Goal: Task Accomplishment & Management: Manage account settings

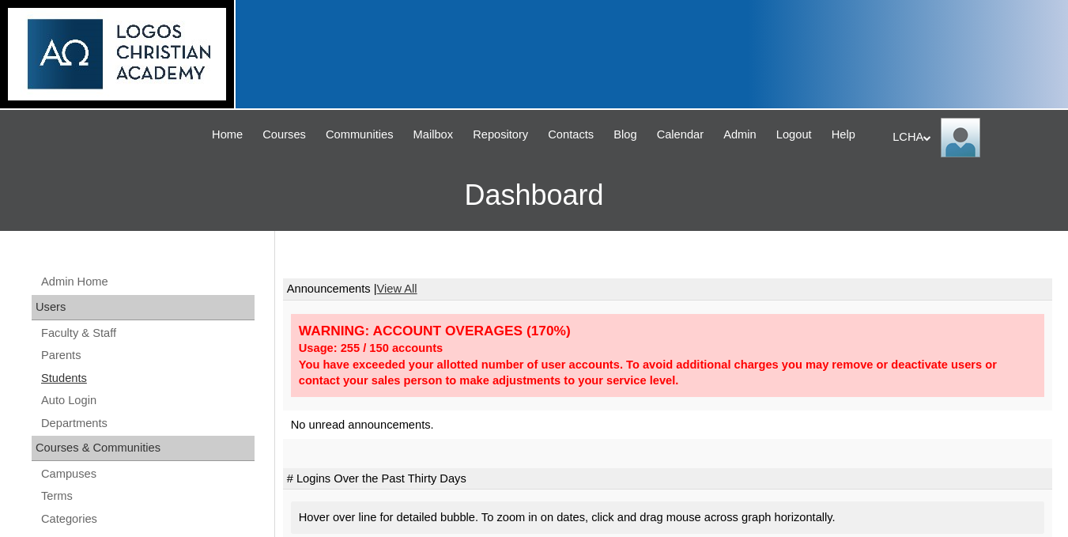
click at [78, 388] on link "Students" at bounding box center [147, 378] width 215 height 20
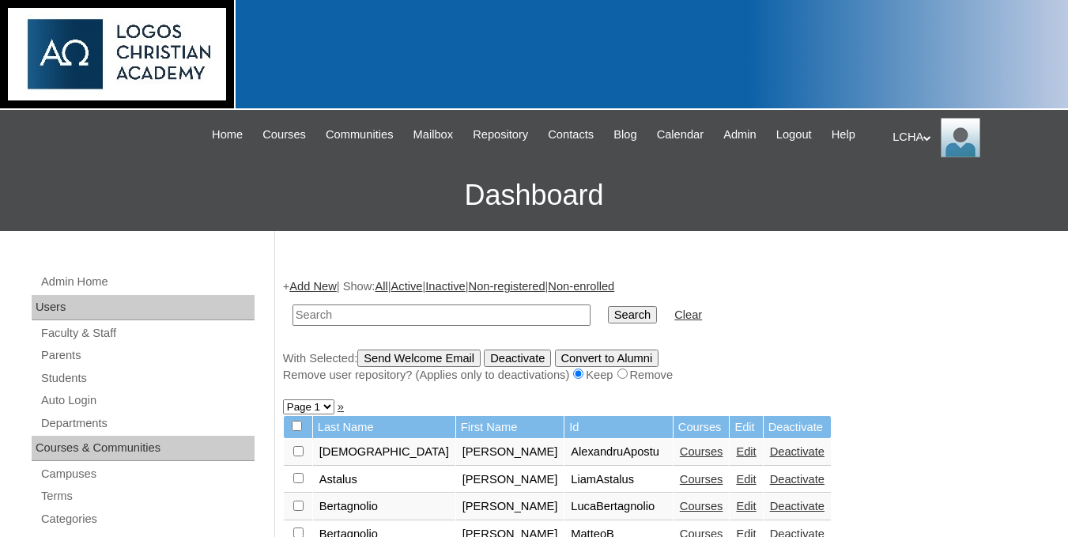
click at [446, 326] on input "text" at bounding box center [442, 314] width 298 height 21
type input "ranghiuc"
click at [608, 306] on input "Search" at bounding box center [632, 314] width 49 height 17
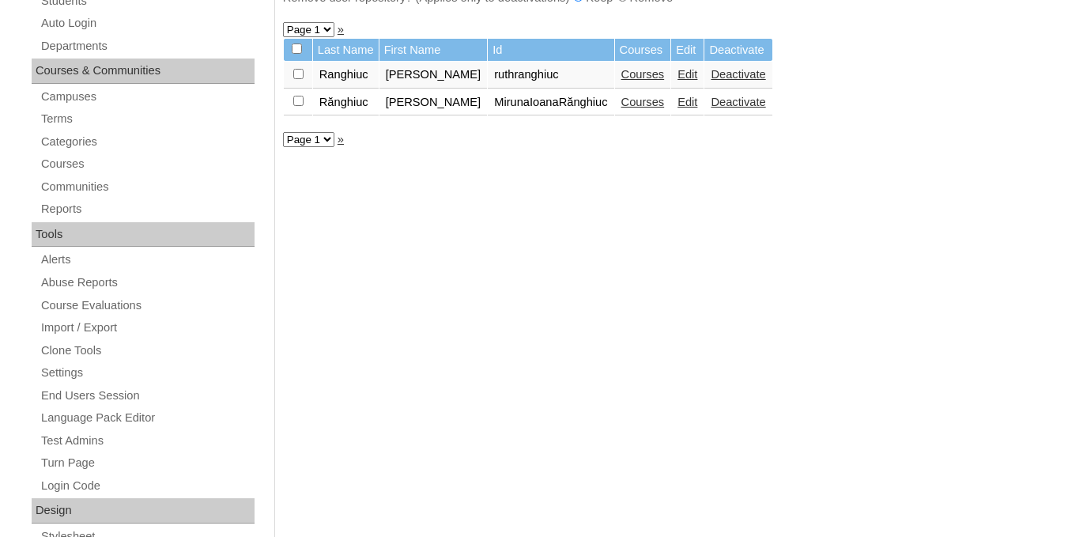
scroll to position [380, 0]
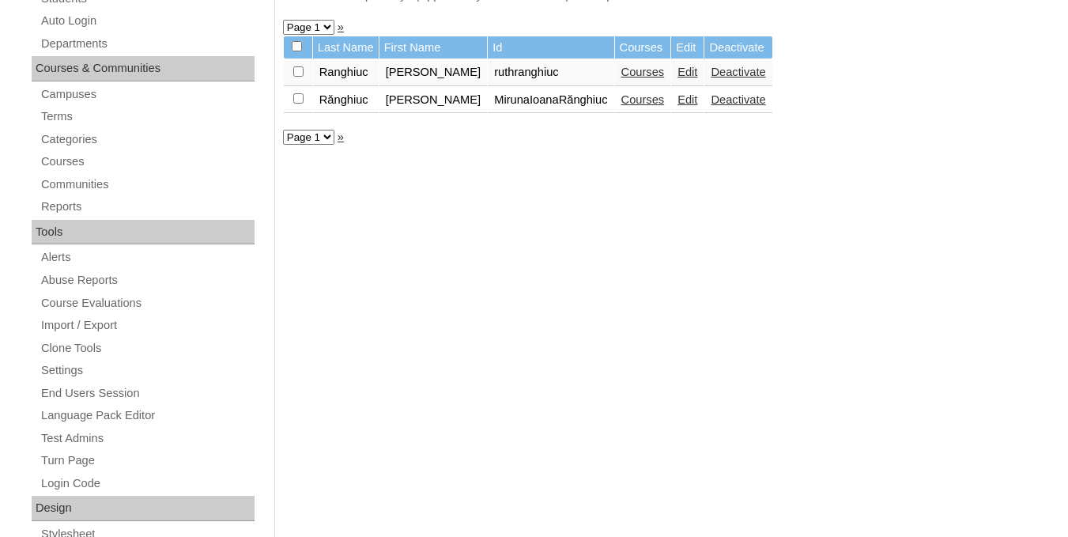
click at [342, 114] on td "Rănghiuc" at bounding box center [346, 100] width 66 height 27
click at [425, 114] on td "Miruna-Ioana" at bounding box center [434, 100] width 108 height 27
click at [649, 106] on link "Courses" at bounding box center [643, 99] width 43 height 13
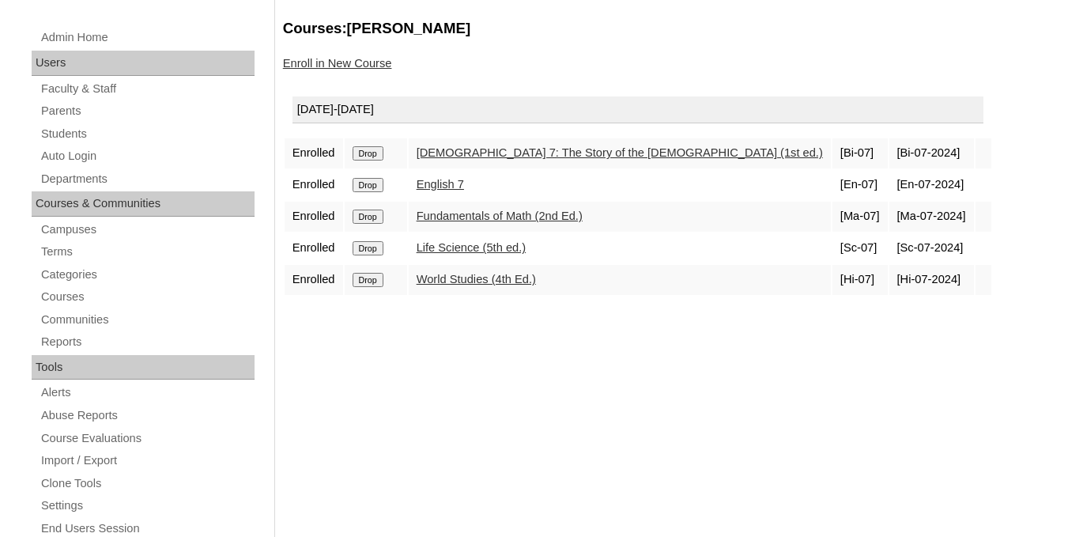
scroll to position [232, 0]
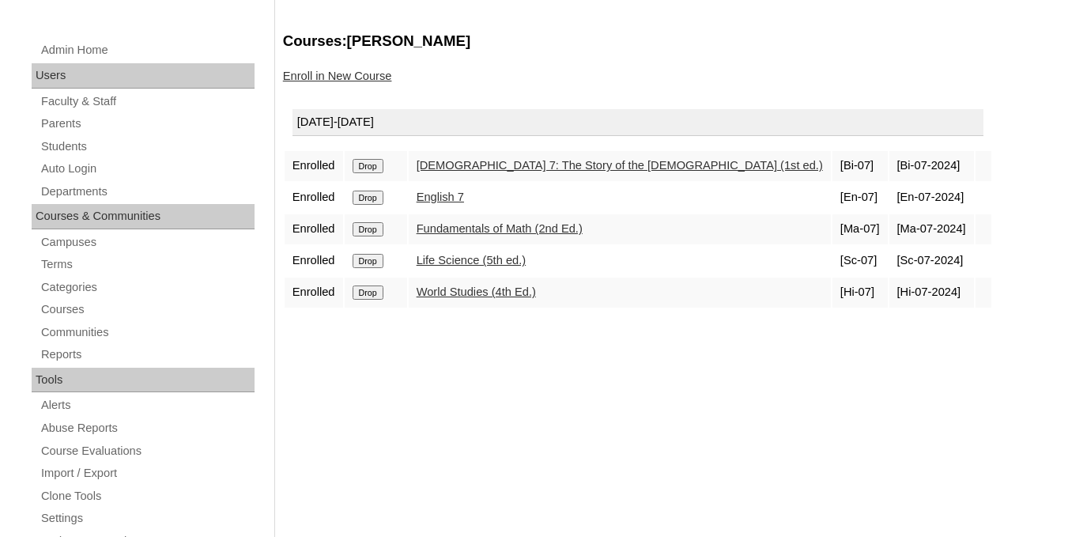
click at [375, 173] on input "Drop" at bounding box center [368, 166] width 31 height 14
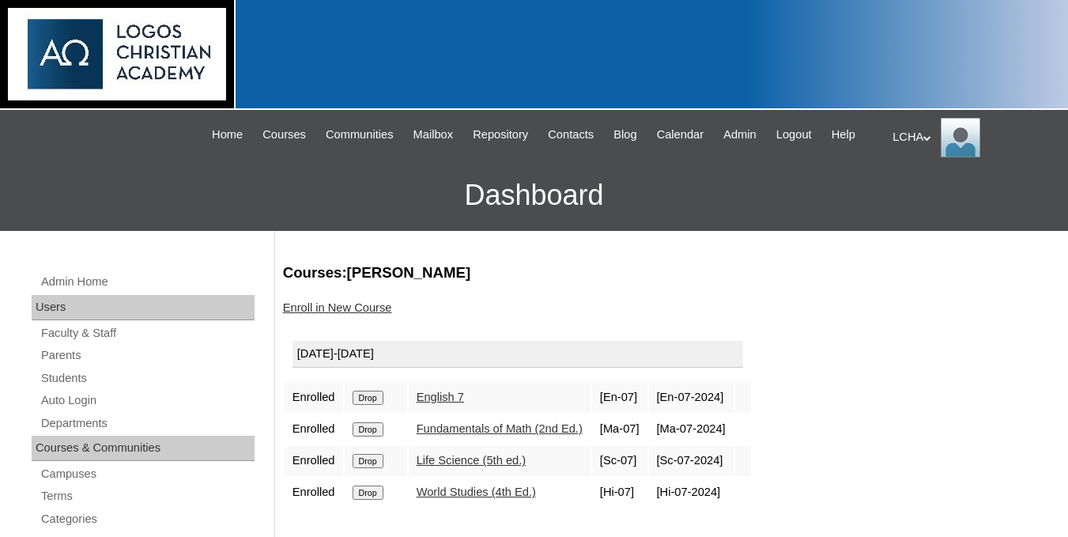
click at [368, 405] on input "Drop" at bounding box center [368, 398] width 31 height 14
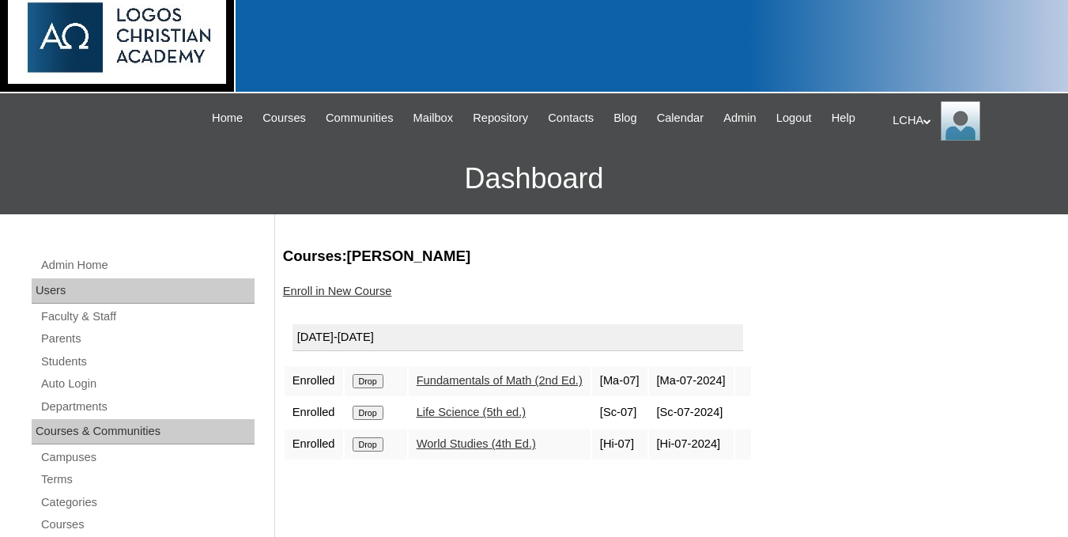
scroll to position [21, 0]
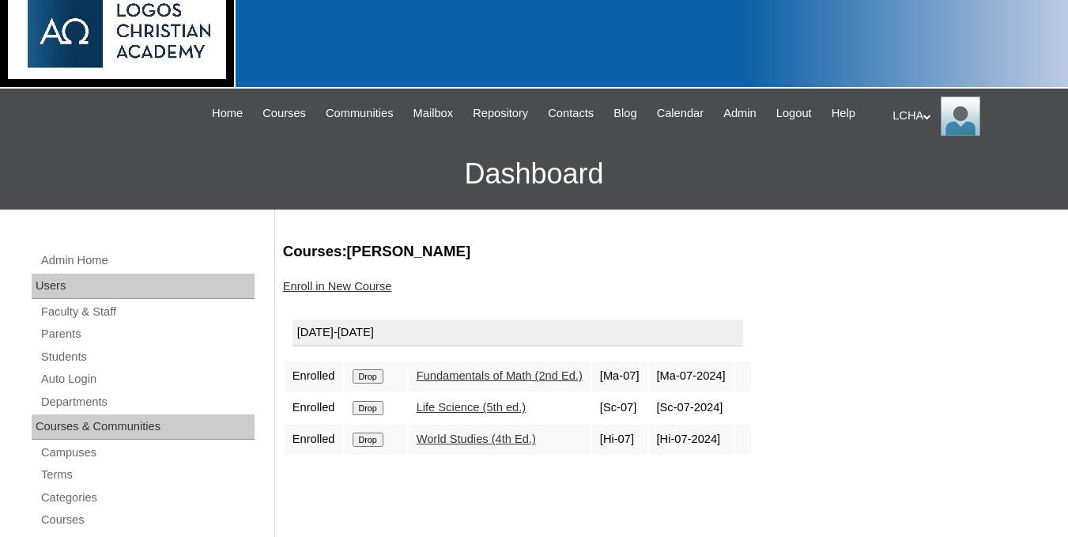
click at [372, 384] on input "Drop" at bounding box center [368, 376] width 31 height 14
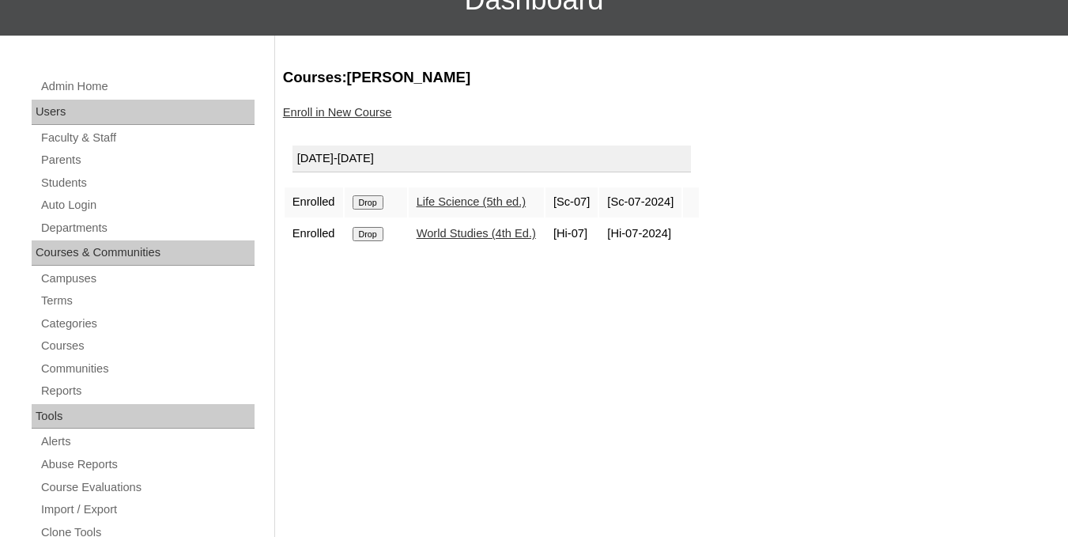
scroll to position [168, 0]
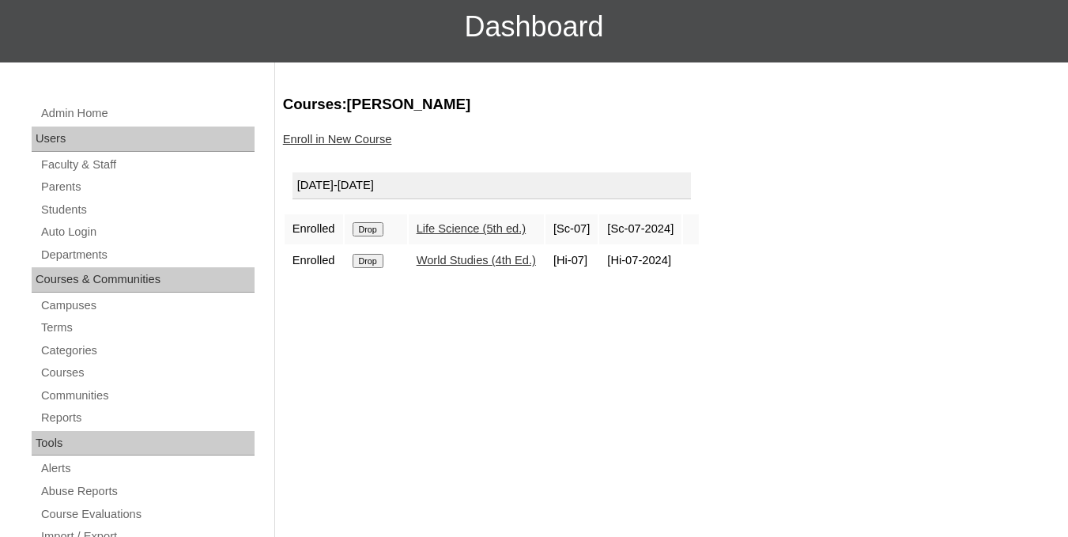
click at [367, 236] on input "Drop" at bounding box center [368, 229] width 31 height 14
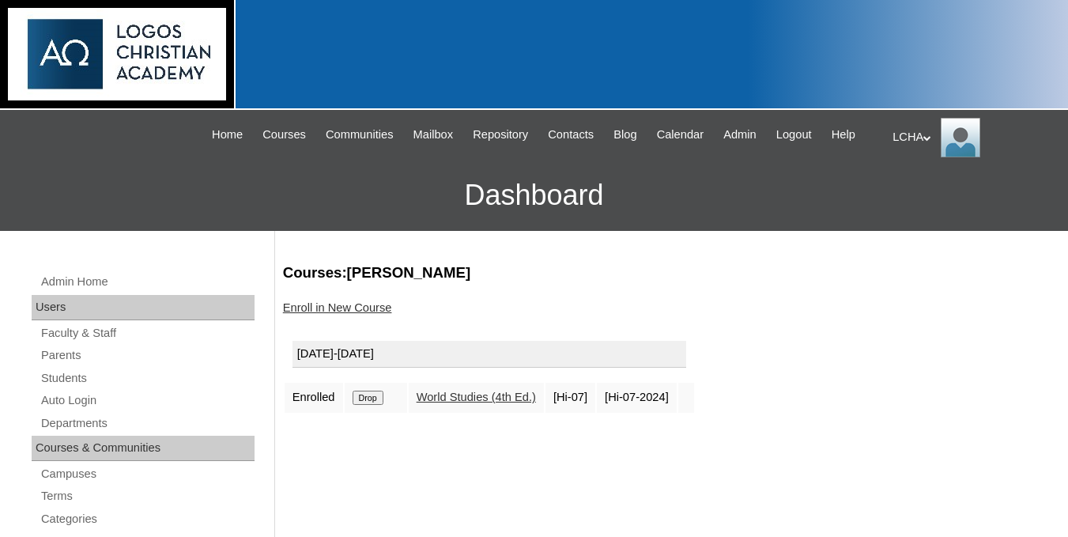
click at [382, 405] on input "Drop" at bounding box center [368, 398] width 31 height 14
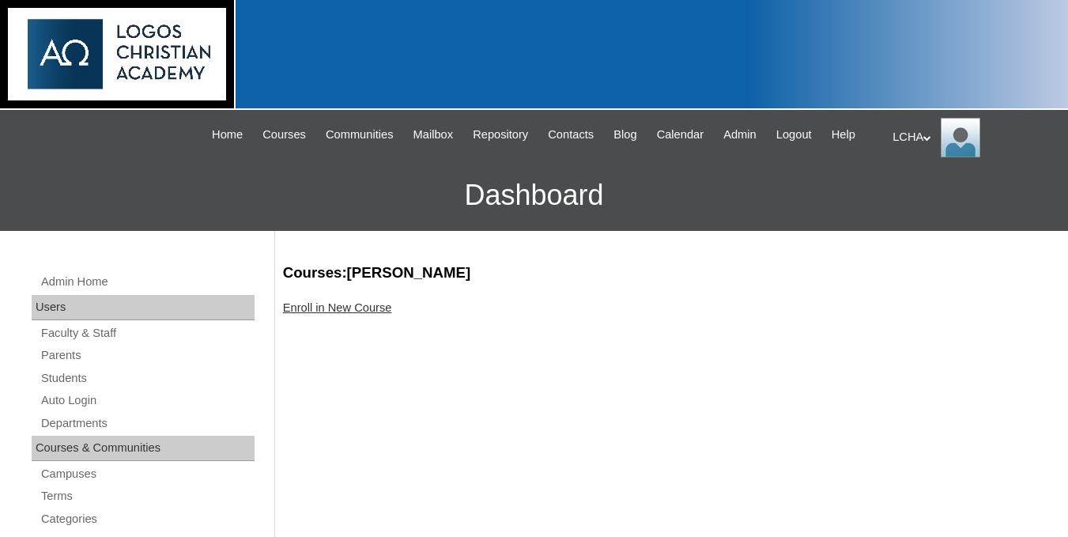
click at [361, 314] on link "Enroll in New Course" at bounding box center [337, 307] width 109 height 13
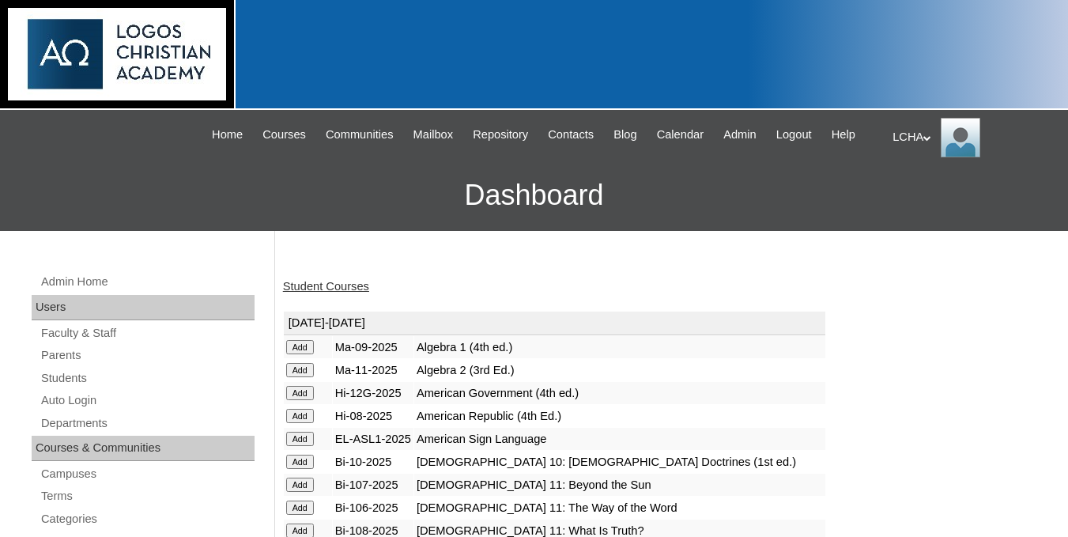
click at [314, 293] on link "Student Courses" at bounding box center [326, 286] width 86 height 13
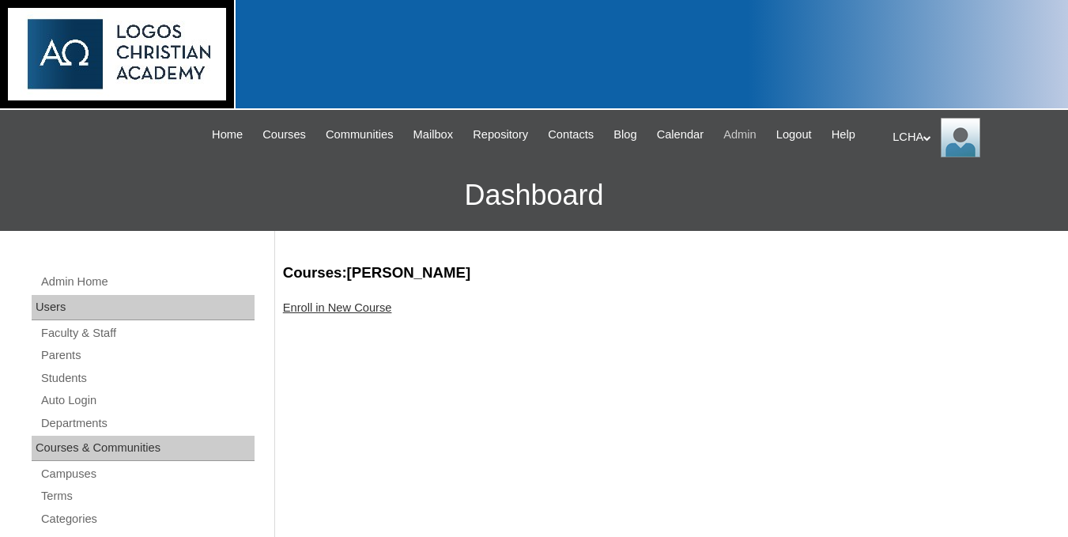
click at [757, 134] on span "Admin" at bounding box center [740, 135] width 33 height 18
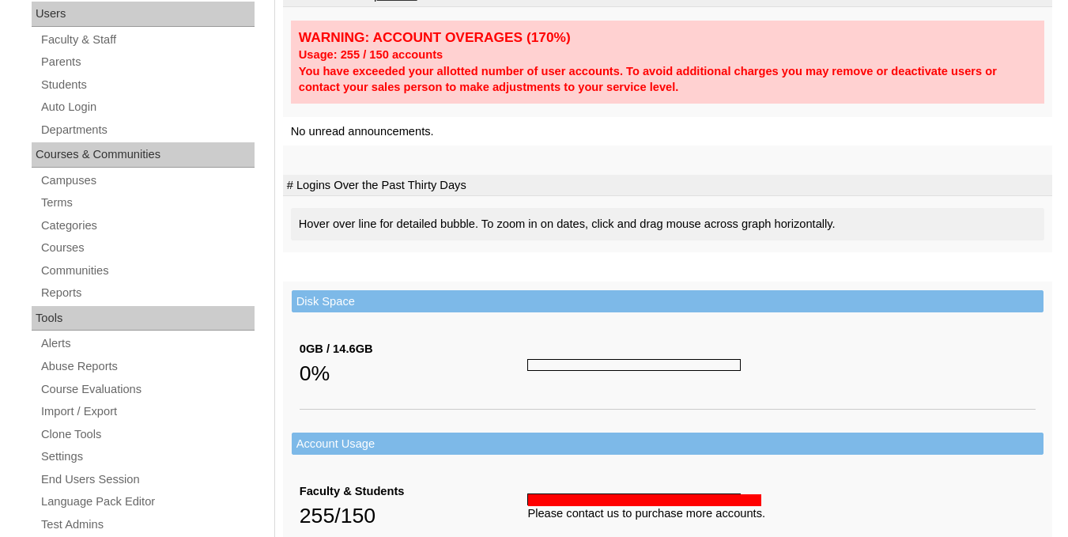
scroll to position [316, 0]
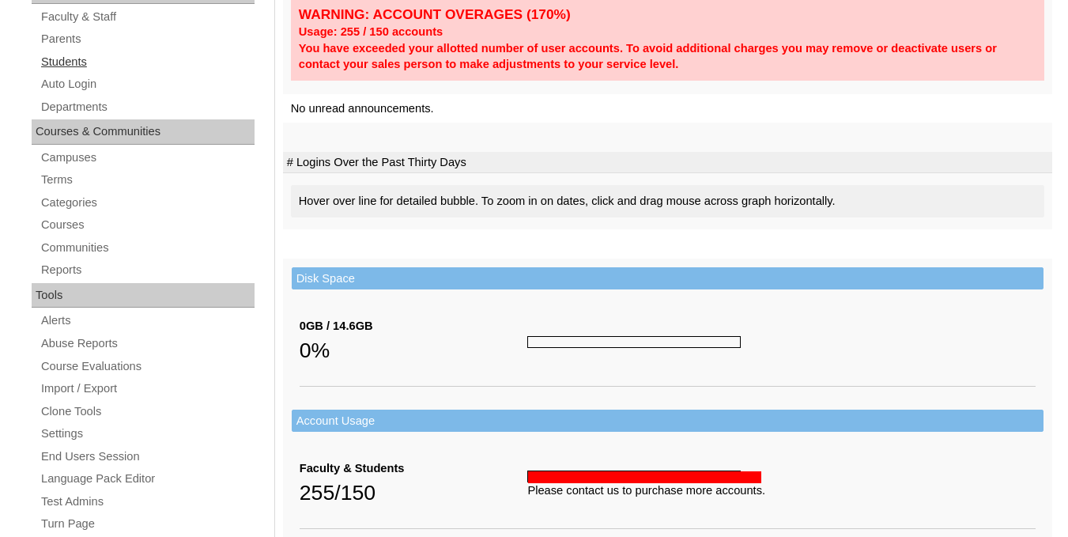
click at [96, 72] on link "Students" at bounding box center [147, 62] width 215 height 20
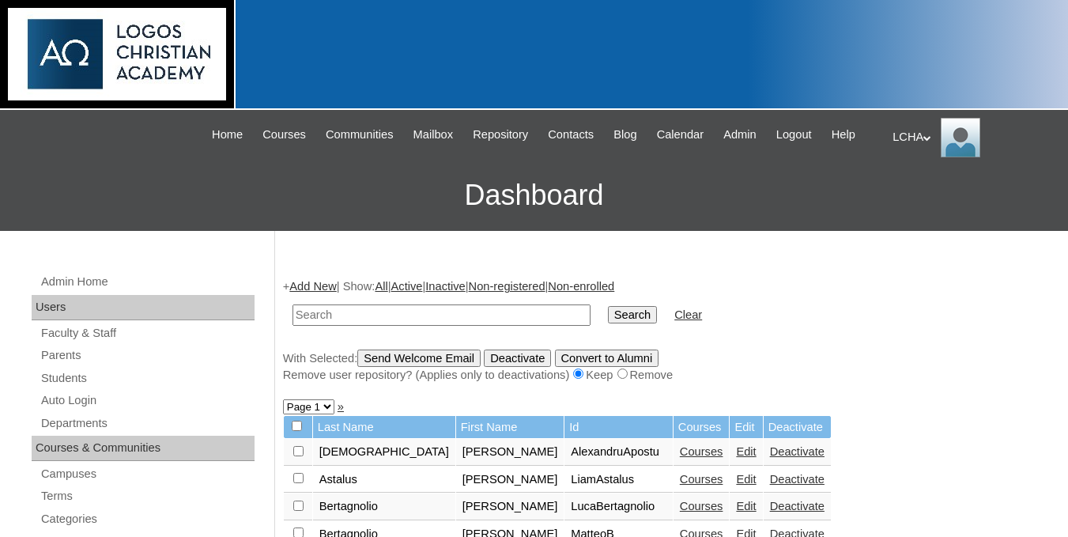
click at [452, 326] on input "text" at bounding box center [442, 314] width 298 height 21
click at [895, 365] on div "+ Add New | Show: All | Active | Inactive | Non-registered | Non-enrolled Searc…" at bounding box center [667, 330] width 769 height 104
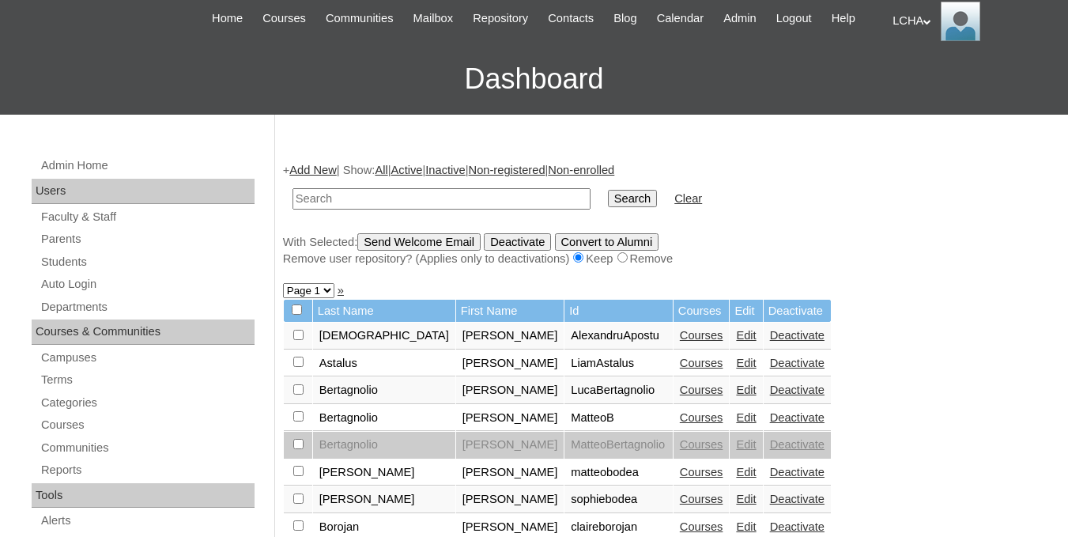
scroll to position [110, 0]
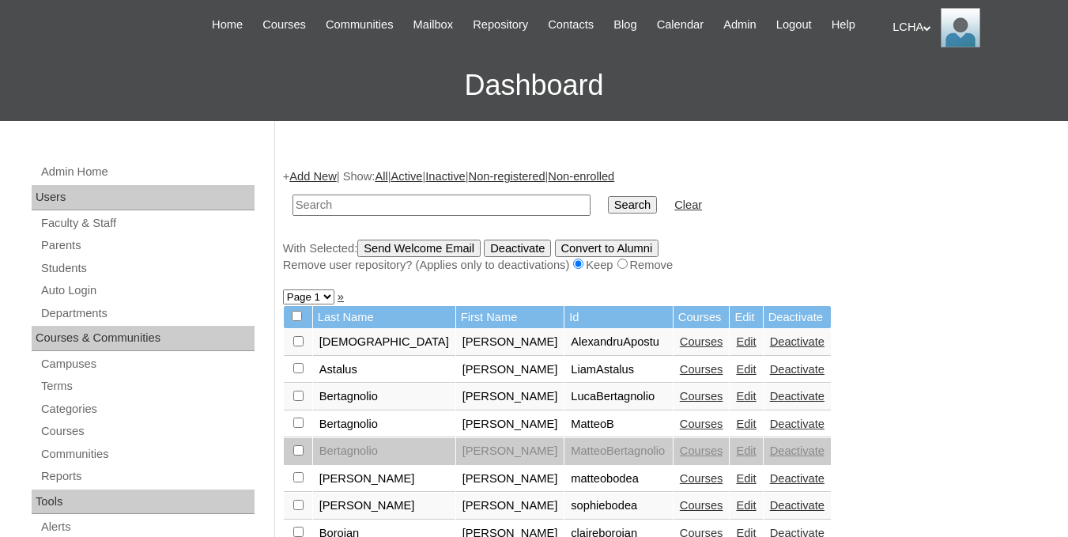
click at [440, 216] on input "text" at bounding box center [442, 205] width 298 height 21
type input "voinescu"
click at [608, 196] on input "Search" at bounding box center [632, 204] width 49 height 17
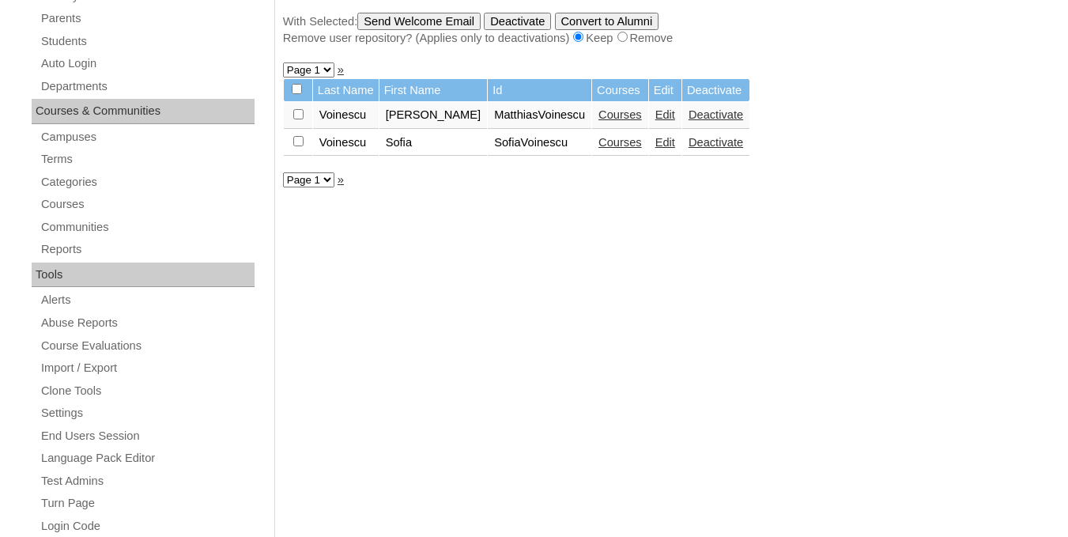
scroll to position [338, 0]
click at [599, 120] on link "Courses" at bounding box center [620, 114] width 43 height 13
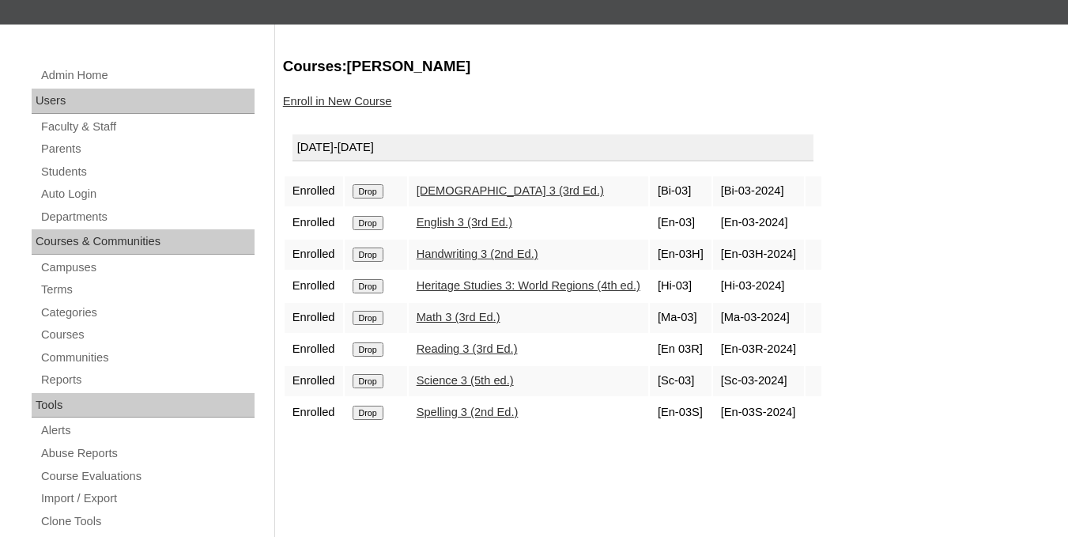
scroll to position [232, 0]
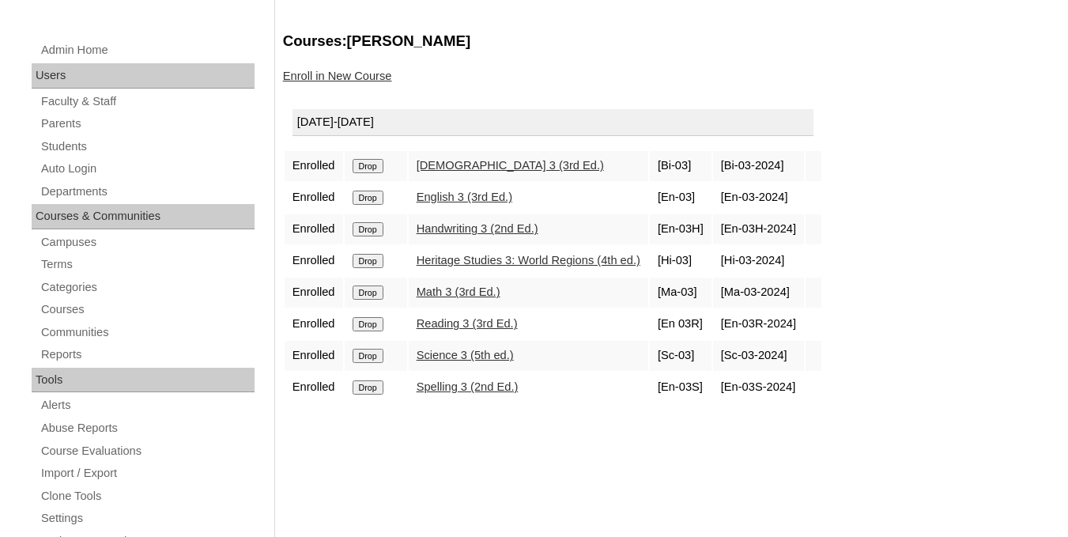
click at [378, 173] on input "Drop" at bounding box center [368, 166] width 31 height 14
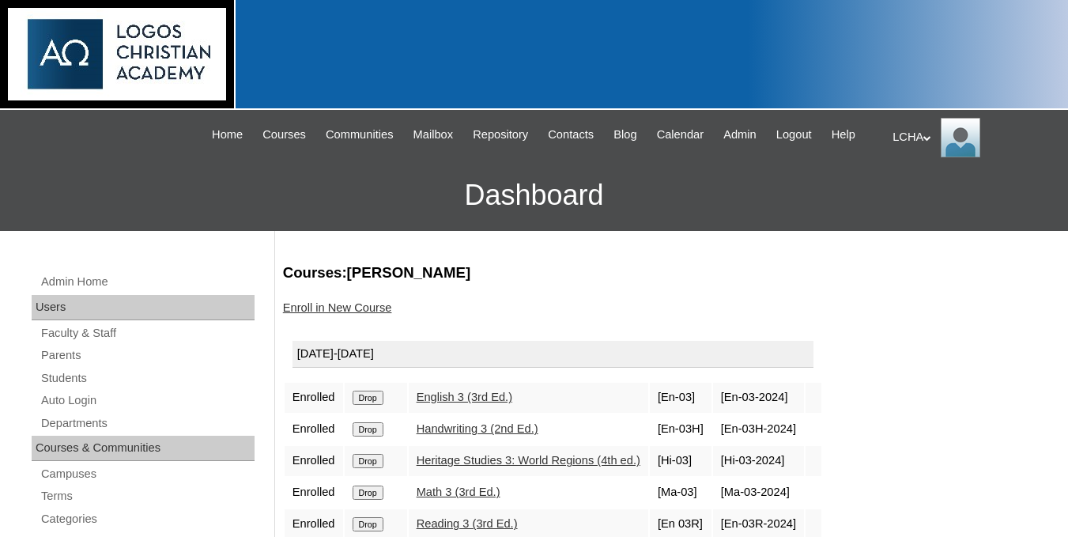
click at [380, 405] on input "Drop" at bounding box center [368, 398] width 31 height 14
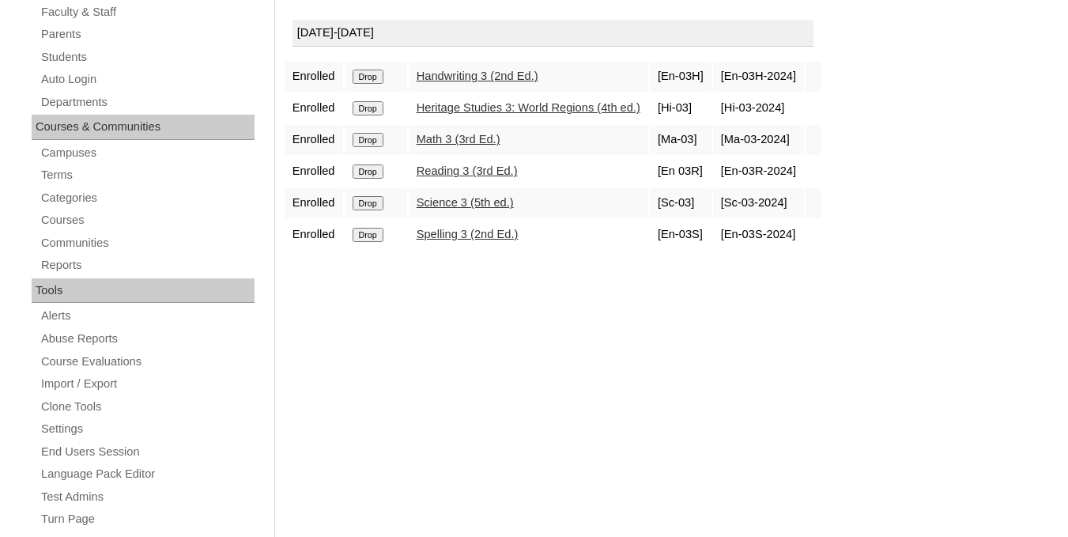
scroll to position [358, 0]
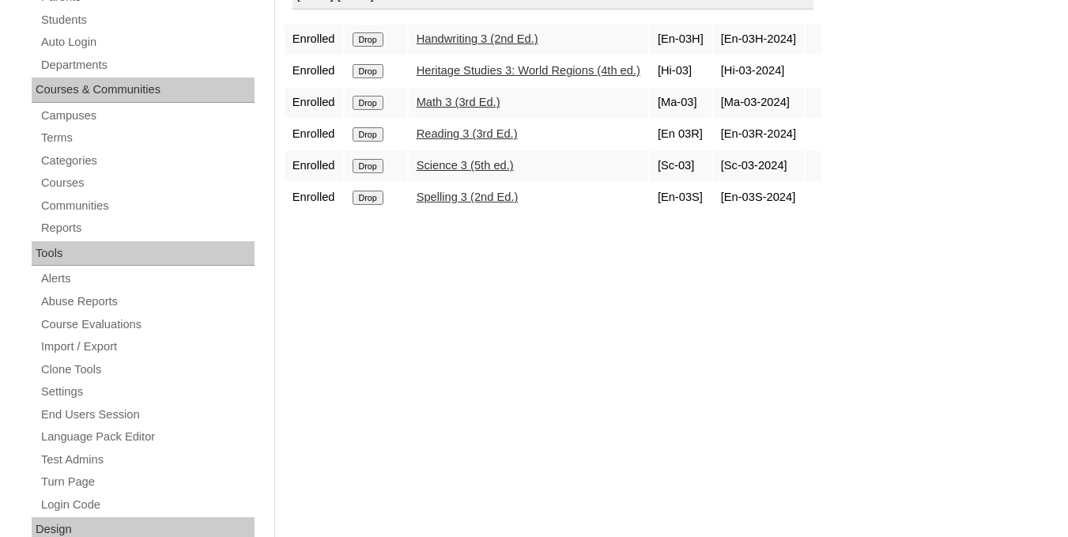
click at [365, 47] on input "Drop" at bounding box center [368, 39] width 31 height 14
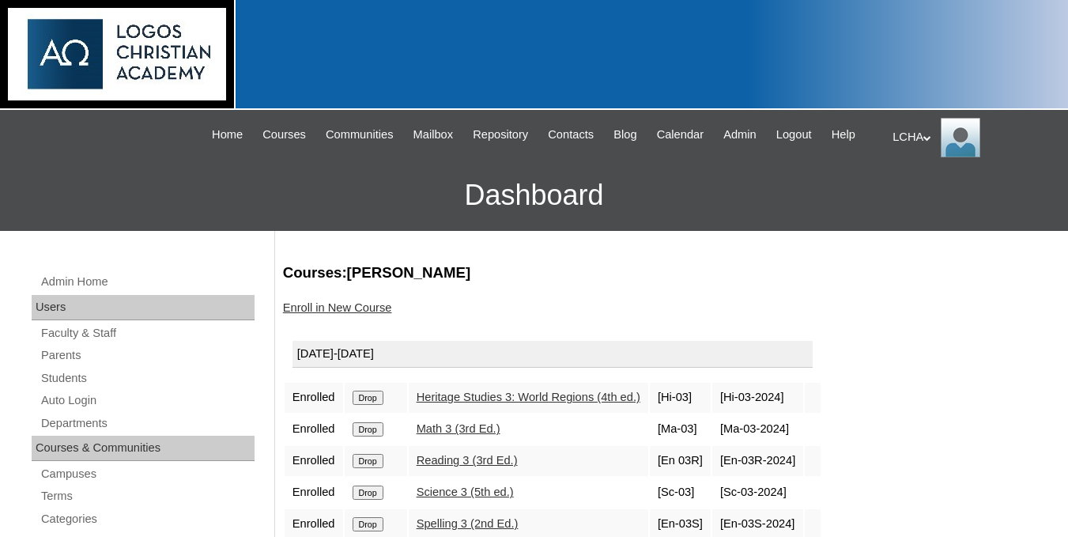
click at [363, 405] on input "Drop" at bounding box center [368, 398] width 31 height 14
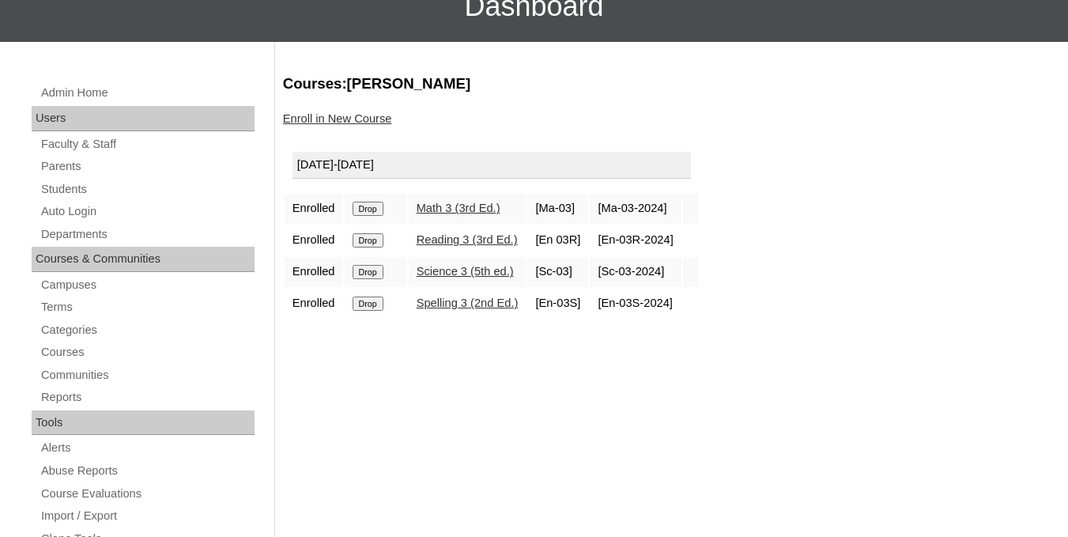
scroll to position [190, 0]
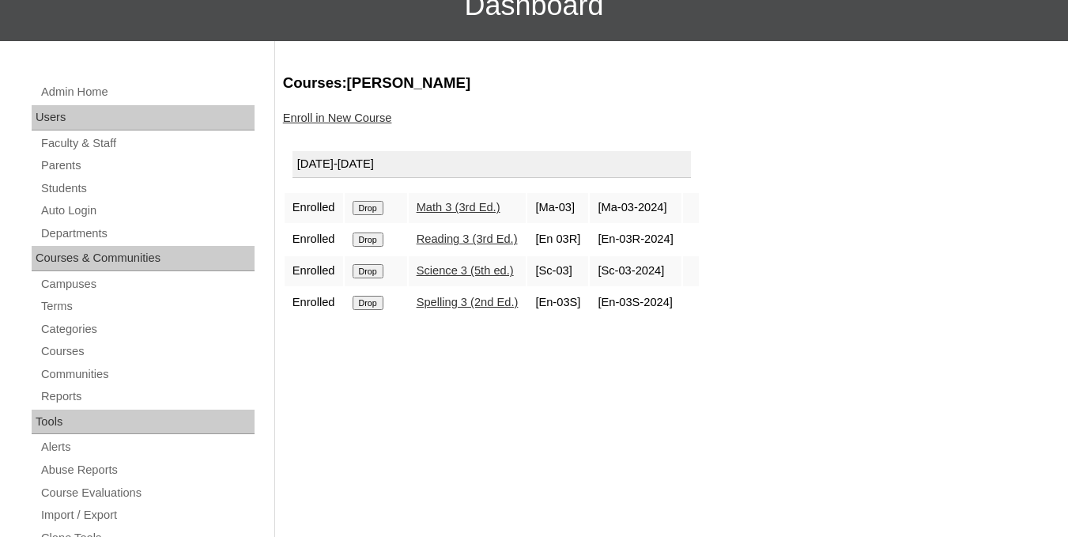
click at [365, 215] on input "Drop" at bounding box center [368, 208] width 31 height 14
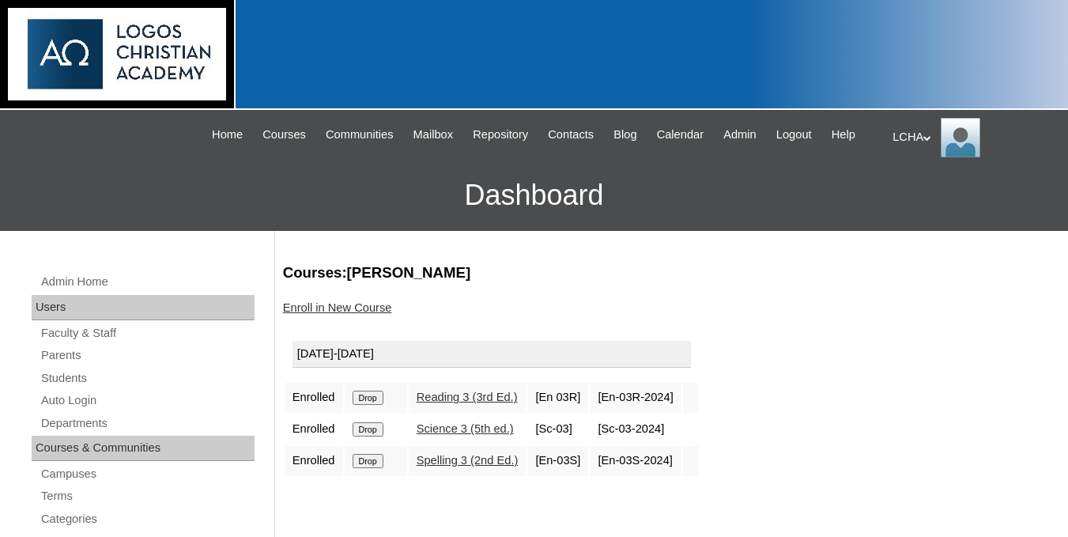
click at [369, 405] on input "Drop" at bounding box center [368, 398] width 31 height 14
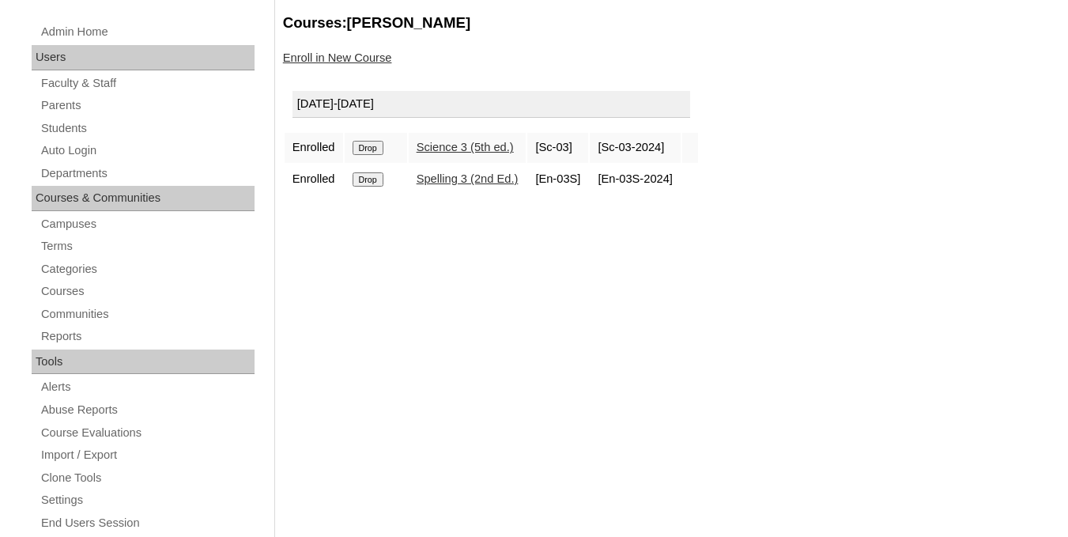
scroll to position [253, 0]
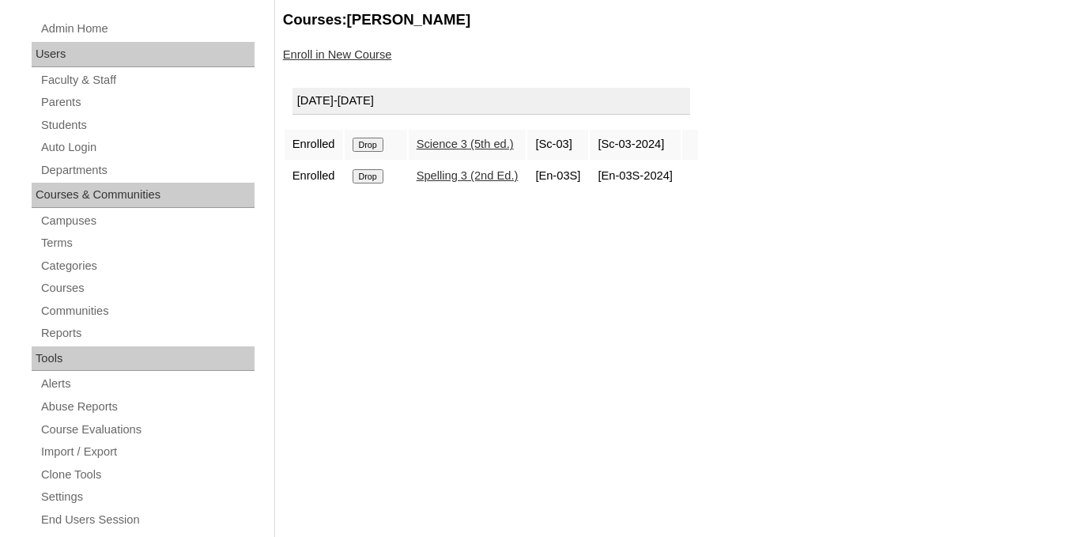
click at [375, 152] on input "Drop" at bounding box center [368, 145] width 31 height 14
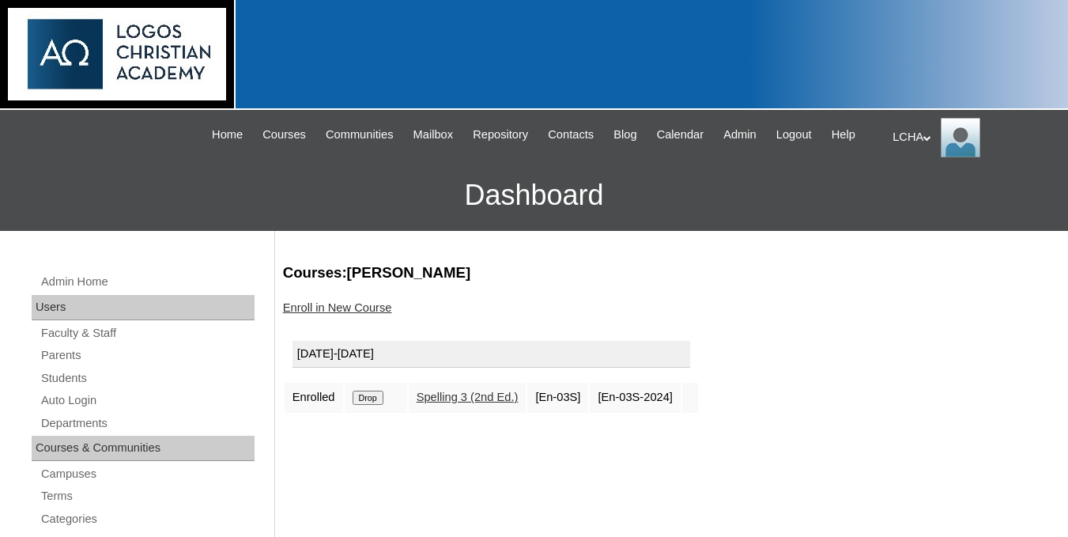
click at [374, 405] on input "Drop" at bounding box center [368, 398] width 31 height 14
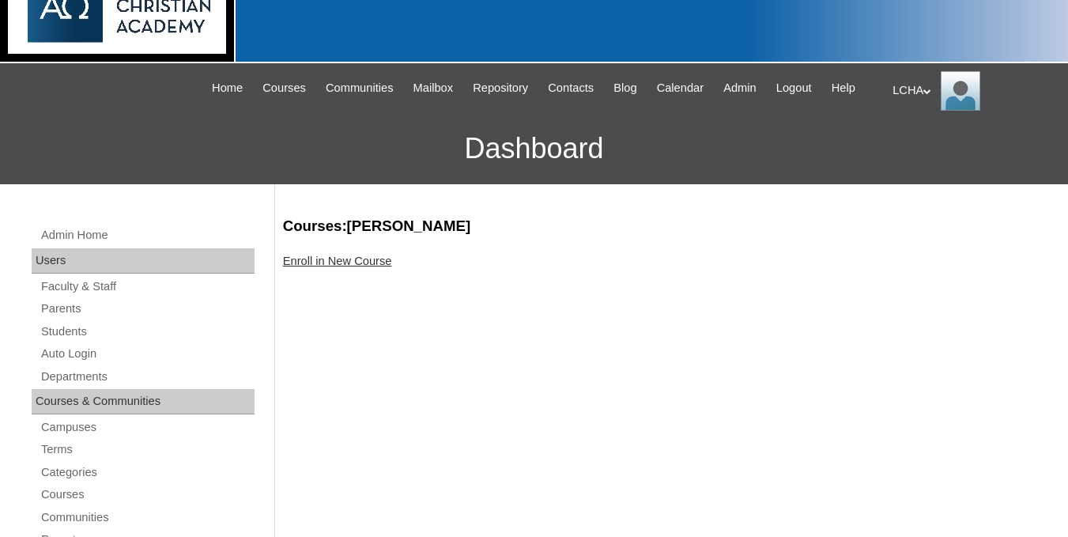
scroll to position [274, 0]
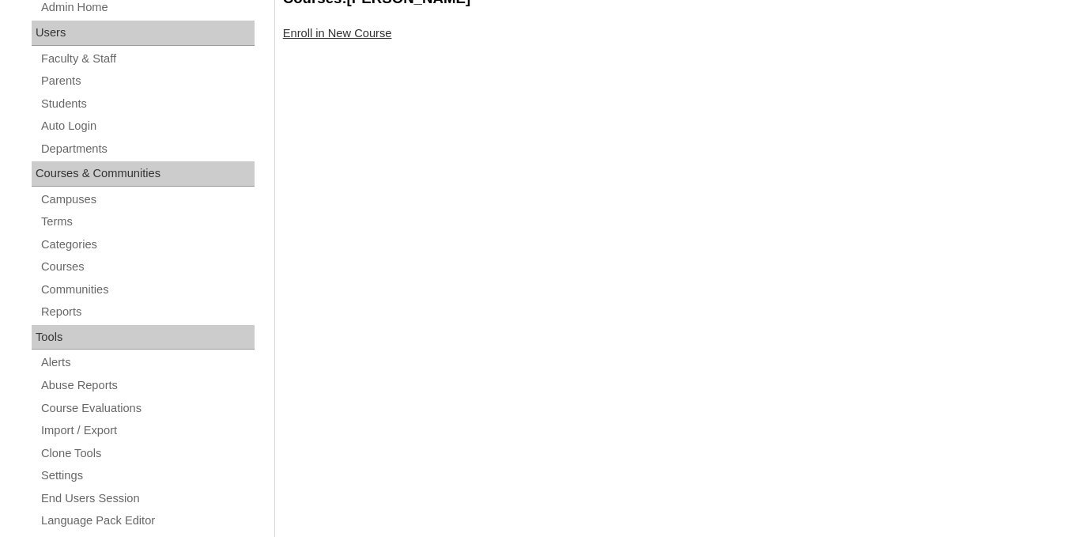
click at [320, 40] on link "Enroll in New Course" at bounding box center [337, 33] width 109 height 13
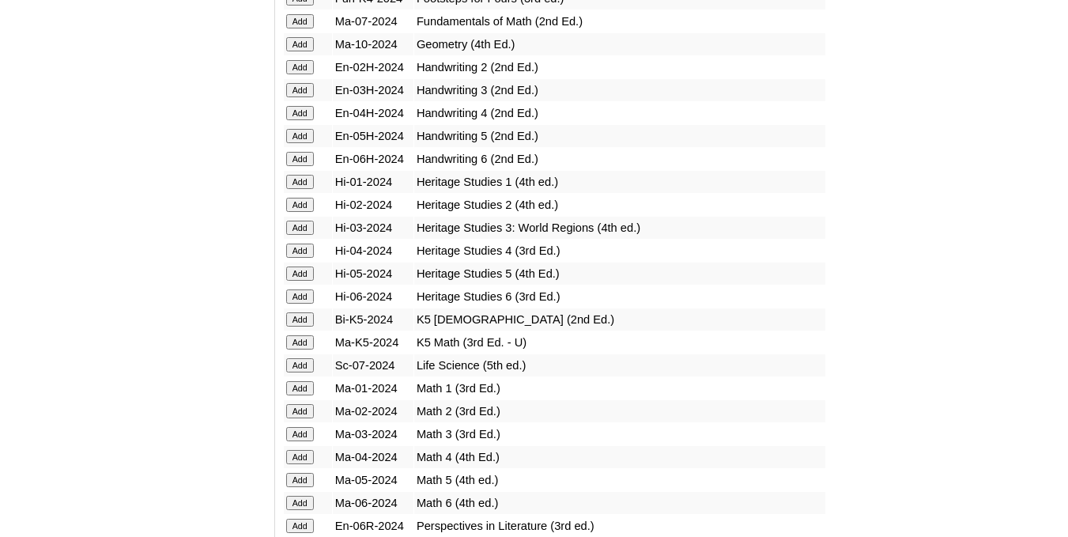
scroll to position [4276, 0]
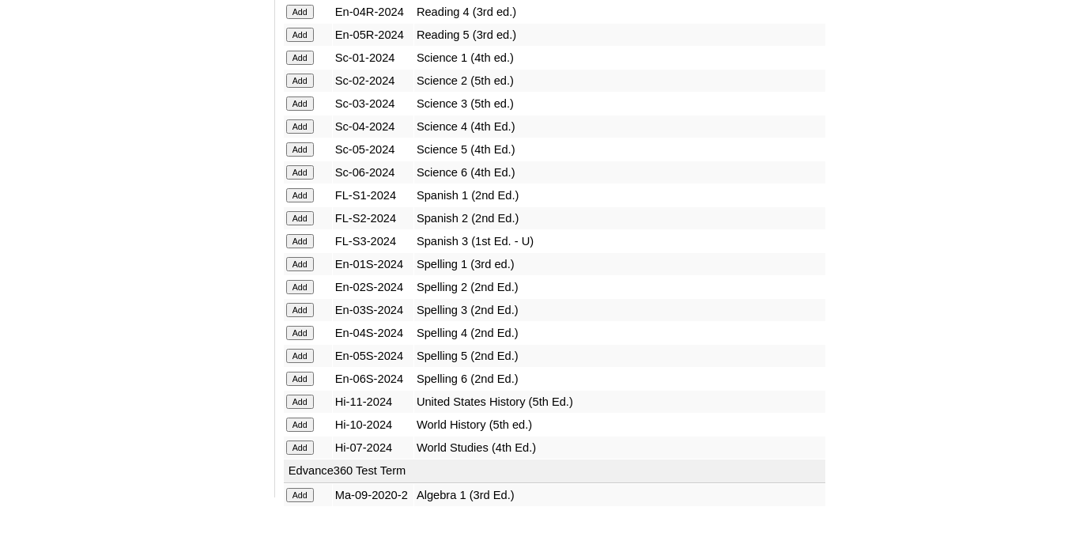
click at [307, 329] on input "Add" at bounding box center [300, 333] width 28 height 14
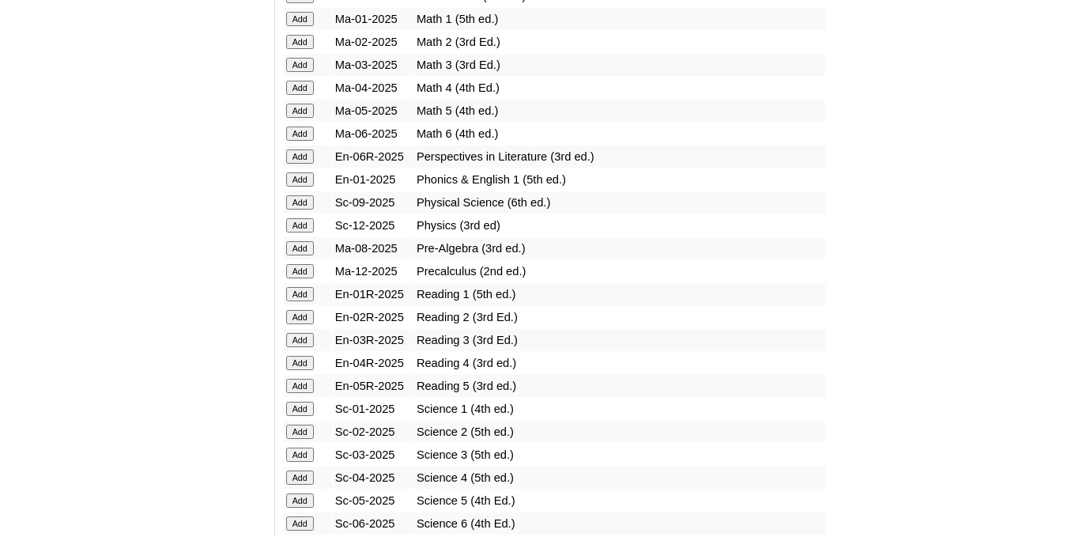
scroll to position [1708, 0]
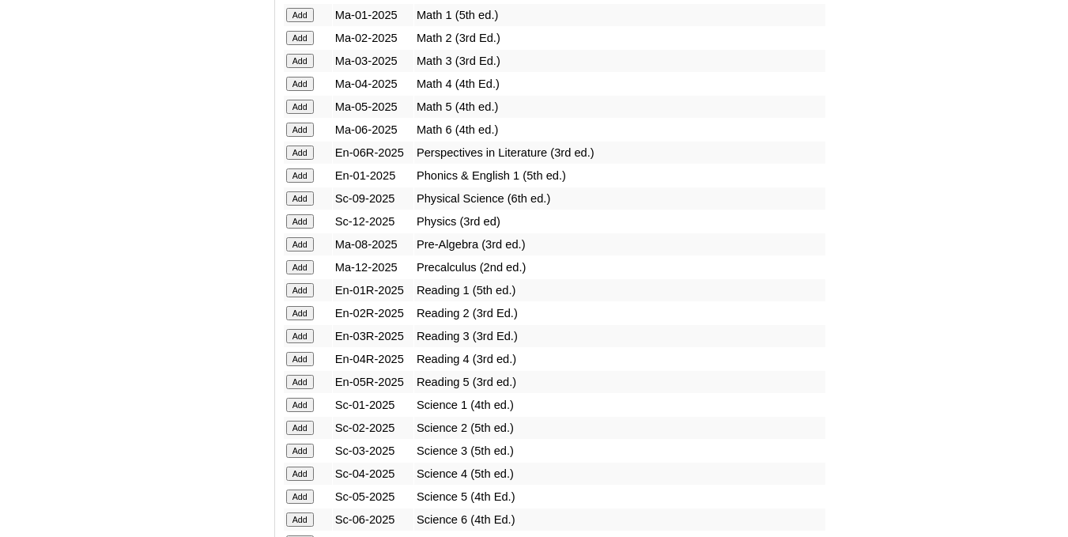
click at [292, 366] on input "Add" at bounding box center [300, 359] width 28 height 14
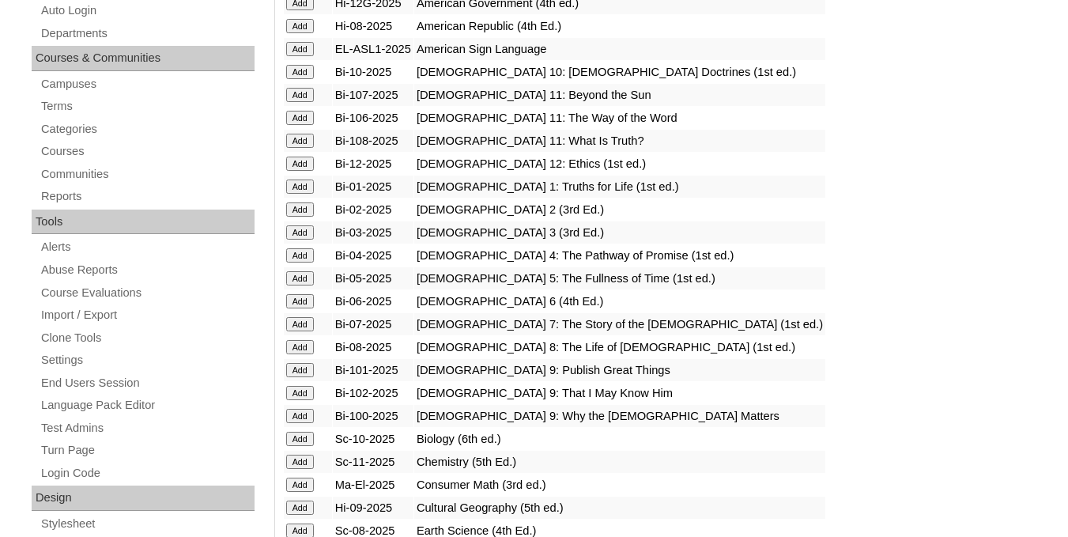
scroll to position [401, 0]
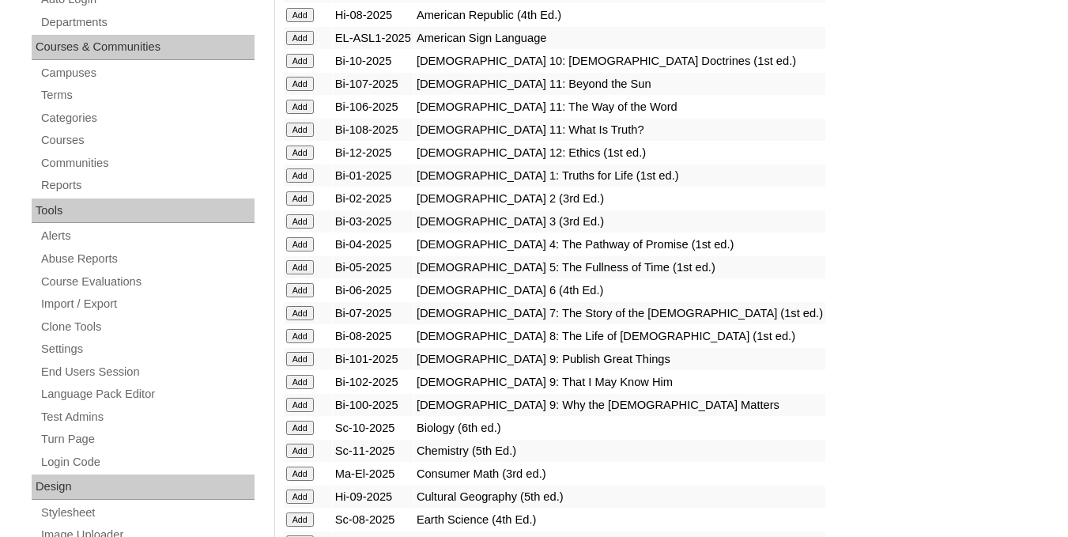
click at [300, 251] on input "Add" at bounding box center [300, 244] width 28 height 14
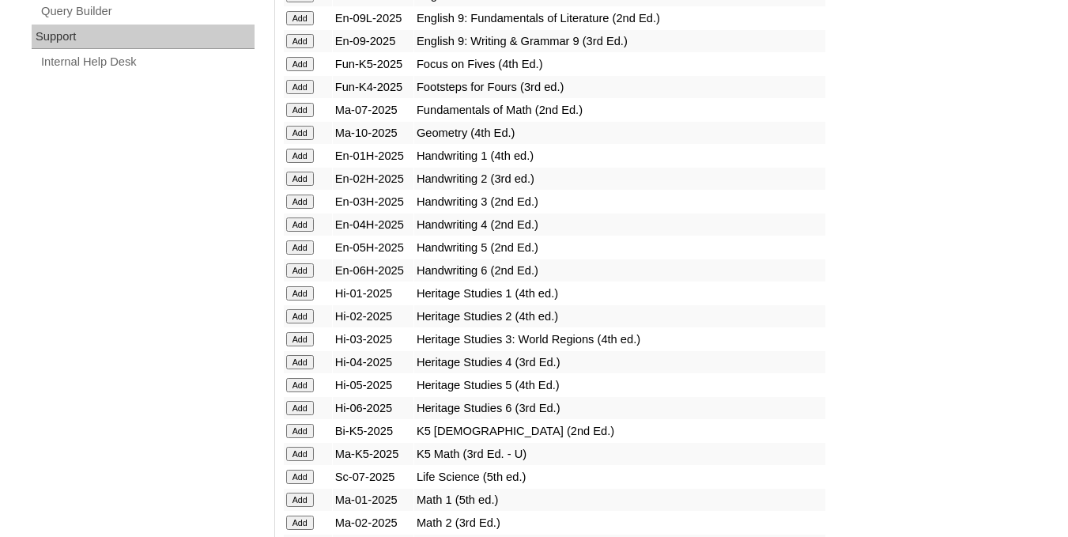
scroll to position [1244, 0]
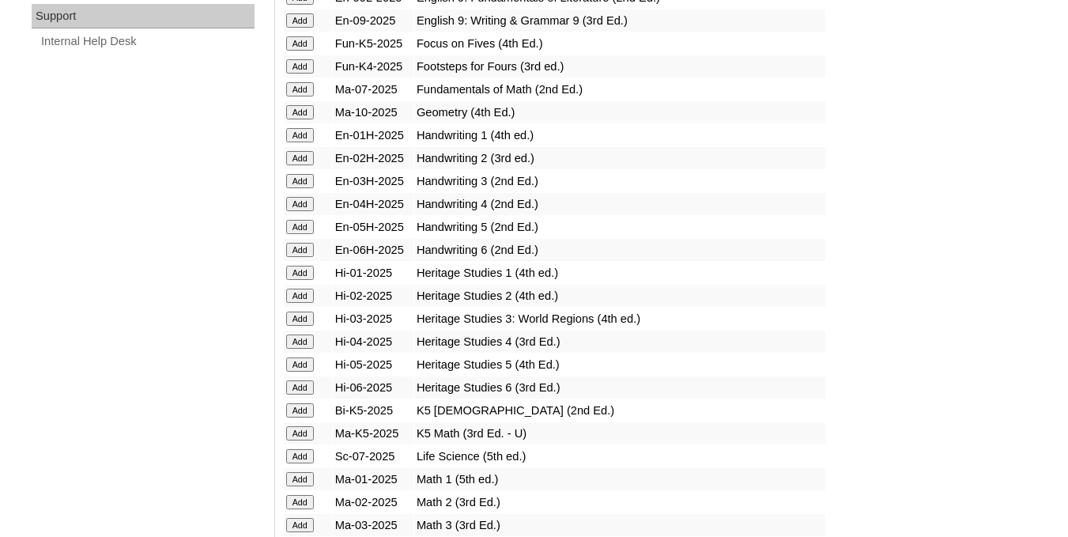
click at [304, 349] on input "Add" at bounding box center [300, 341] width 28 height 14
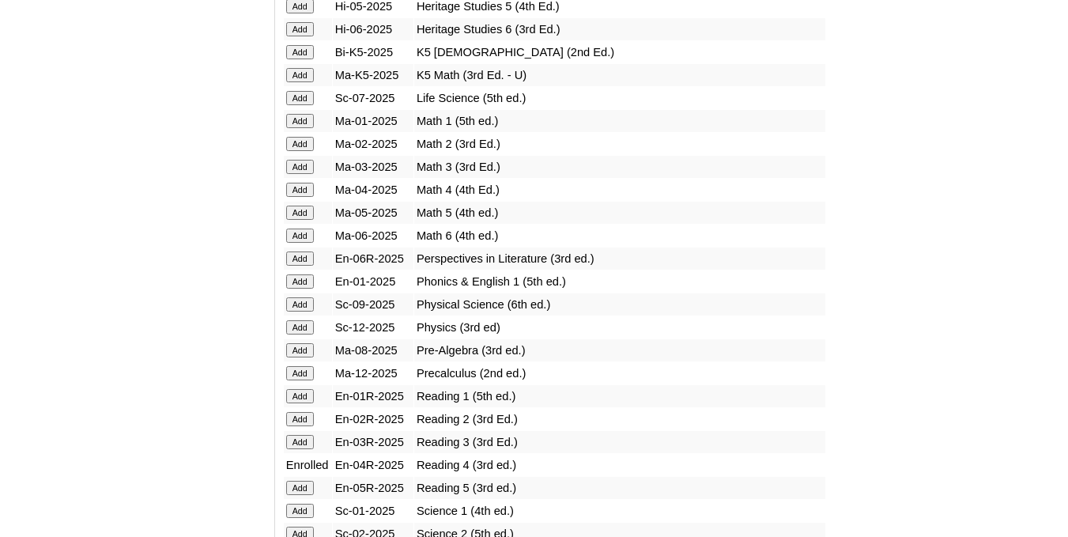
scroll to position [1603, 0]
click at [292, 196] on input "Add" at bounding box center [300, 189] width 28 height 14
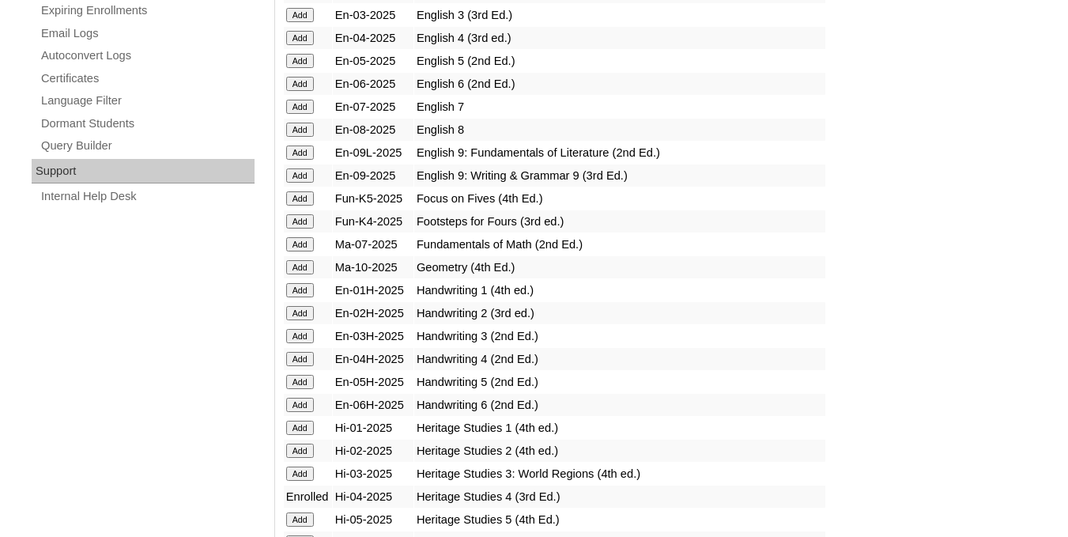
scroll to position [1097, 0]
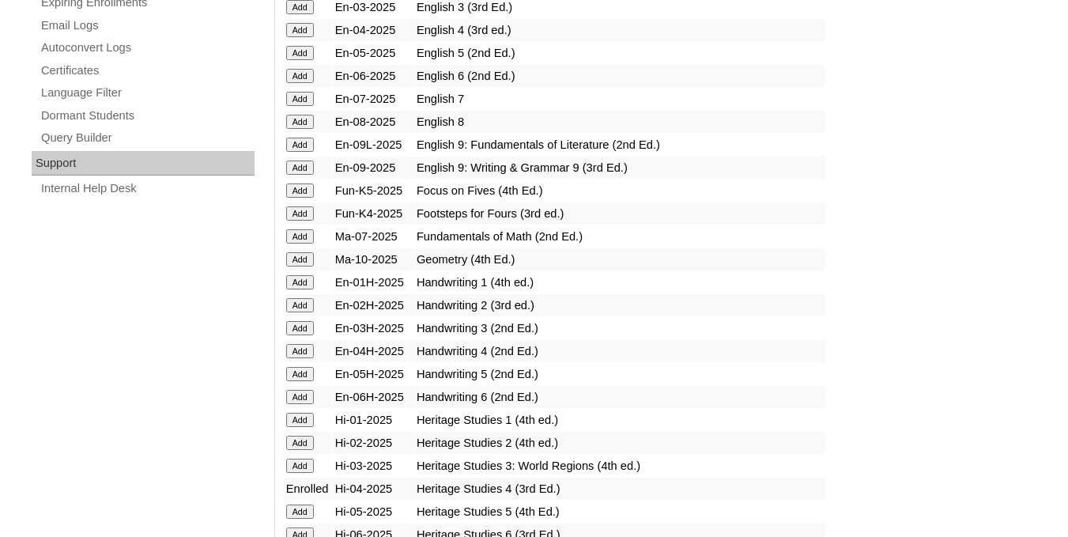
click at [309, 358] on input "Add" at bounding box center [300, 351] width 28 height 14
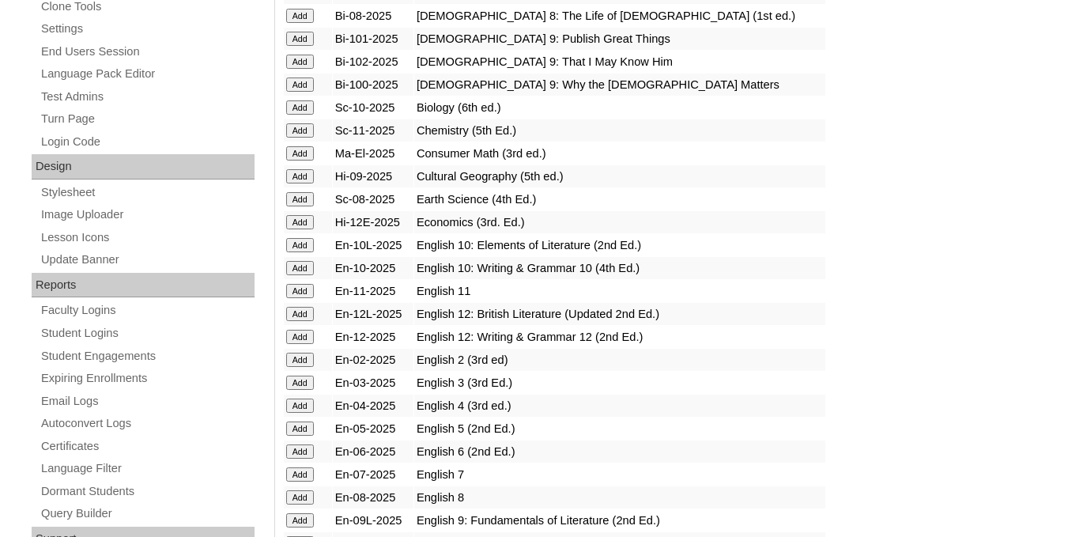
scroll to position [928, 0]
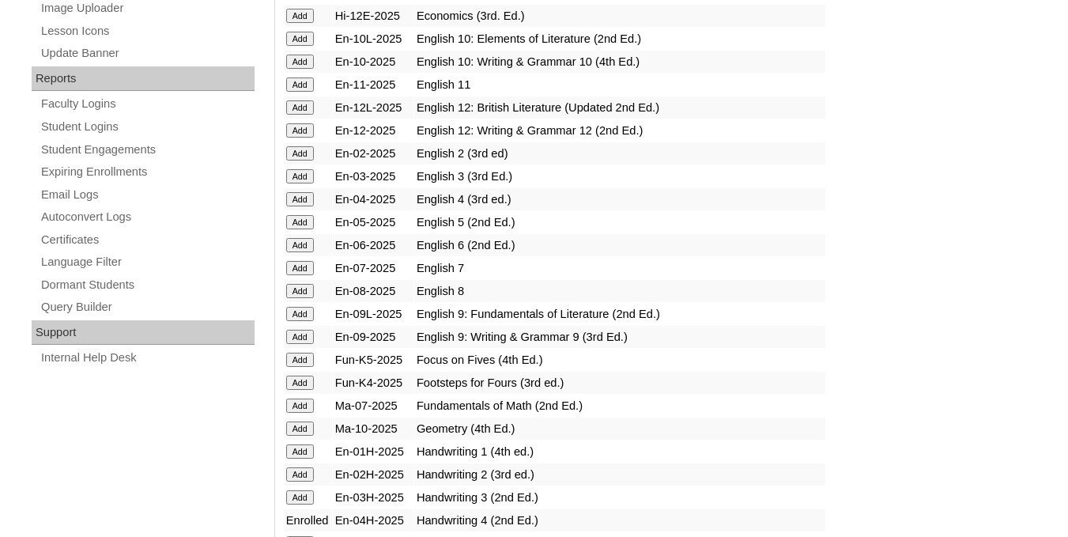
click at [303, 206] on input "Add" at bounding box center [300, 199] width 28 height 14
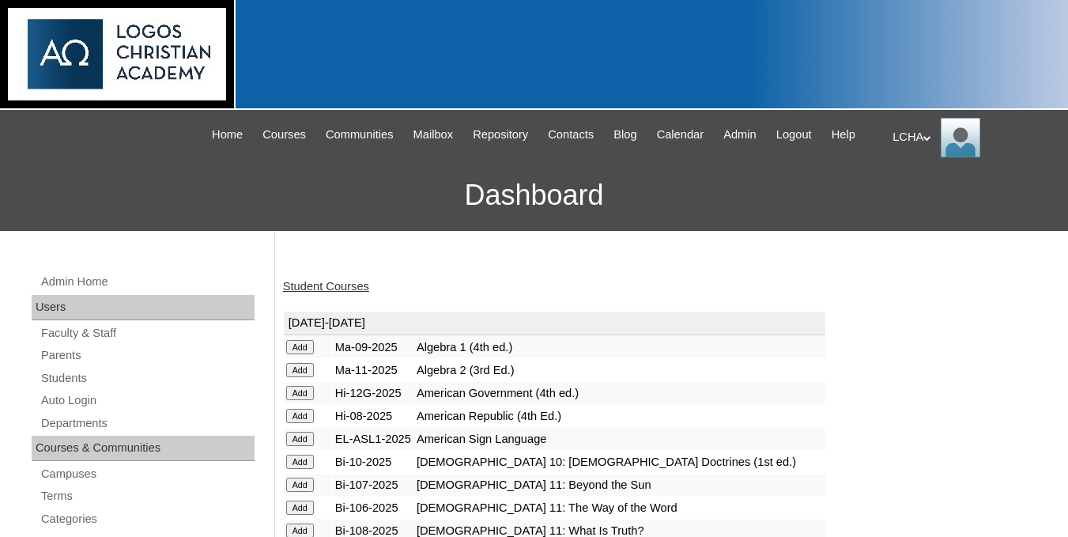
click at [320, 293] on link "Student Courses" at bounding box center [326, 286] width 86 height 13
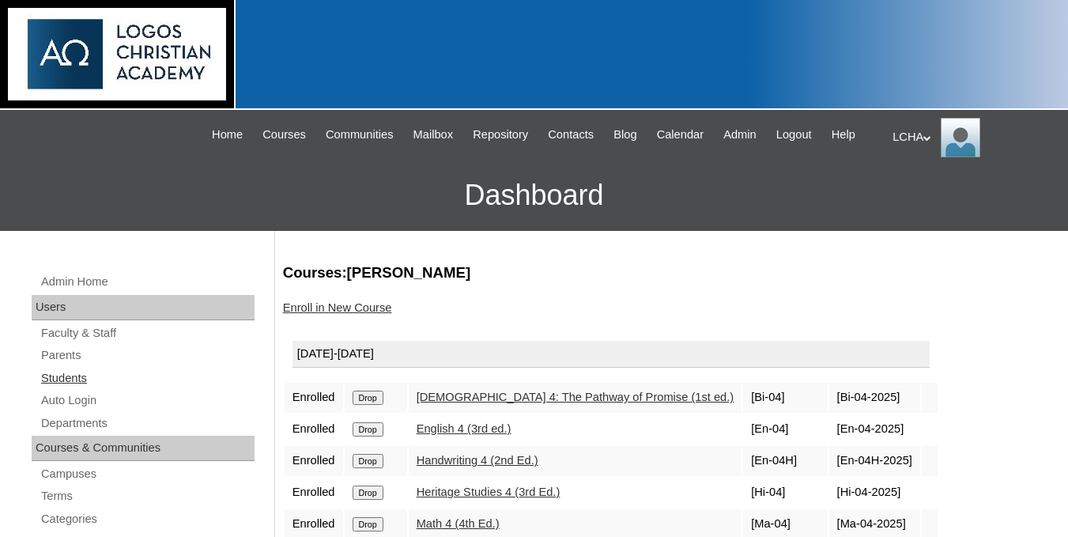
click at [62, 388] on link "Students" at bounding box center [147, 378] width 215 height 20
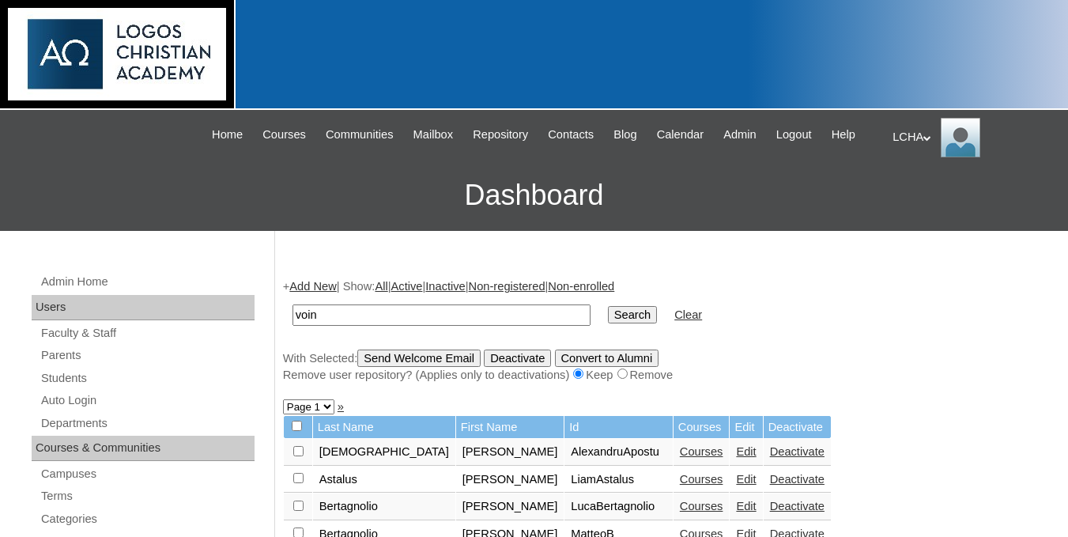
type input "[PERSON_NAME]"
click at [608, 323] on input "Search" at bounding box center [632, 314] width 49 height 17
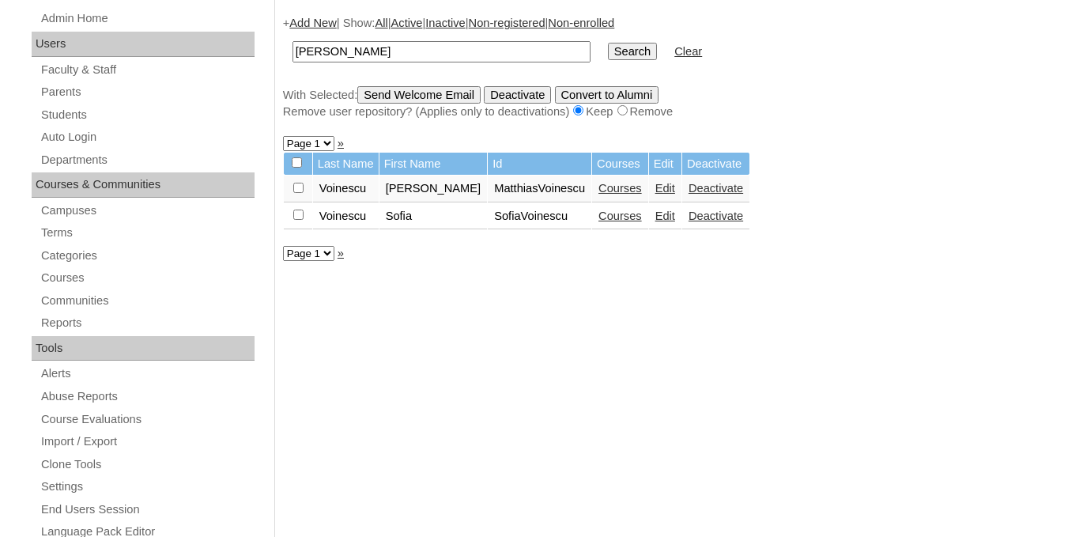
scroll to position [274, 0]
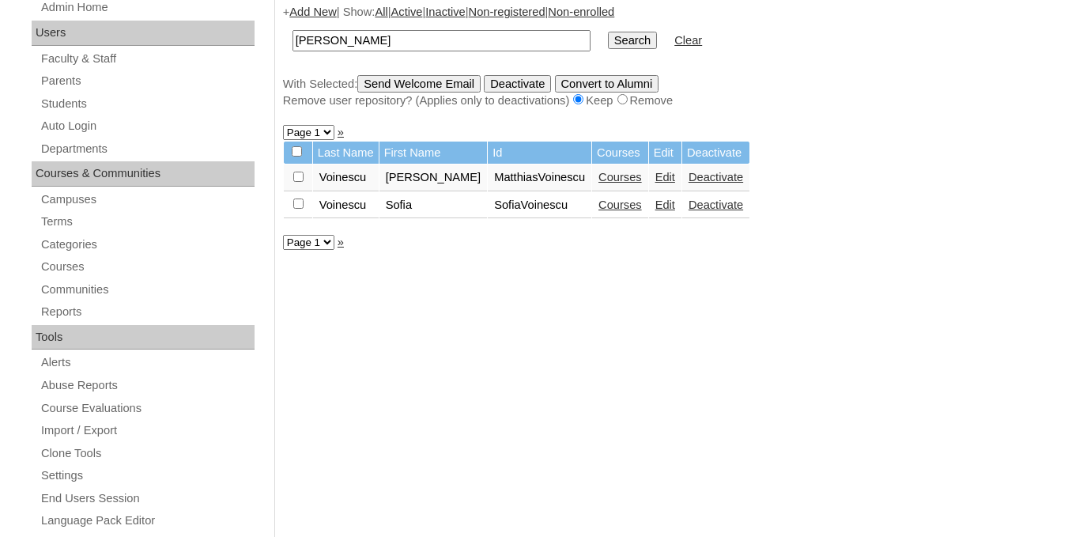
click at [599, 211] on link "Courses" at bounding box center [620, 204] width 43 height 13
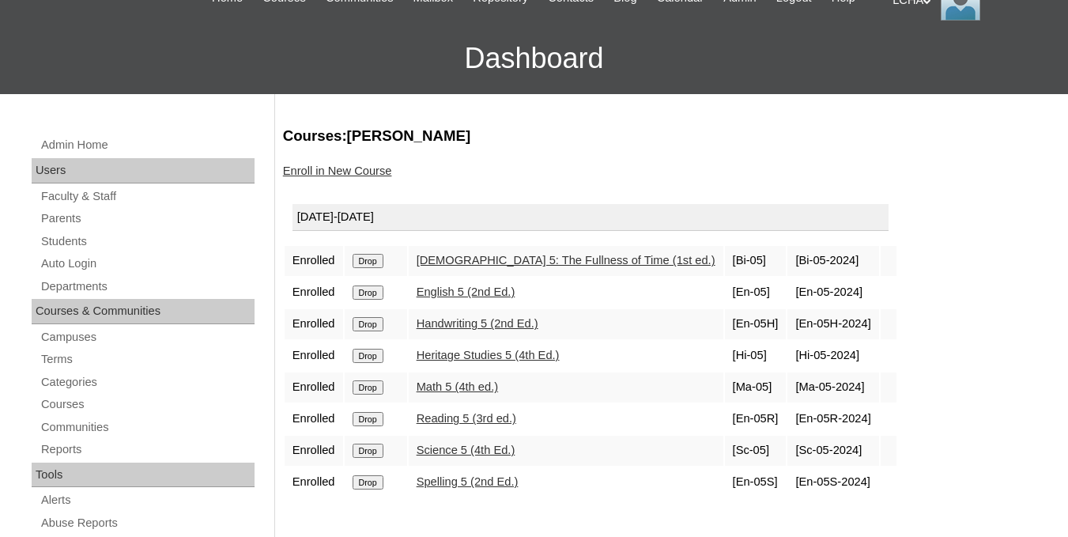
scroll to position [232, 0]
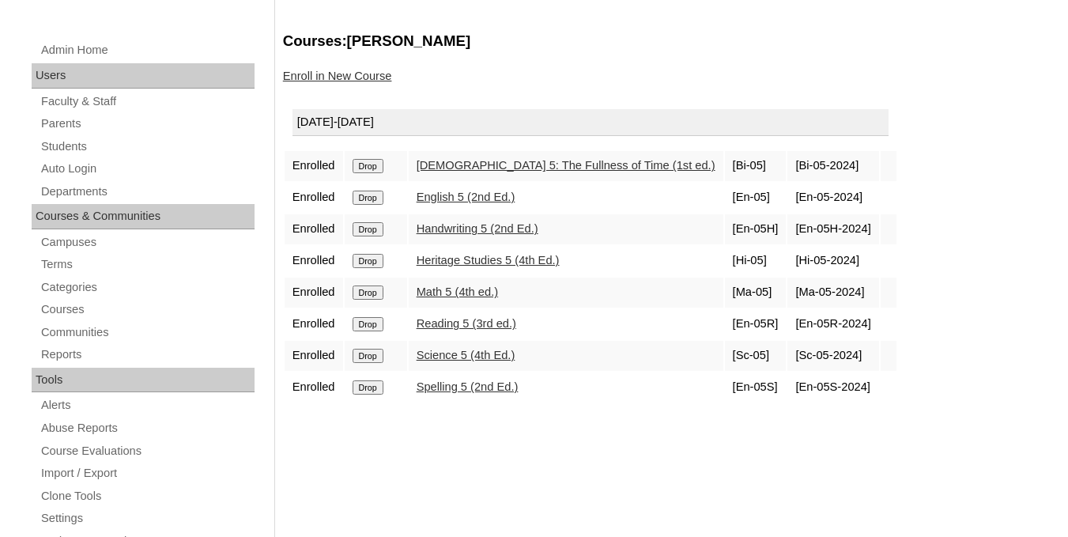
click at [376, 173] on input "Drop" at bounding box center [368, 166] width 31 height 14
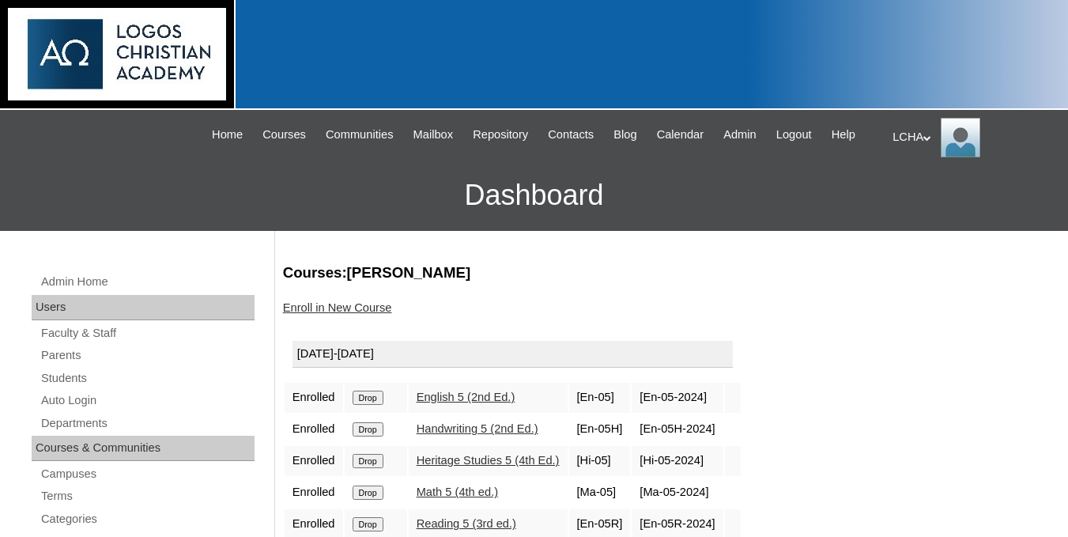
click at [374, 405] on input "Drop" at bounding box center [368, 398] width 31 height 14
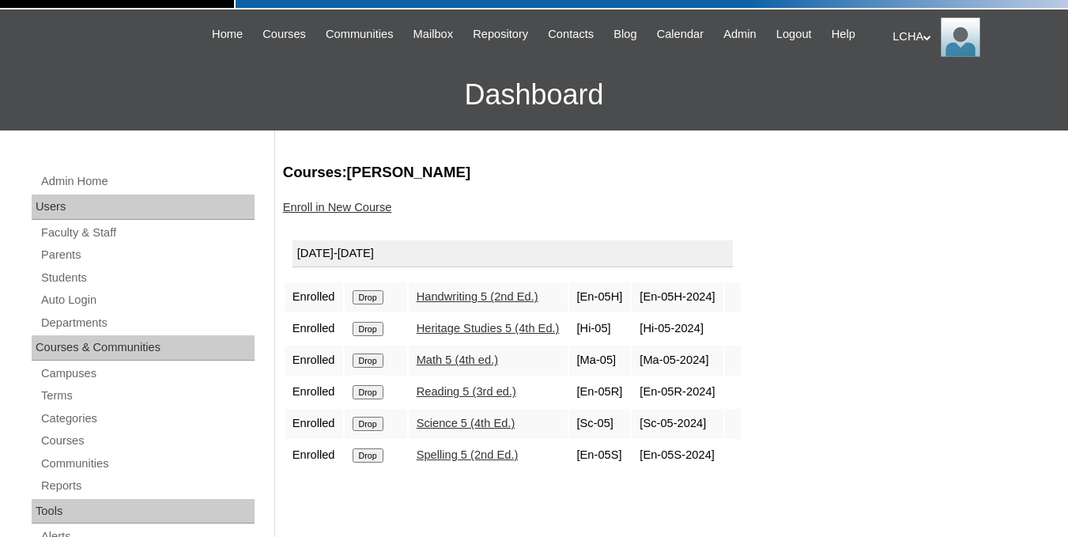
scroll to position [105, 0]
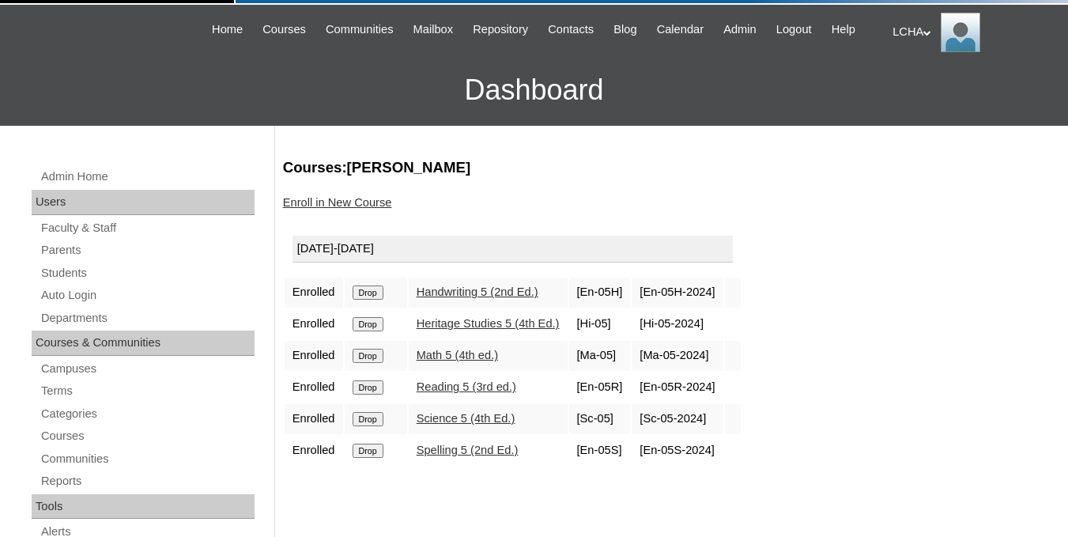
click at [370, 300] on input "Drop" at bounding box center [368, 292] width 31 height 14
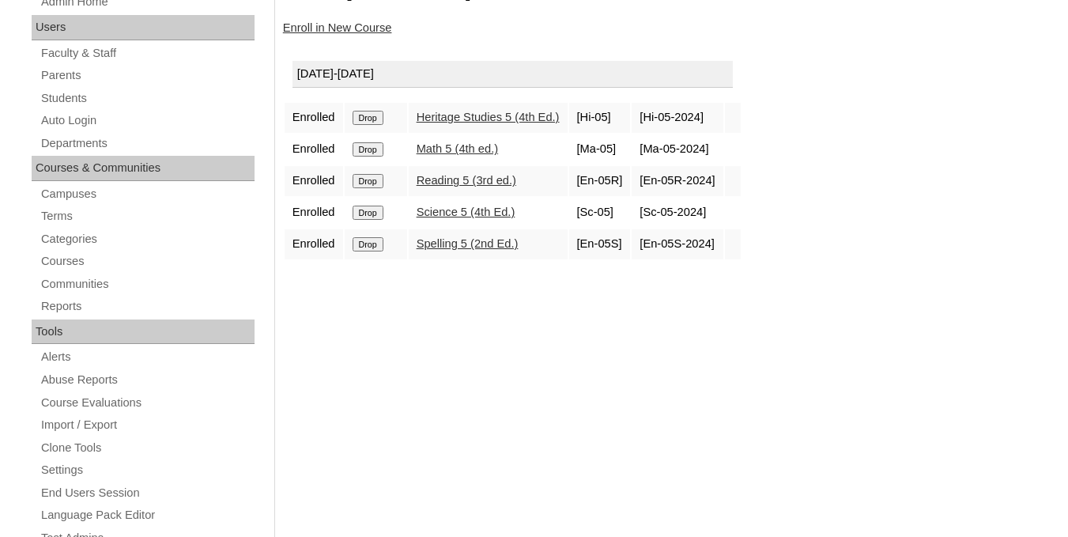
scroll to position [295, 0]
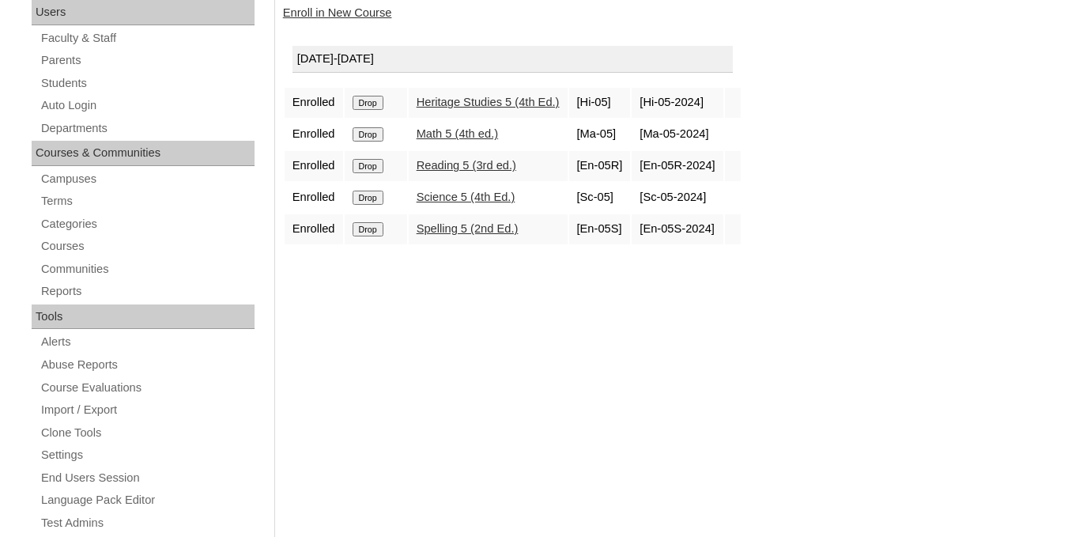
click at [365, 110] on input "Drop" at bounding box center [368, 103] width 31 height 14
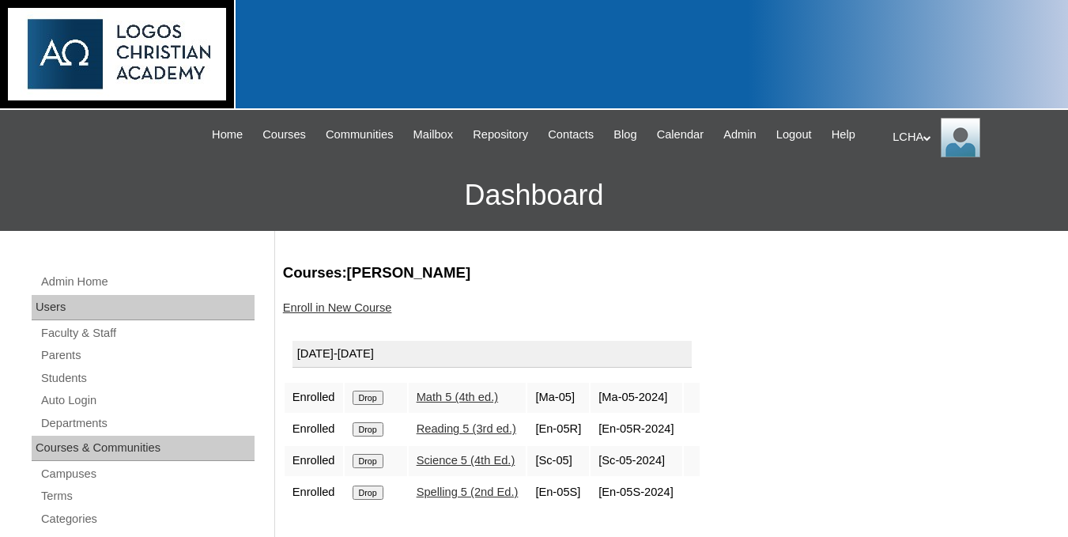
click at [380, 405] on input "Drop" at bounding box center [368, 398] width 31 height 14
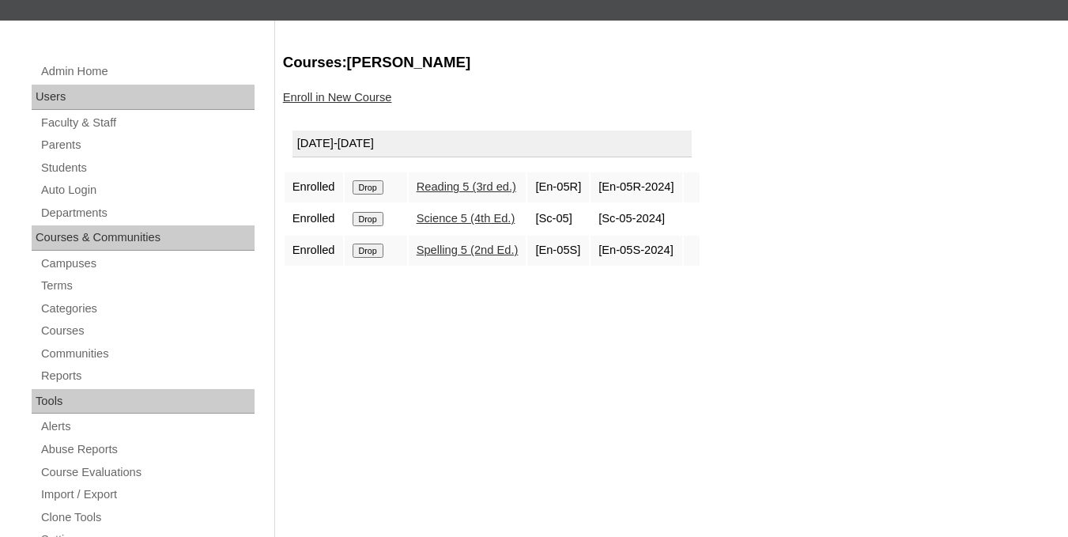
scroll to position [295, 0]
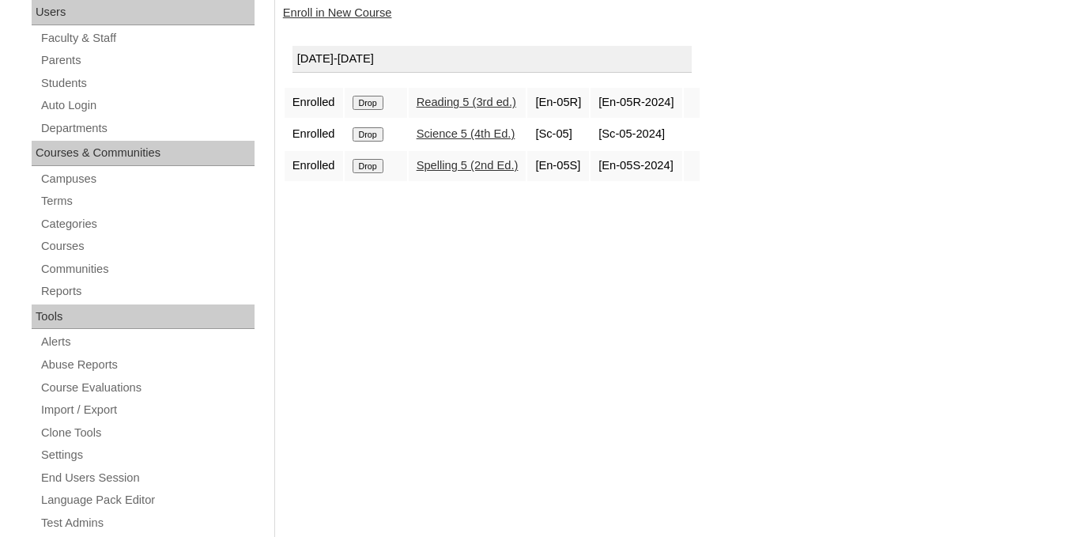
click at [364, 110] on input "Drop" at bounding box center [368, 103] width 31 height 14
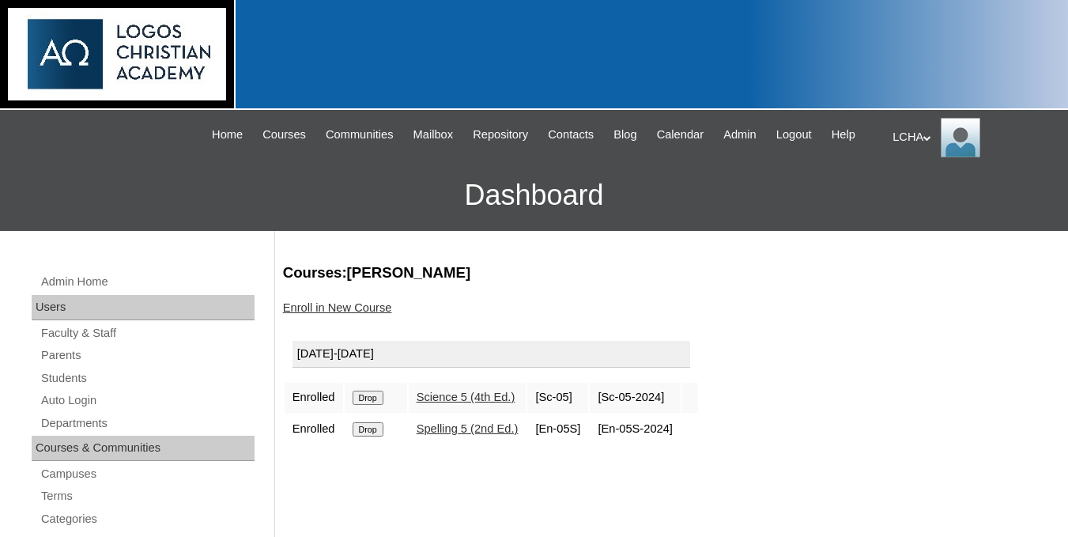
click at [371, 405] on input "Drop" at bounding box center [368, 398] width 31 height 14
click at [370, 405] on input "Drop" at bounding box center [368, 398] width 31 height 14
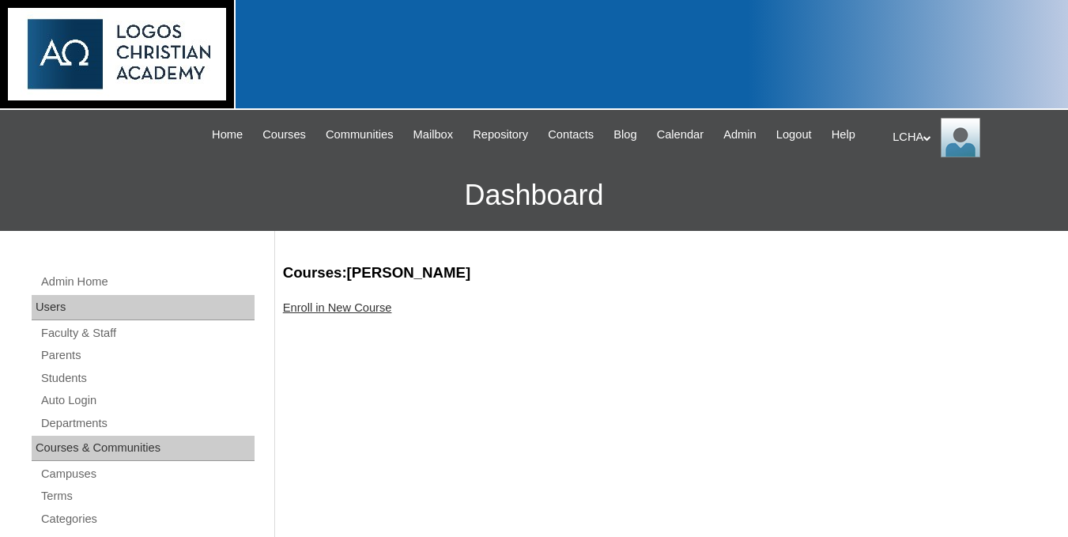
click at [312, 314] on link "Enroll in New Course" at bounding box center [337, 307] width 109 height 13
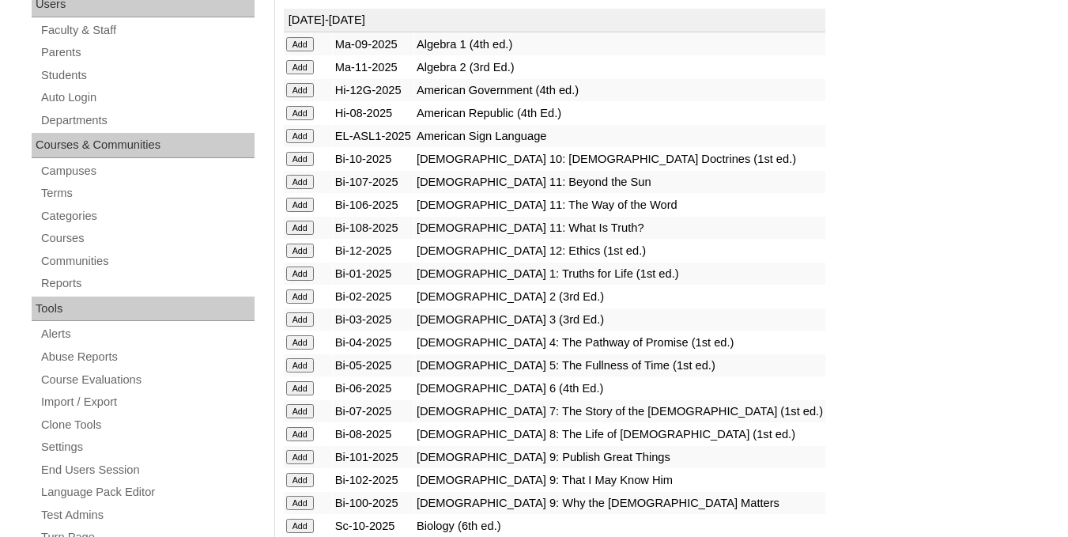
scroll to position [316, 0]
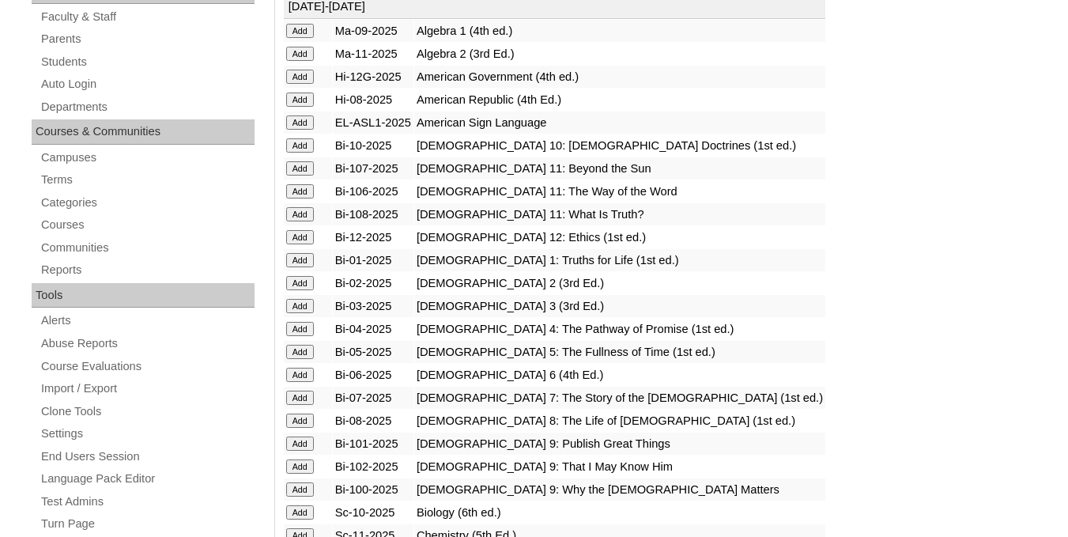
click at [303, 405] on input "Add" at bounding box center [300, 398] width 28 height 14
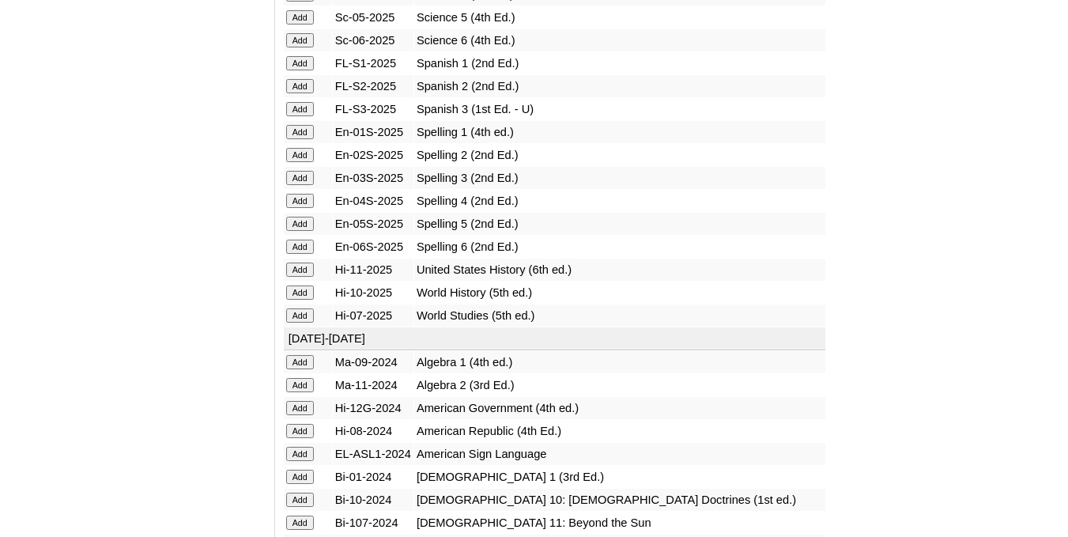
scroll to position [2193, 0]
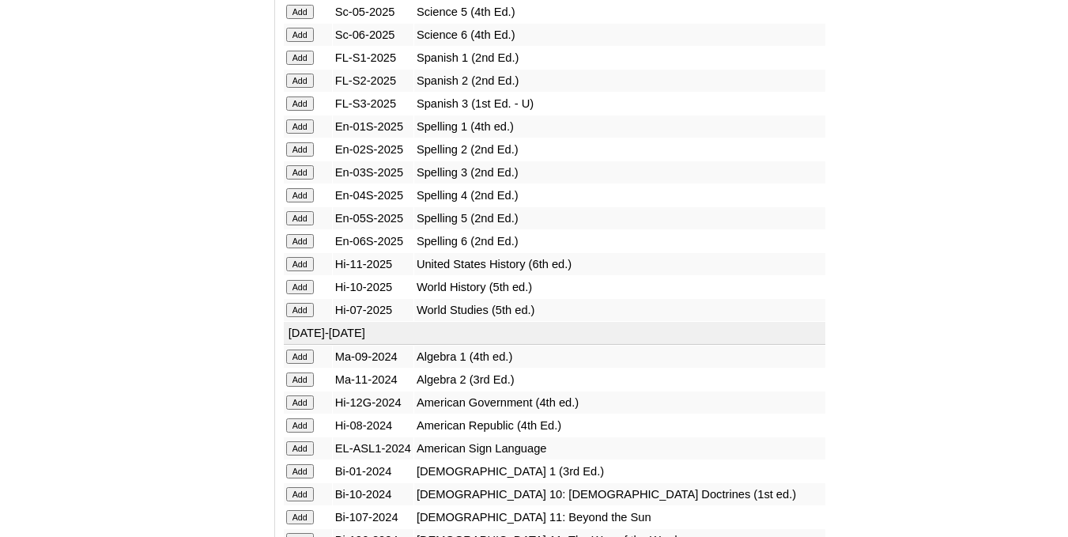
click at [304, 317] on input "Add" at bounding box center [300, 310] width 28 height 14
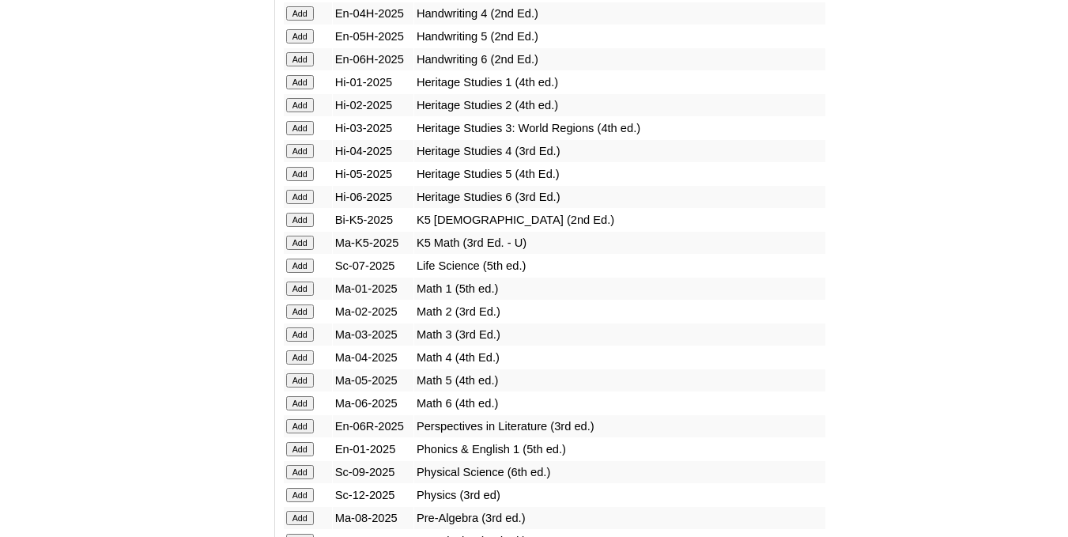
scroll to position [1434, 0]
click at [303, 274] on input "Add" at bounding box center [300, 266] width 28 height 14
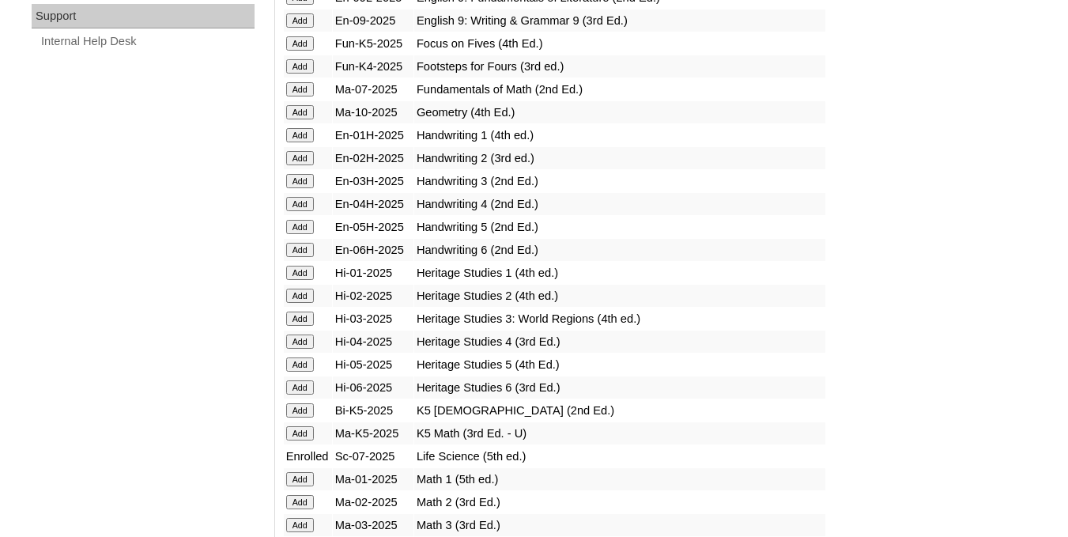
scroll to position [1223, 0]
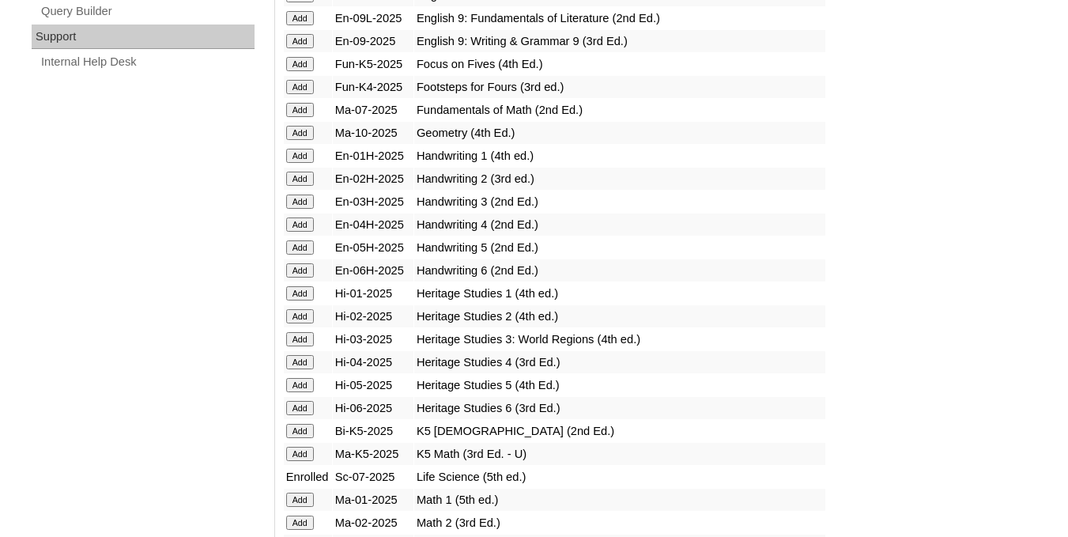
click at [302, 117] on input "Add" at bounding box center [300, 110] width 28 height 14
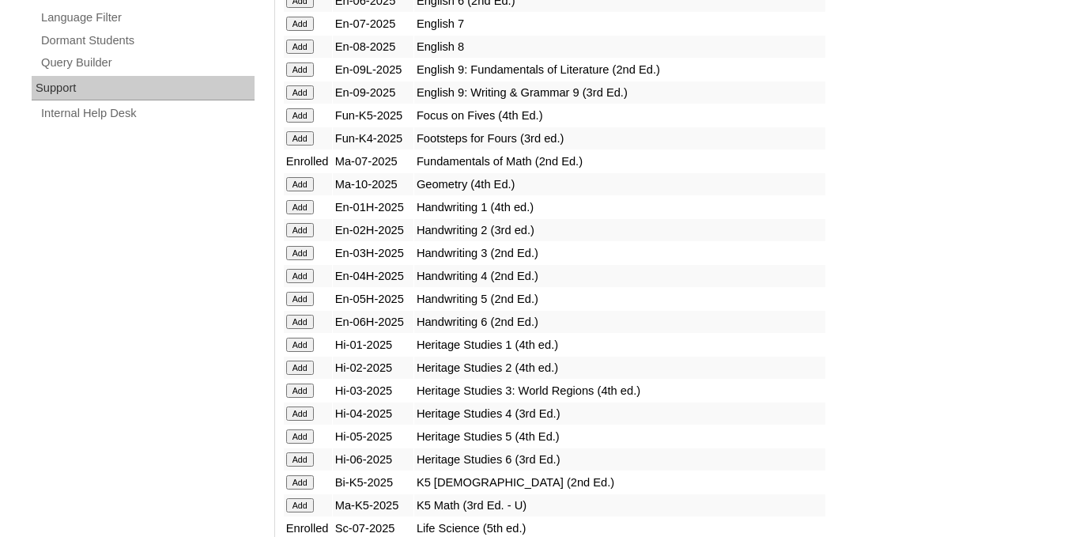
scroll to position [1050, 0]
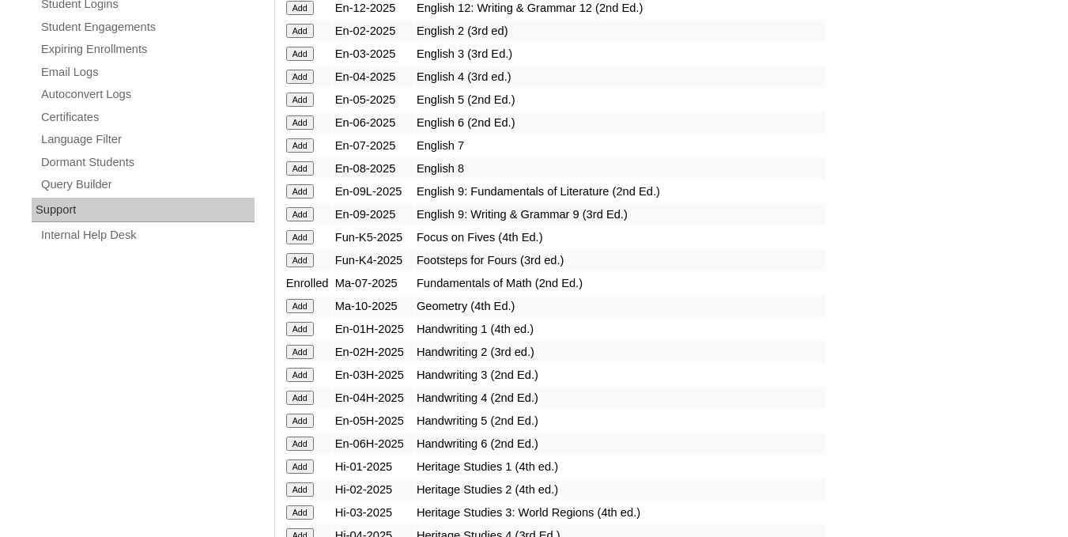
click at [307, 153] on input "Add" at bounding box center [300, 145] width 28 height 14
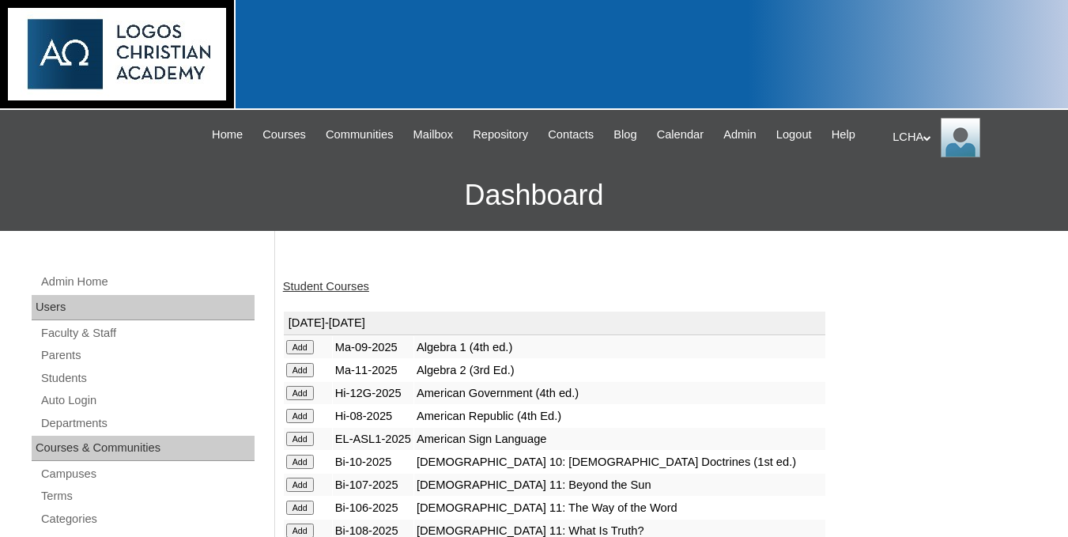
click at [327, 293] on link "Student Courses" at bounding box center [326, 286] width 86 height 13
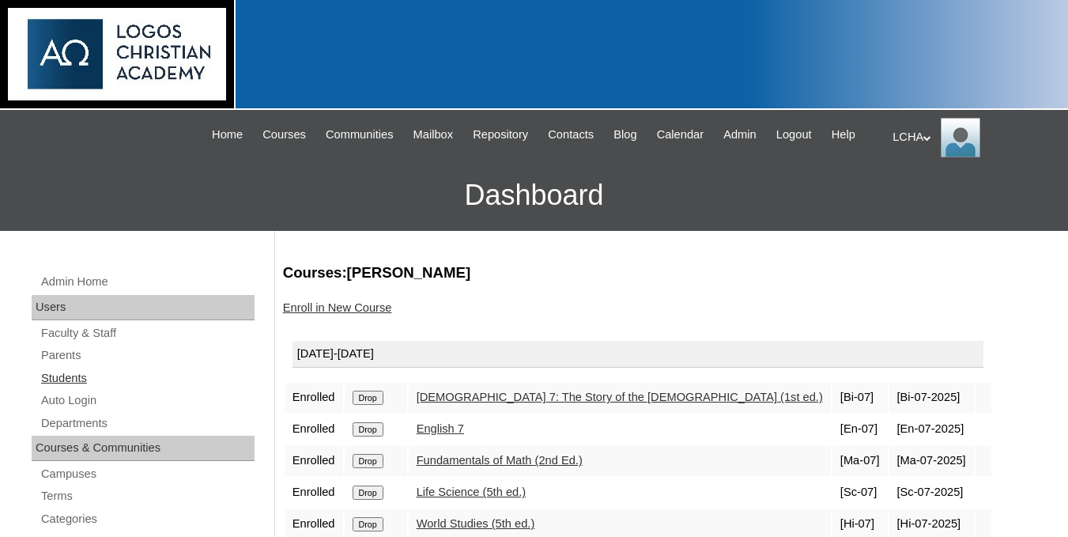
click at [58, 388] on link "Students" at bounding box center [147, 378] width 215 height 20
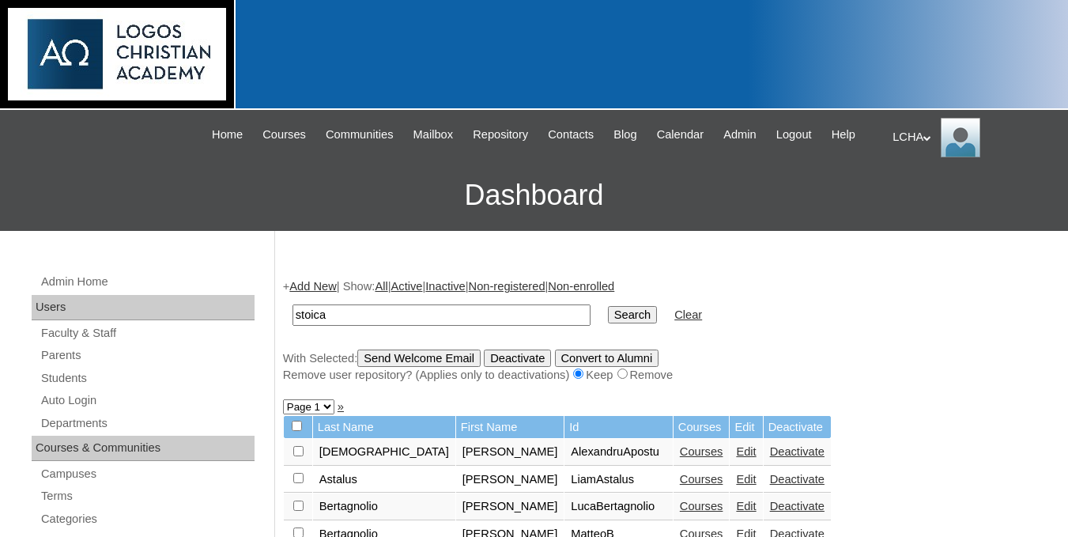
type input "stoica"
click at [608, 306] on input "Search" at bounding box center [632, 314] width 49 height 17
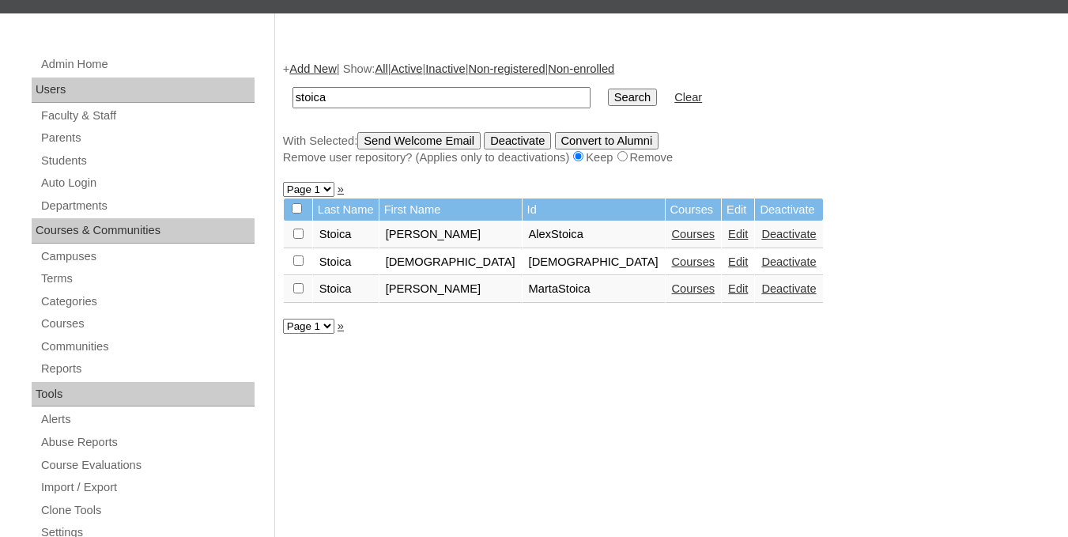
scroll to position [316, 0]
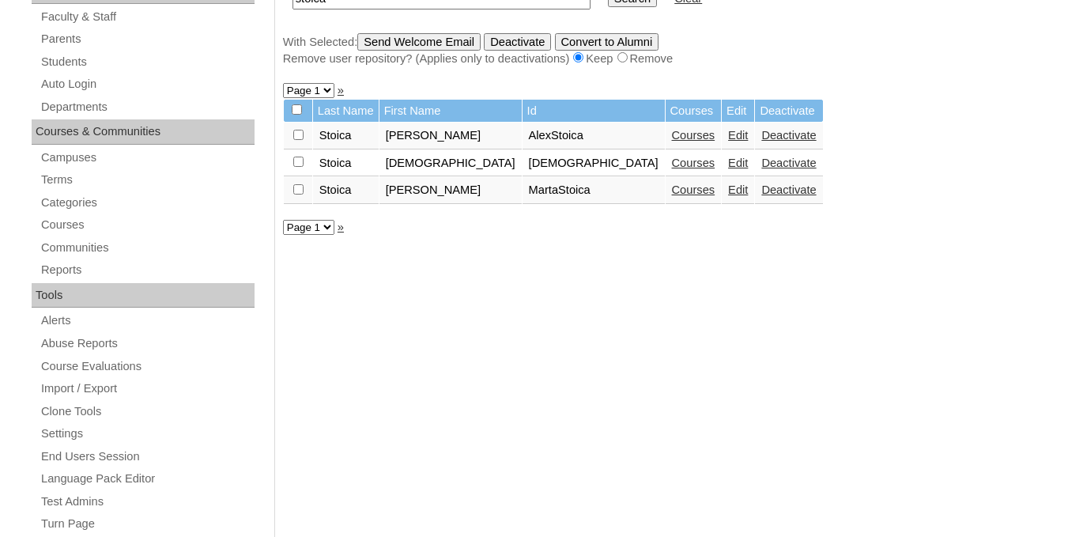
type input "s"
click at [43, 72] on link "Students" at bounding box center [147, 62] width 215 height 20
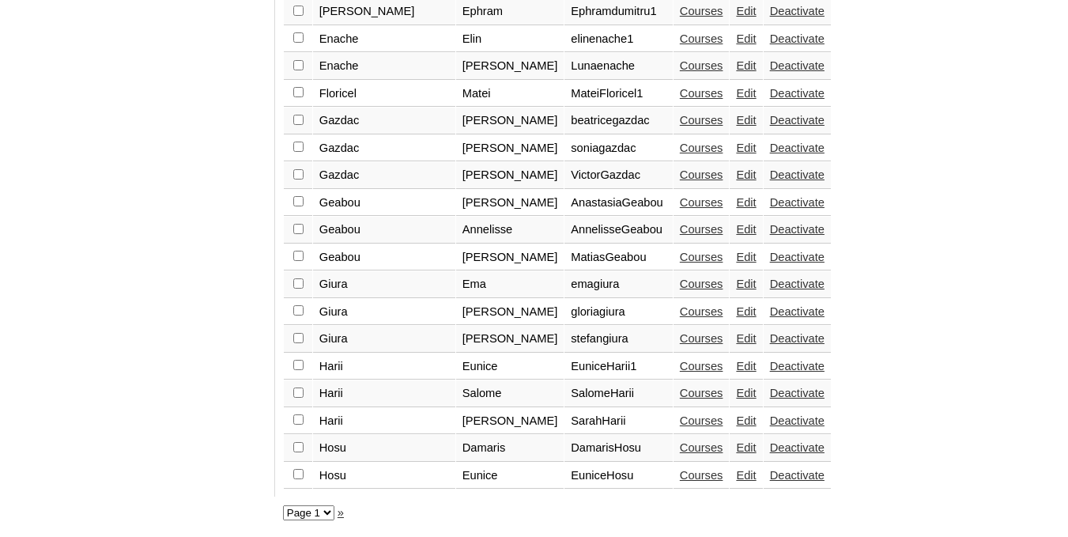
scroll to position [1333, 0]
click at [322, 515] on select "Page 1 Page 2" at bounding box center [308, 512] width 51 height 15
select select "admin_students.php?page=2"
click at [283, 505] on select "Page 1 Page 2" at bounding box center [308, 512] width 51 height 15
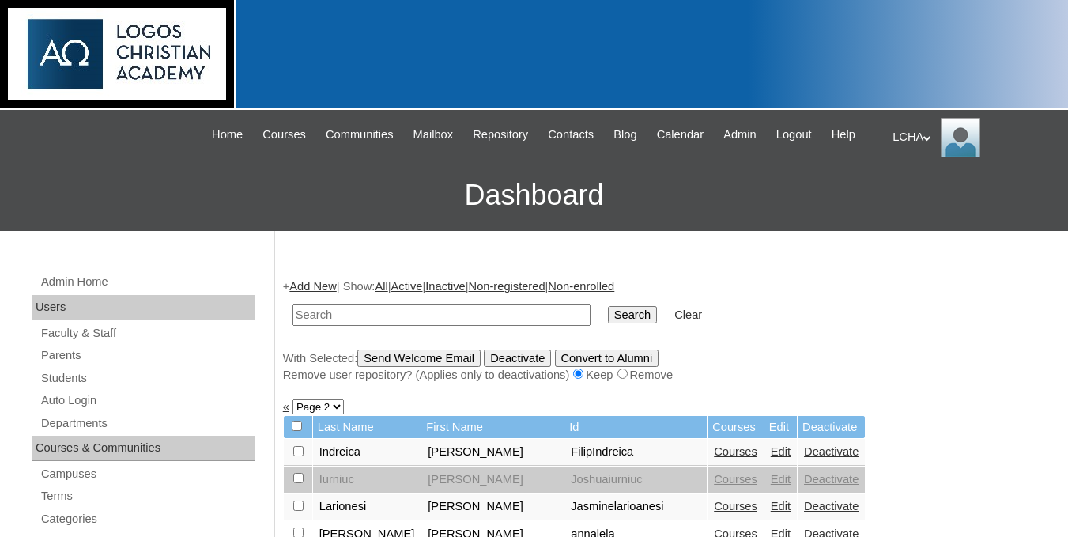
click at [457, 326] on input "text" at bounding box center [442, 314] width 298 height 21
type input "apostu"
click at [608, 306] on input "Search" at bounding box center [632, 314] width 49 height 17
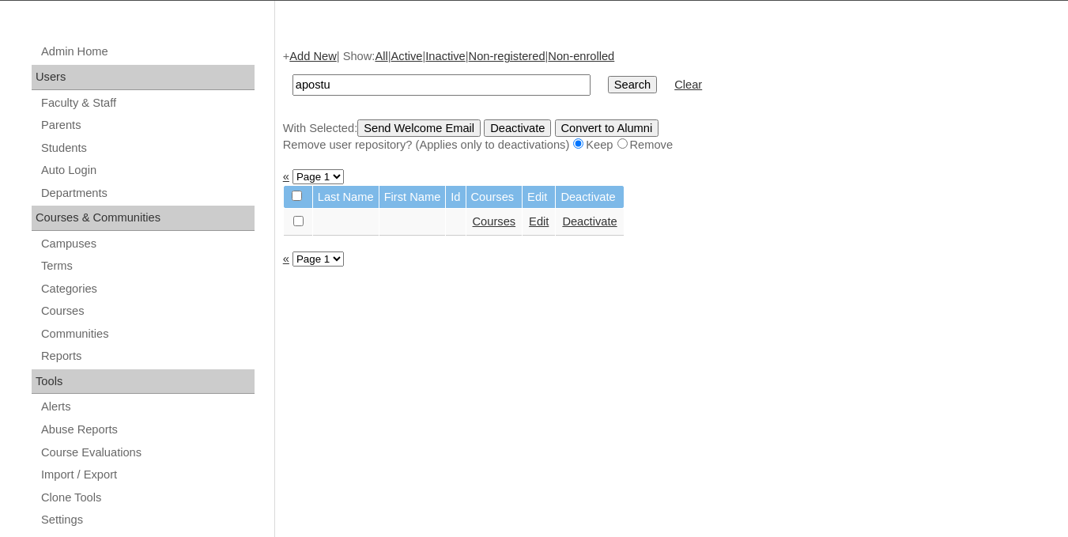
scroll to position [253, 0]
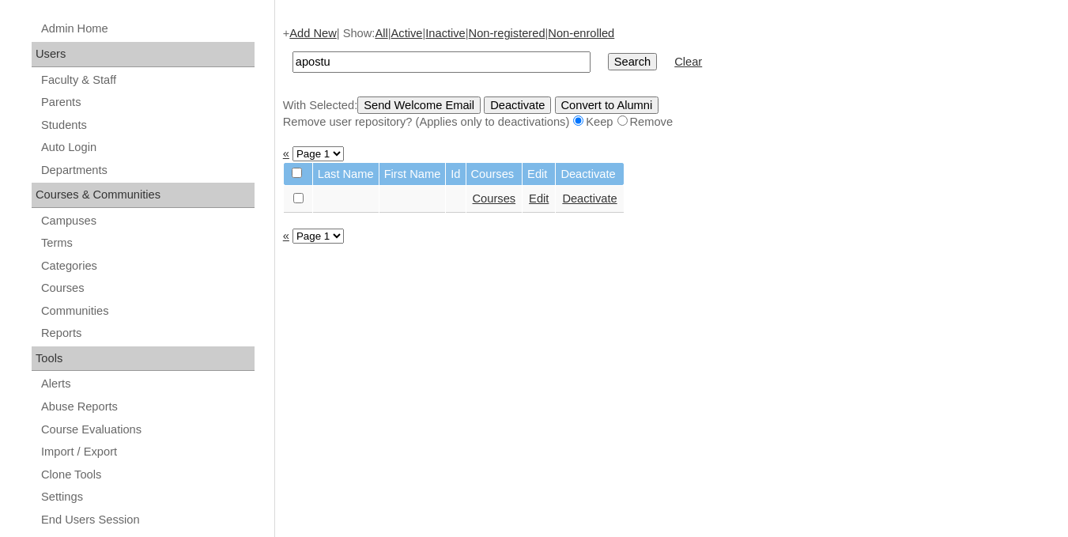
click at [356, 73] on input "apostu" at bounding box center [442, 61] width 298 height 21
type input "a"
click at [70, 135] on link "Students" at bounding box center [147, 125] width 215 height 20
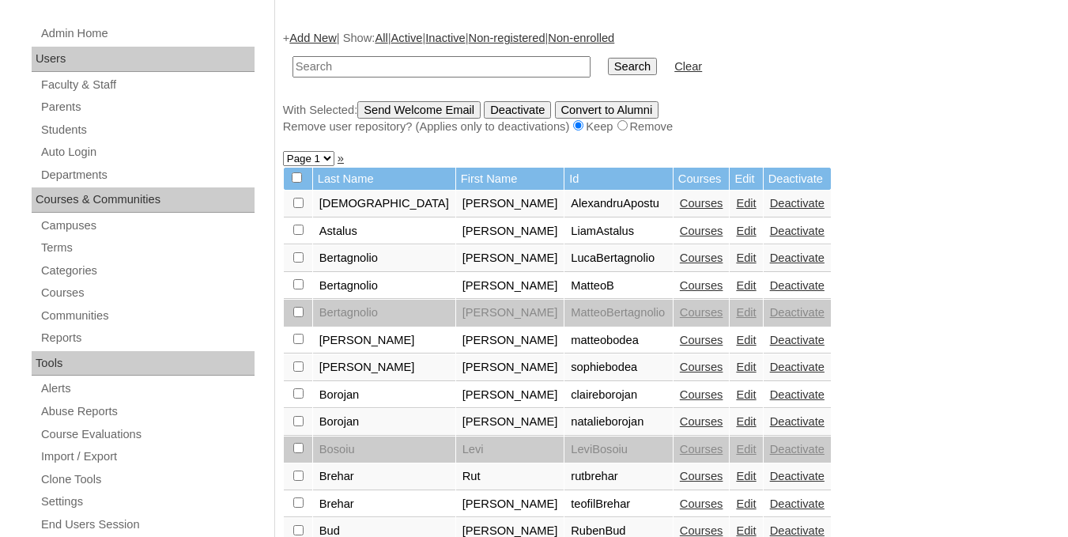
scroll to position [316, 0]
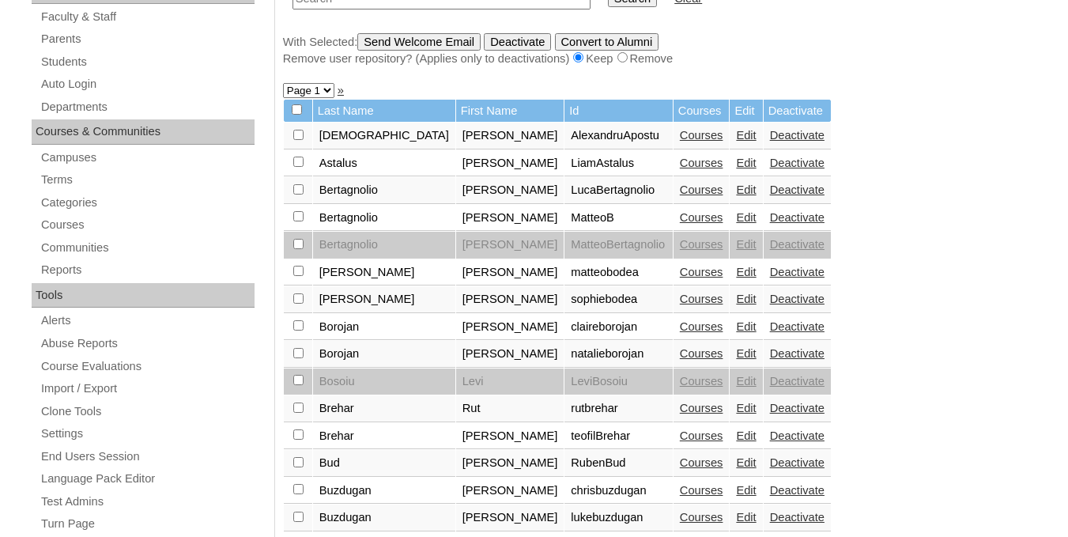
click at [680, 142] on link "Courses" at bounding box center [701, 135] width 43 height 13
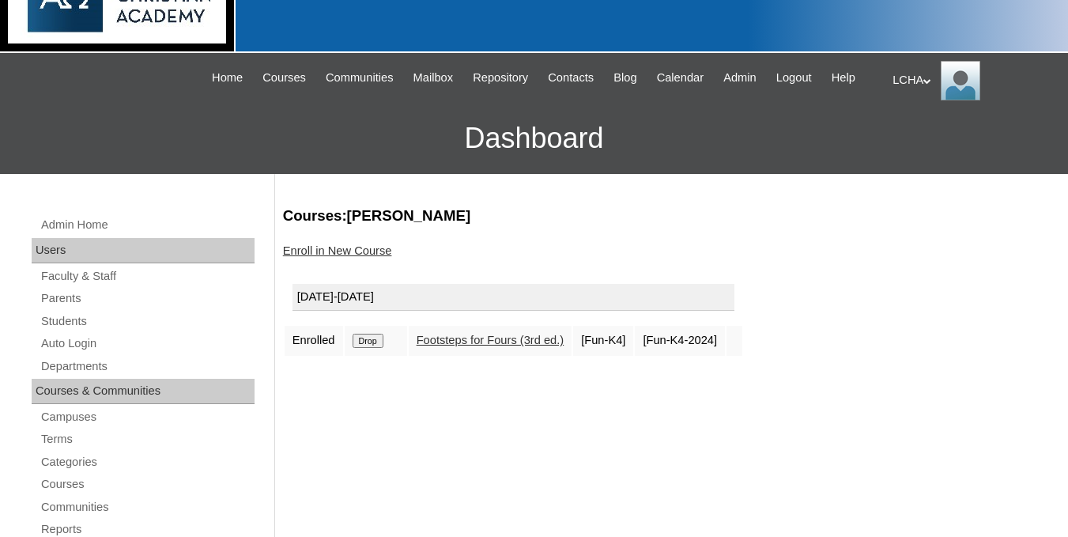
scroll to position [211, 0]
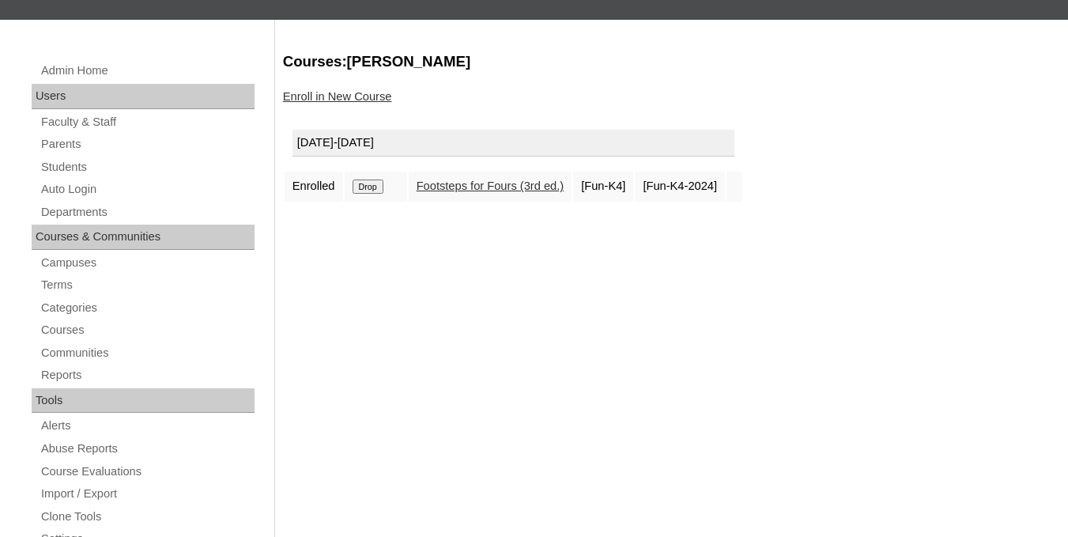
click at [376, 194] on input "Drop" at bounding box center [368, 186] width 31 height 14
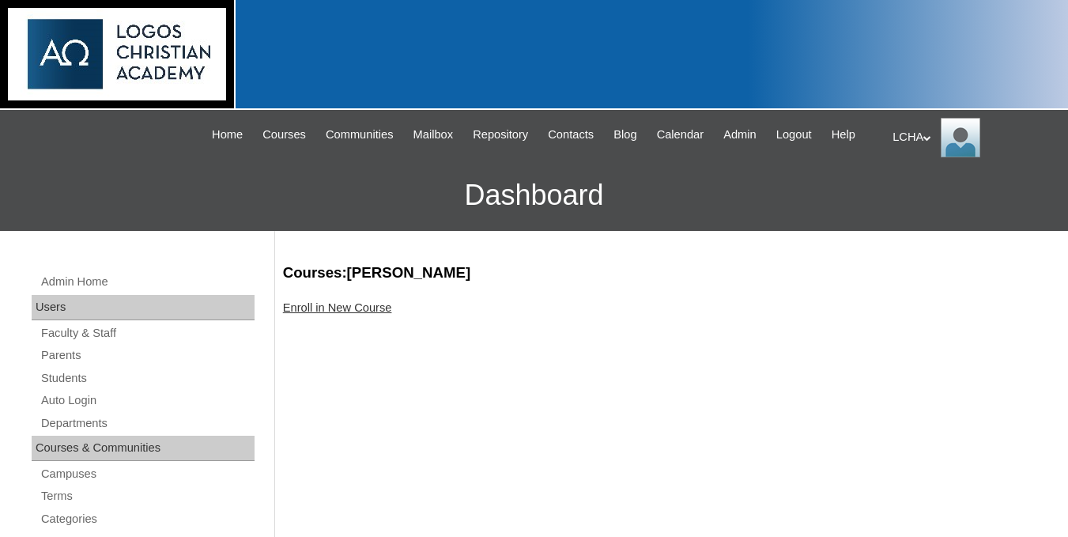
click at [353, 314] on link "Enroll in New Course" at bounding box center [337, 307] width 109 height 13
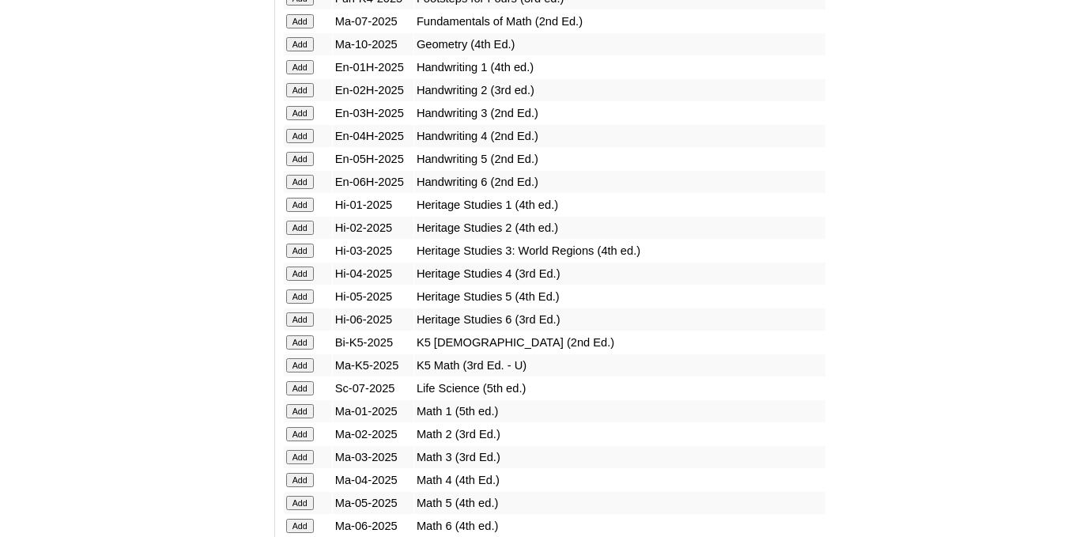
scroll to position [1328, 0]
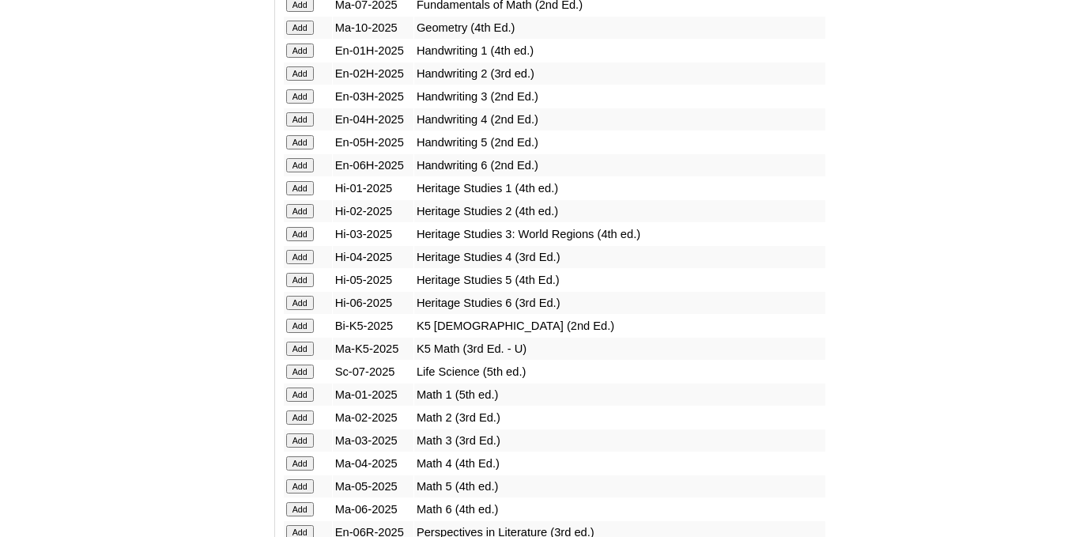
click at [308, 356] on input "Add" at bounding box center [300, 349] width 28 height 14
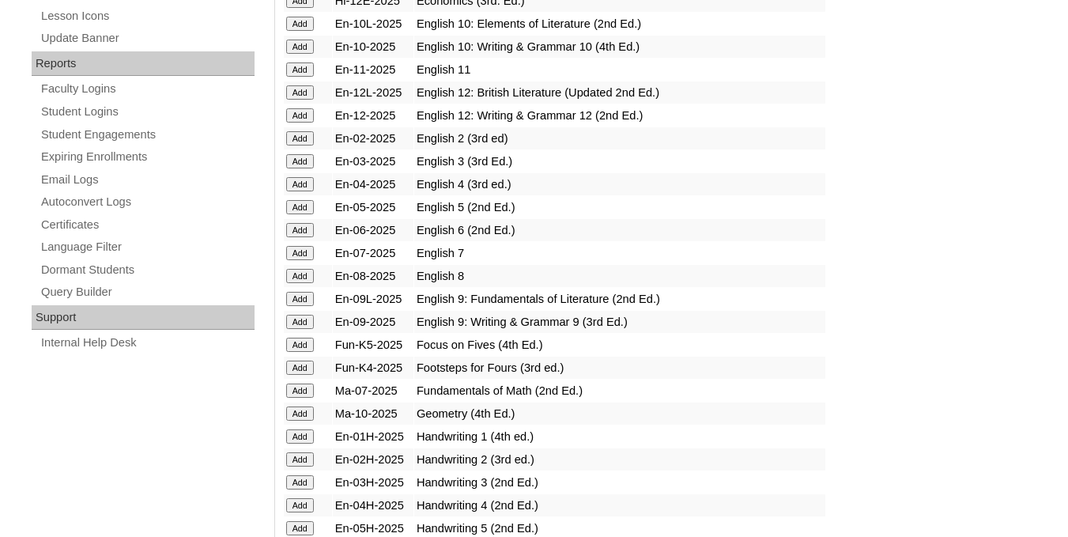
scroll to position [949, 0]
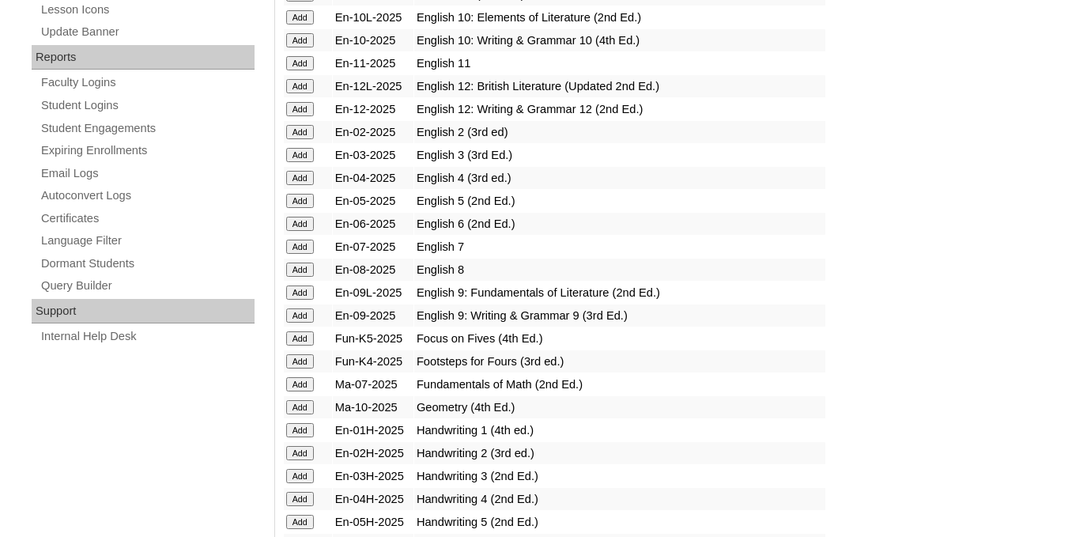
click at [310, 346] on input "Add" at bounding box center [300, 338] width 28 height 14
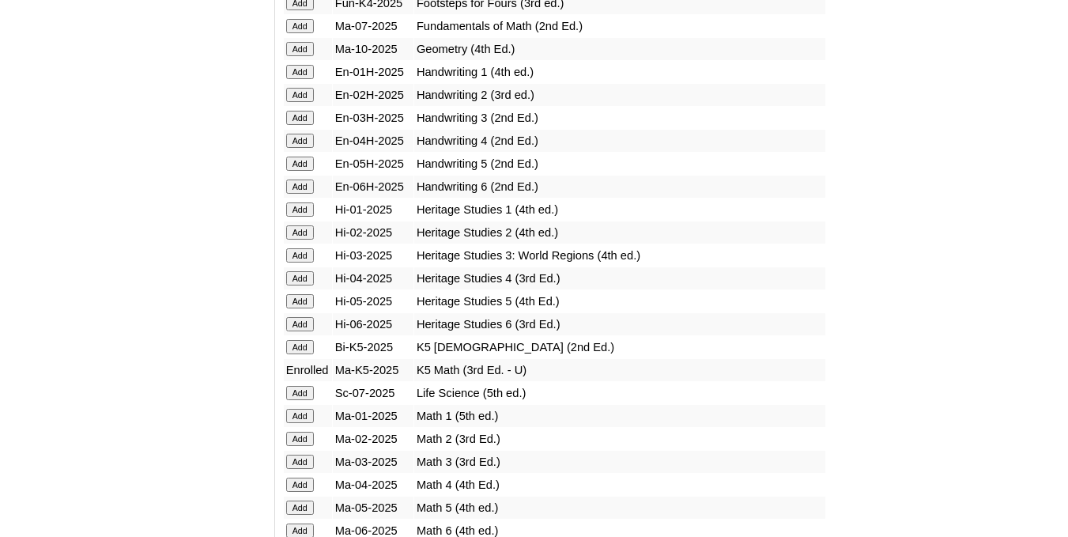
scroll to position [1328, 0]
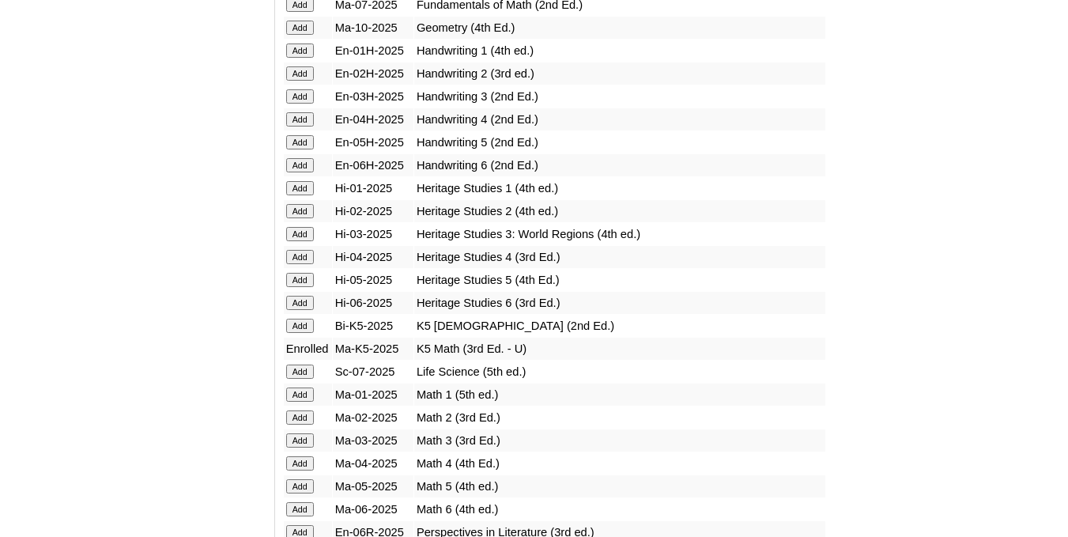
click at [297, 333] on input "Add" at bounding box center [300, 326] width 28 height 14
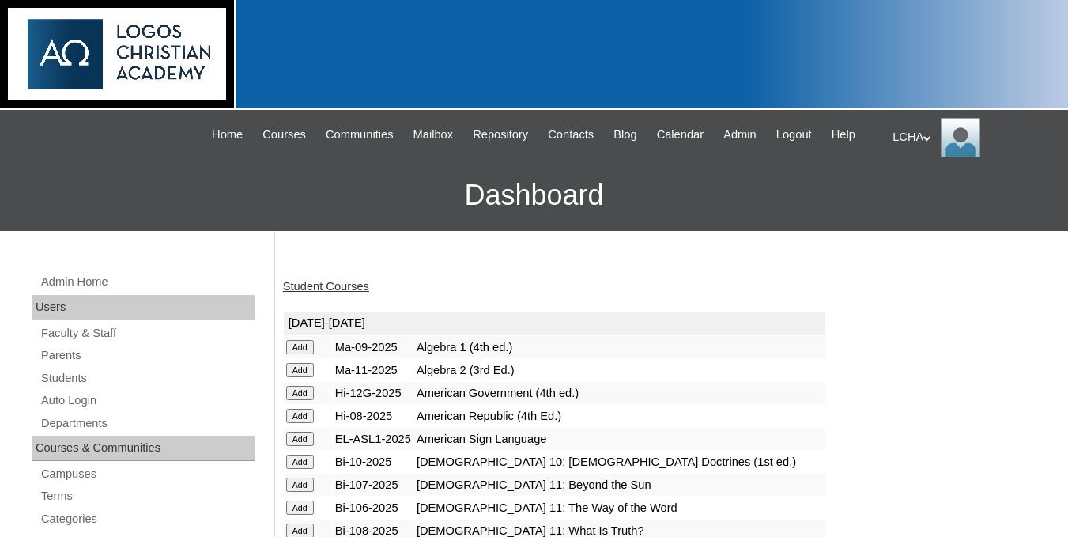
click at [313, 293] on link "Student Courses" at bounding box center [326, 286] width 86 height 13
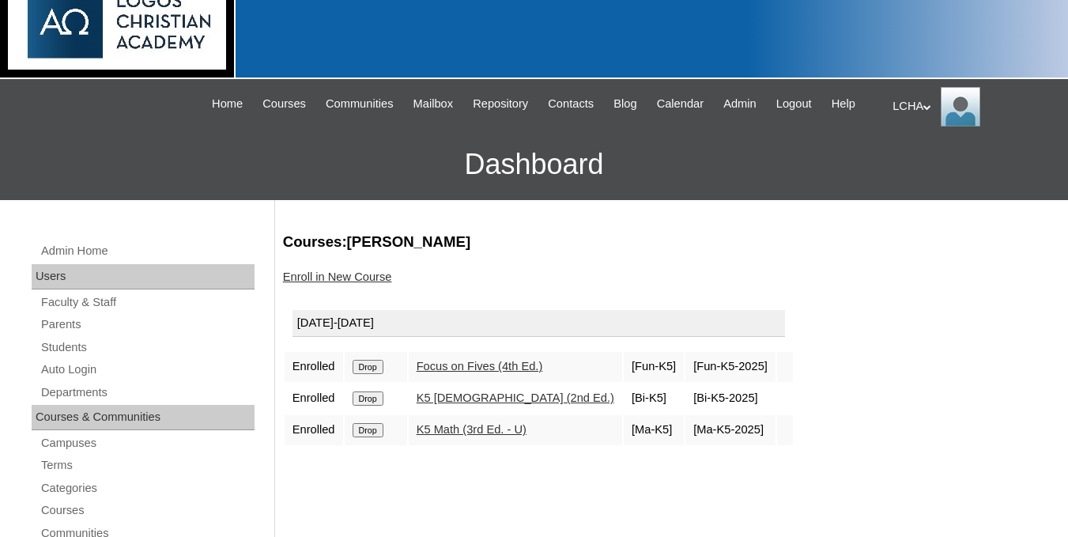
scroll to position [21, 0]
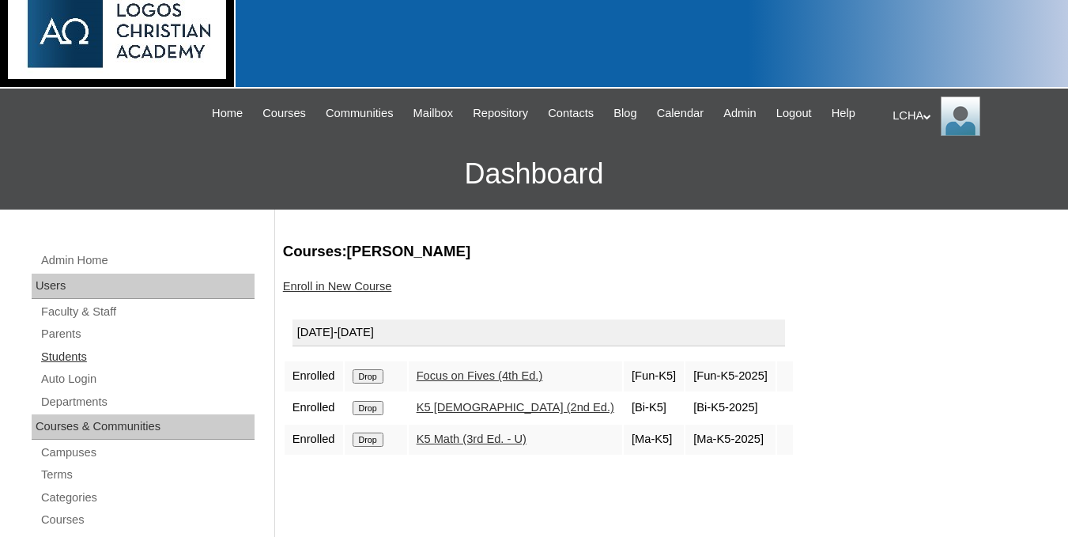
click at [59, 367] on link "Students" at bounding box center [147, 357] width 215 height 20
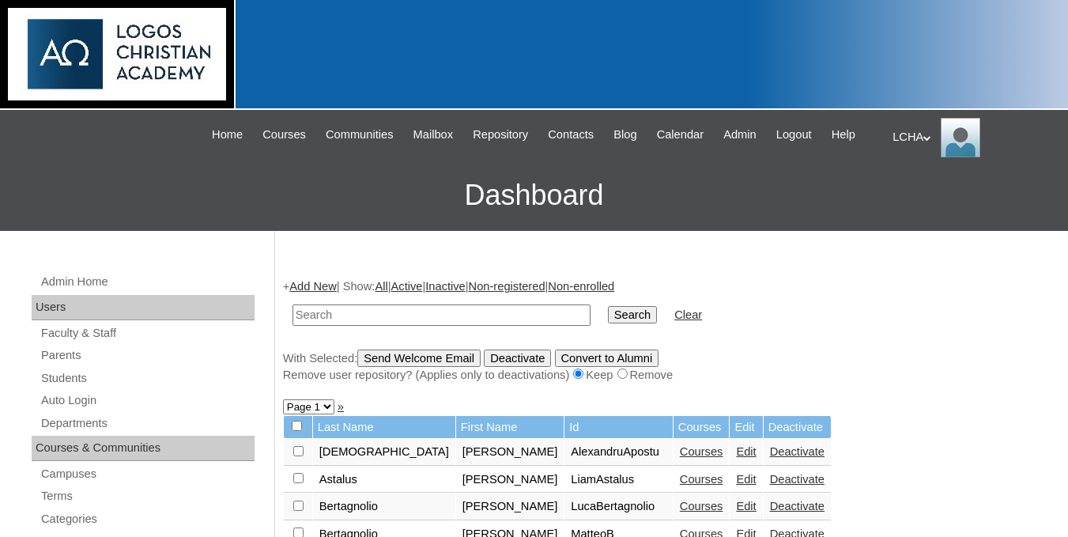
click at [463, 326] on input "text" at bounding box center [442, 314] width 298 height 21
type input "noah"
click at [608, 323] on input "Search" at bounding box center [632, 314] width 49 height 17
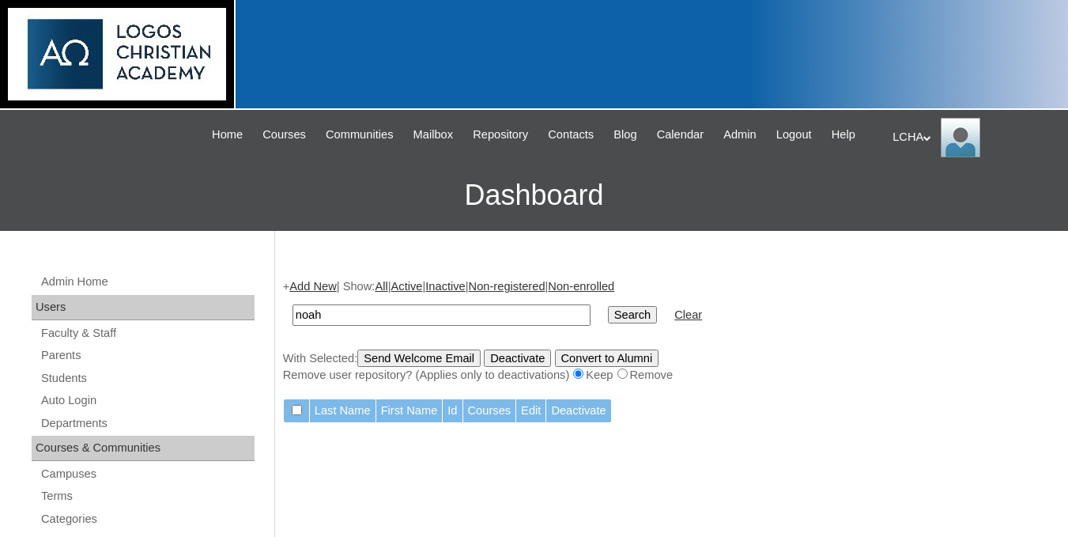
click at [477, 326] on input "noah" at bounding box center [442, 314] width 298 height 21
type input "n"
type input "c"
click at [466, 326] on input "text" at bounding box center [442, 314] width 298 height 21
type input "ranghiuc"
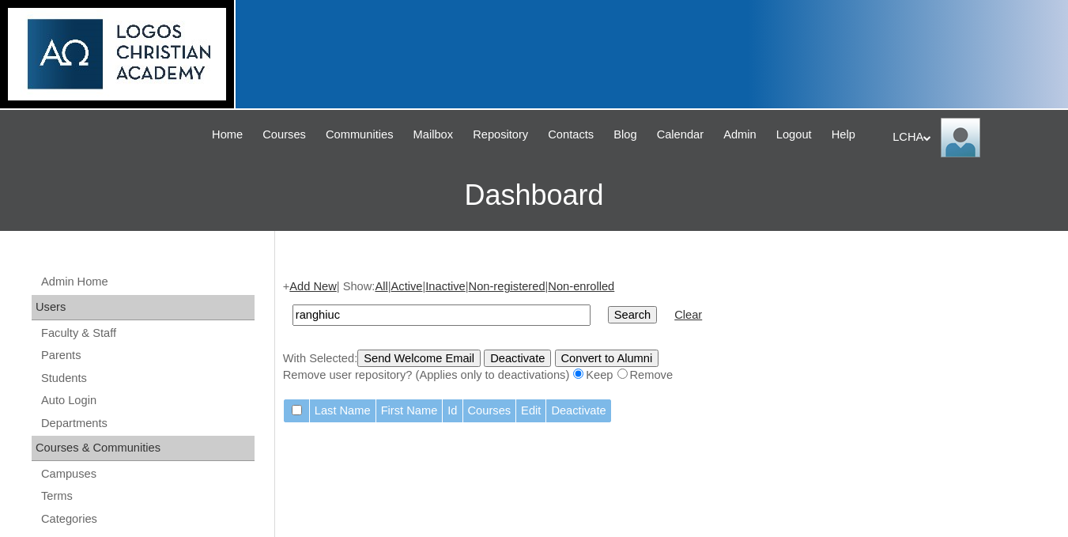
click at [608, 323] on input "Search" at bounding box center [632, 314] width 49 height 17
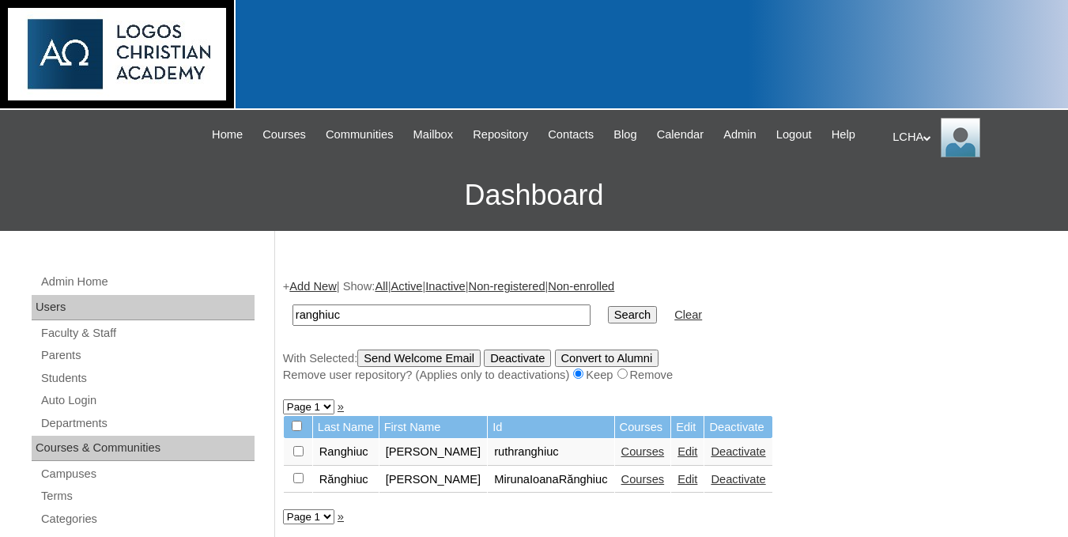
click at [405, 493] on td "[PERSON_NAME]" at bounding box center [434, 480] width 108 height 27
click at [629, 486] on link "Courses" at bounding box center [643, 479] width 43 height 13
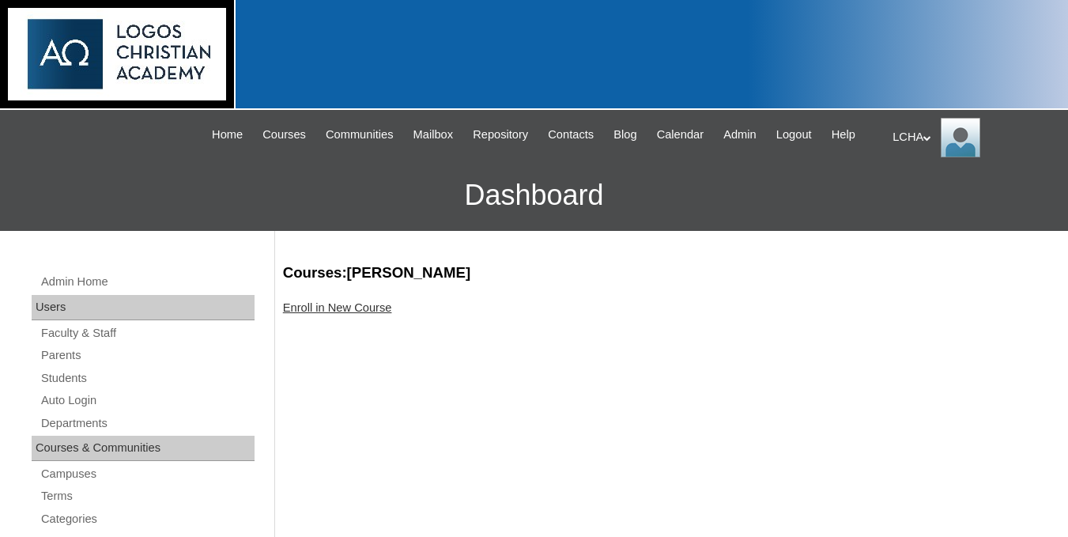
click at [307, 314] on link "Enroll in New Course" at bounding box center [337, 307] width 109 height 13
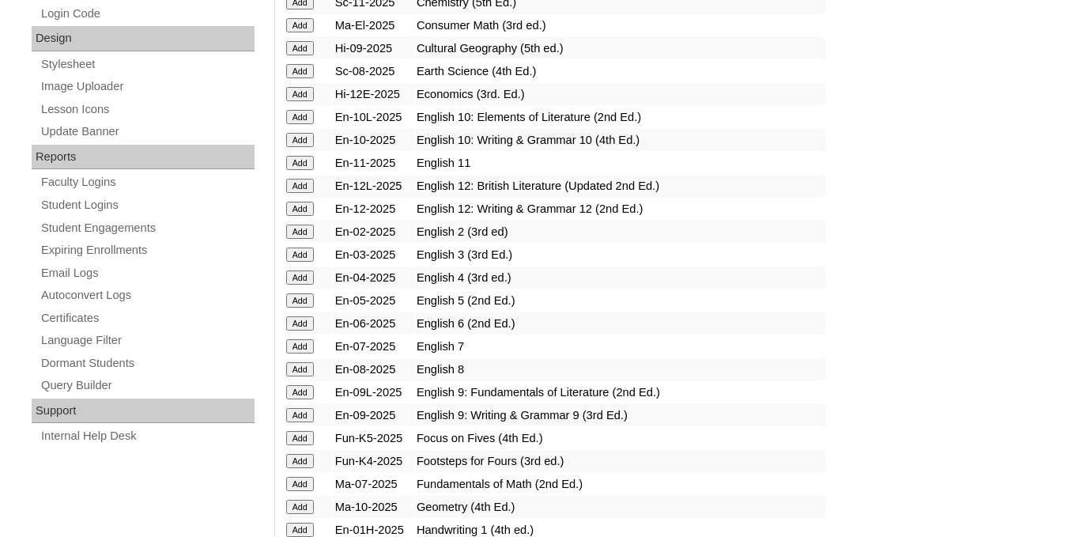
scroll to position [864, 0]
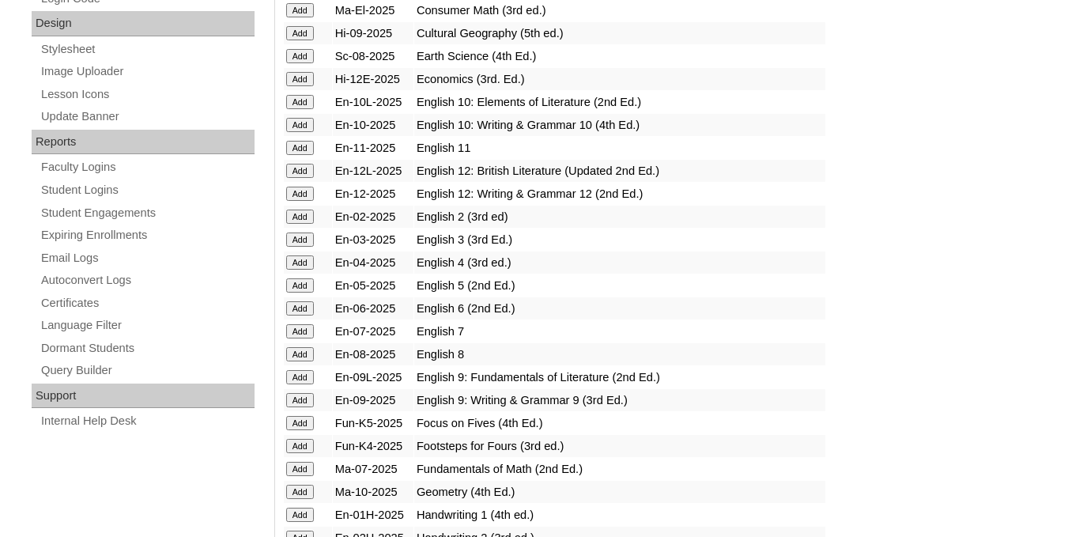
click at [309, 384] on input "Add" at bounding box center [300, 377] width 28 height 14
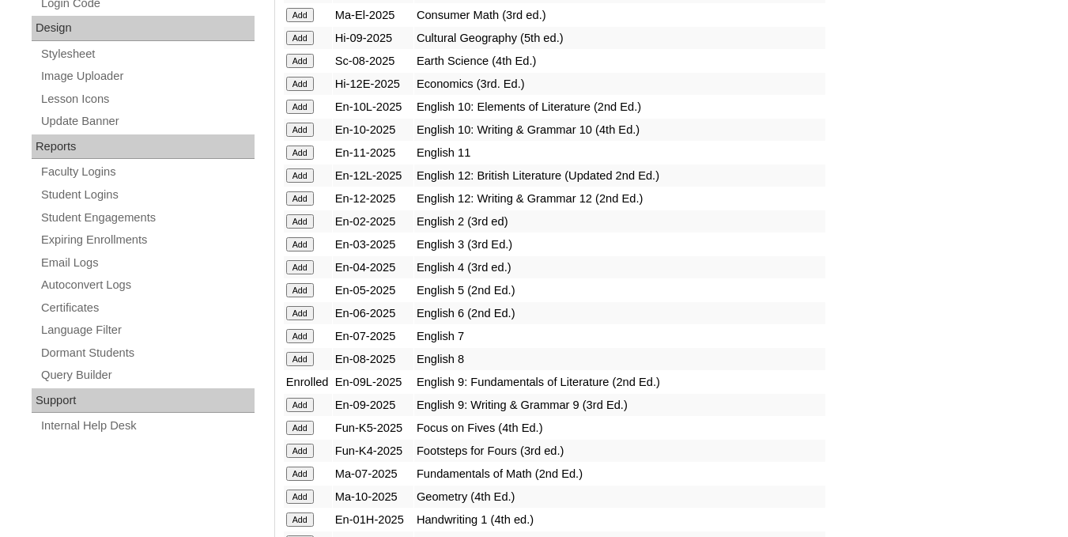
scroll to position [864, 0]
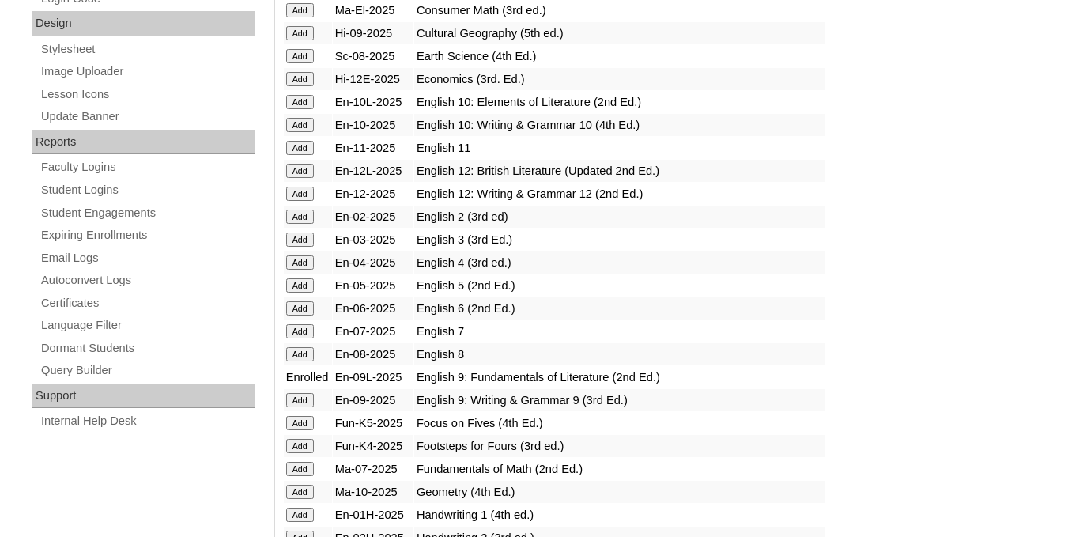
click at [304, 407] on input "Add" at bounding box center [300, 400] width 28 height 14
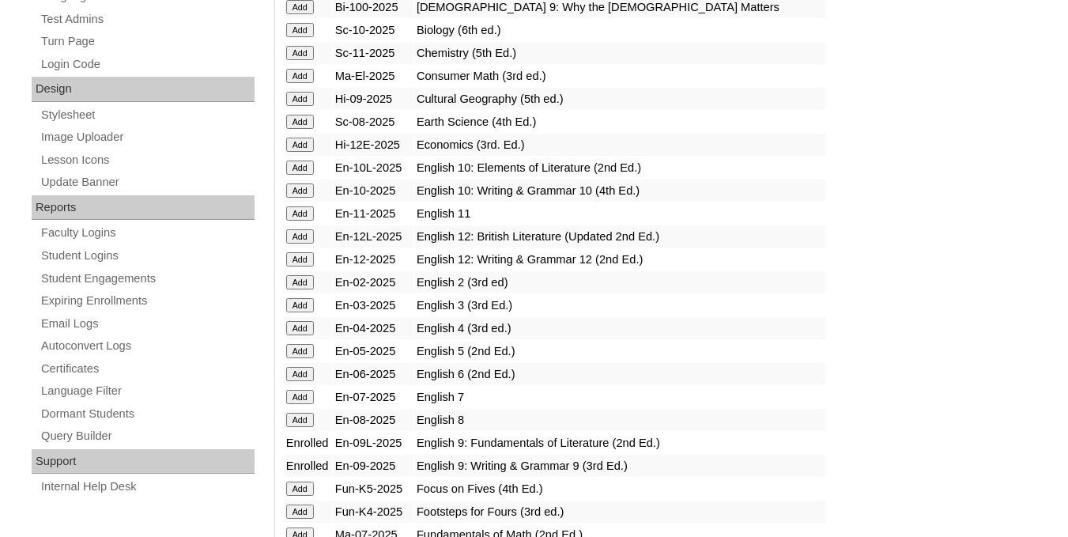
scroll to position [801, 0]
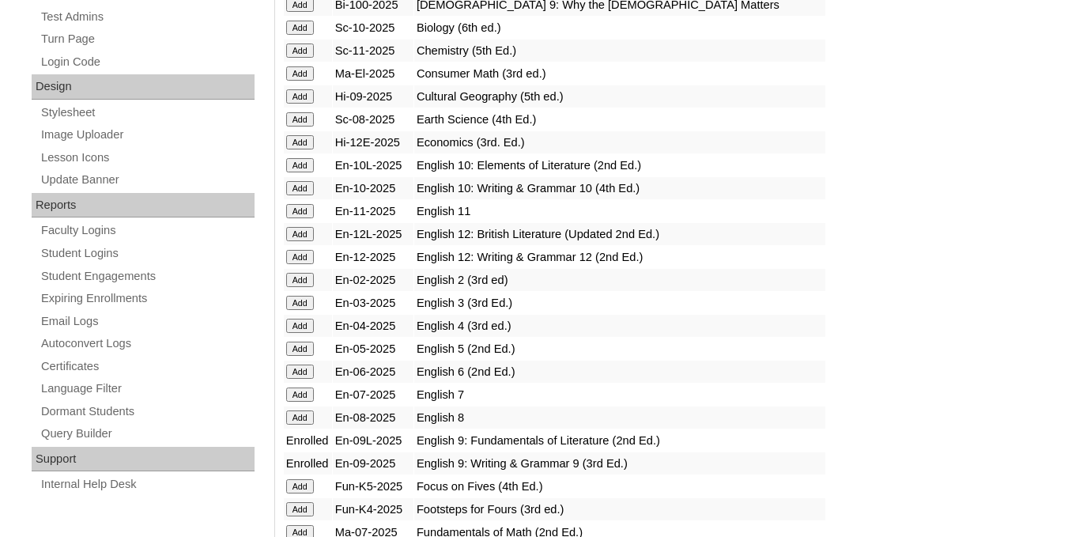
click at [293, 104] on input "Add" at bounding box center [300, 96] width 28 height 14
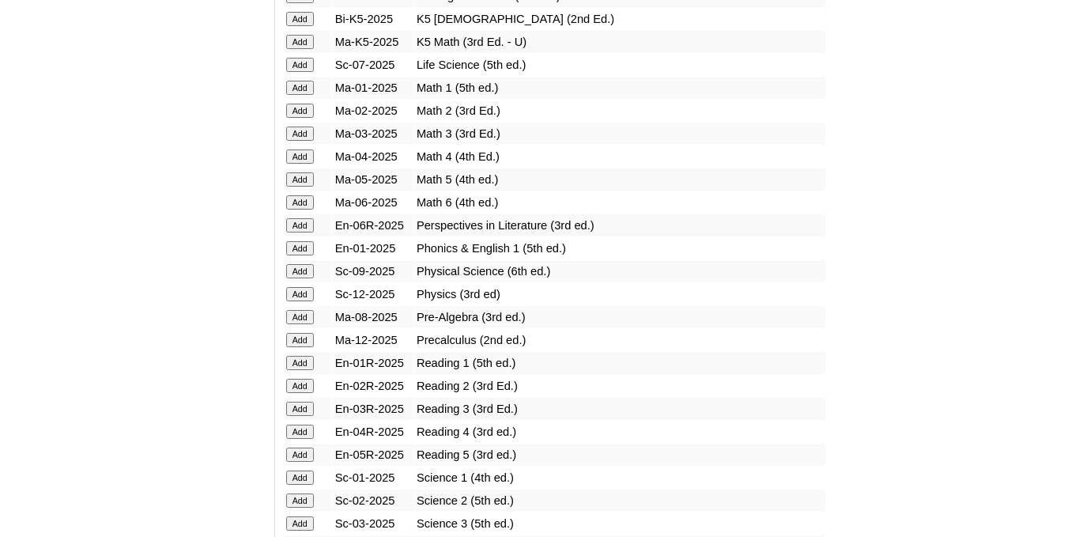
scroll to position [1645, 0]
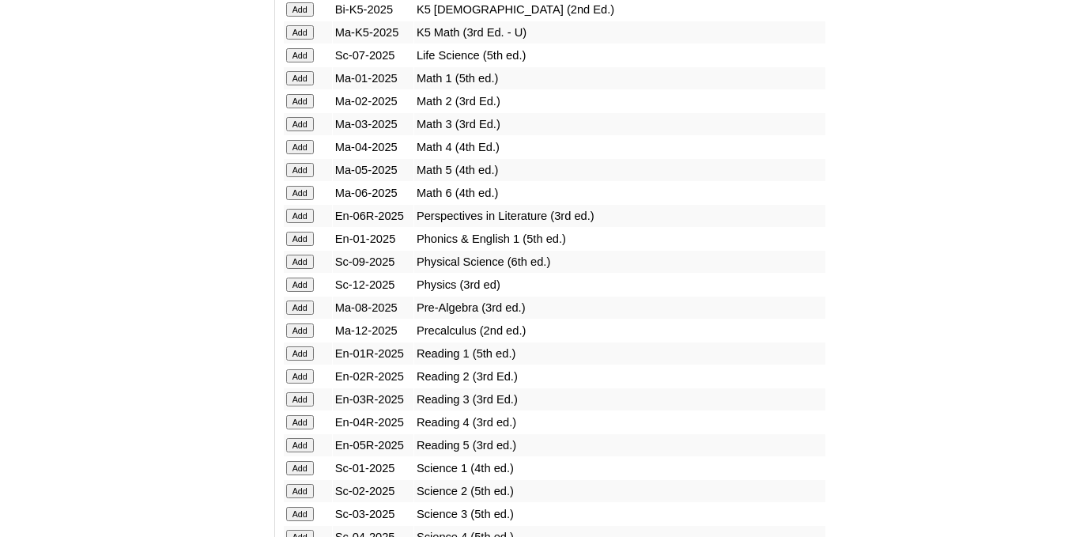
click at [308, 269] on input "Add" at bounding box center [300, 262] width 28 height 14
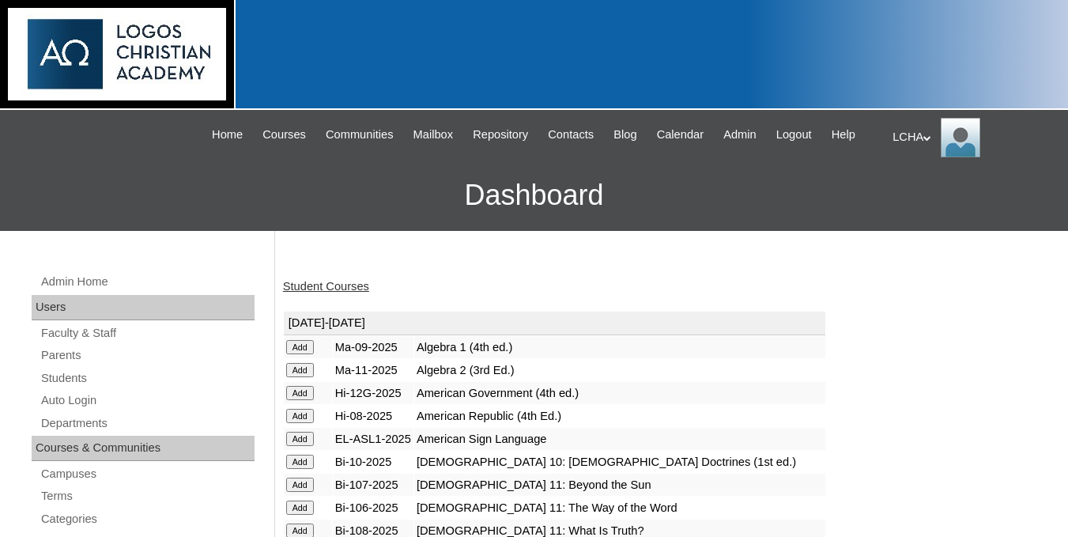
click at [296, 354] on input "Add" at bounding box center [300, 347] width 28 height 14
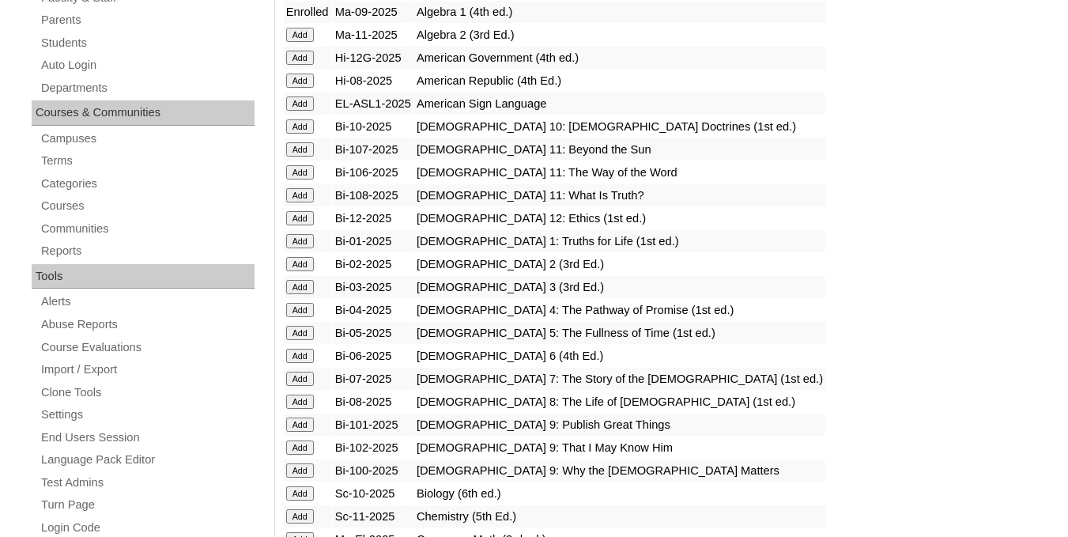
scroll to position [358, 0]
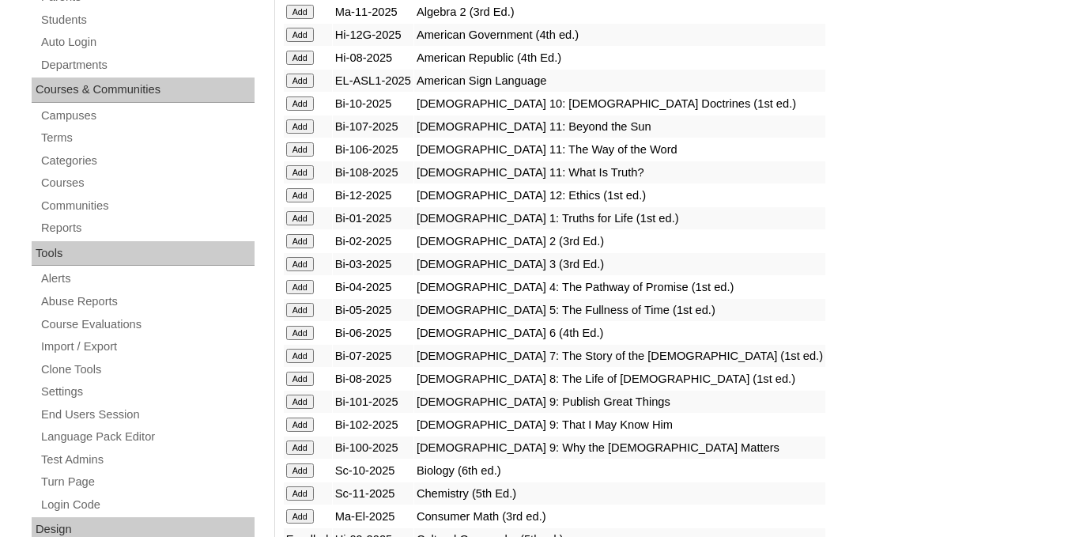
click at [308, 409] on input "Add" at bounding box center [300, 402] width 28 height 14
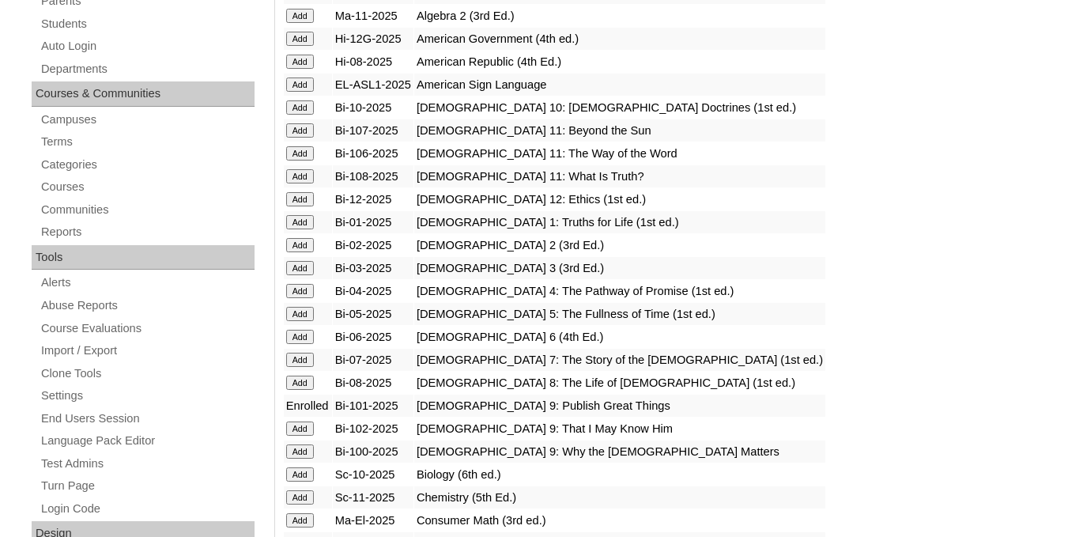
scroll to position [358, 0]
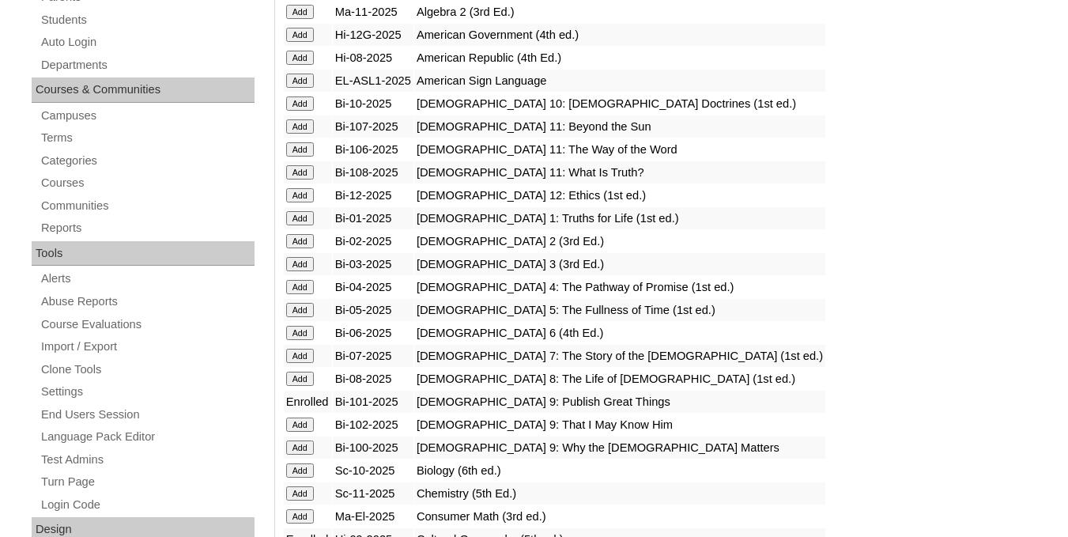
click at [299, 432] on input "Add" at bounding box center [300, 425] width 28 height 14
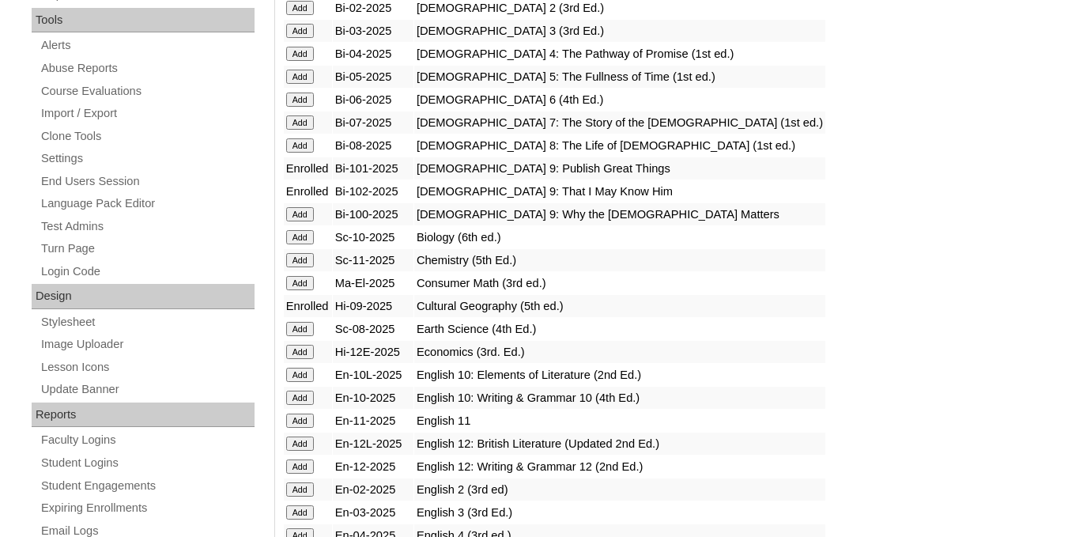
scroll to position [591, 0]
click at [311, 222] on input "Add" at bounding box center [300, 215] width 28 height 14
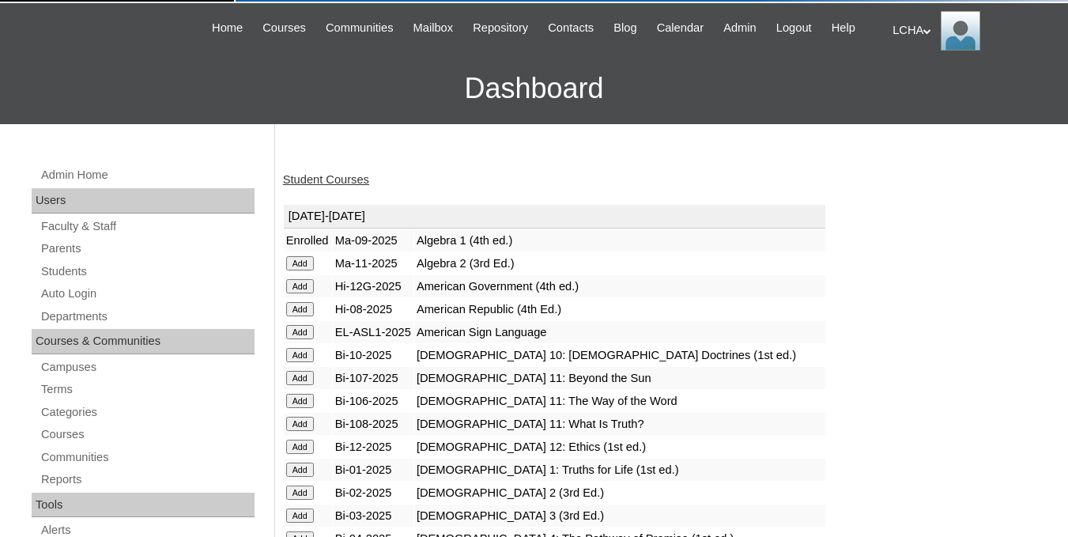
scroll to position [148, 0]
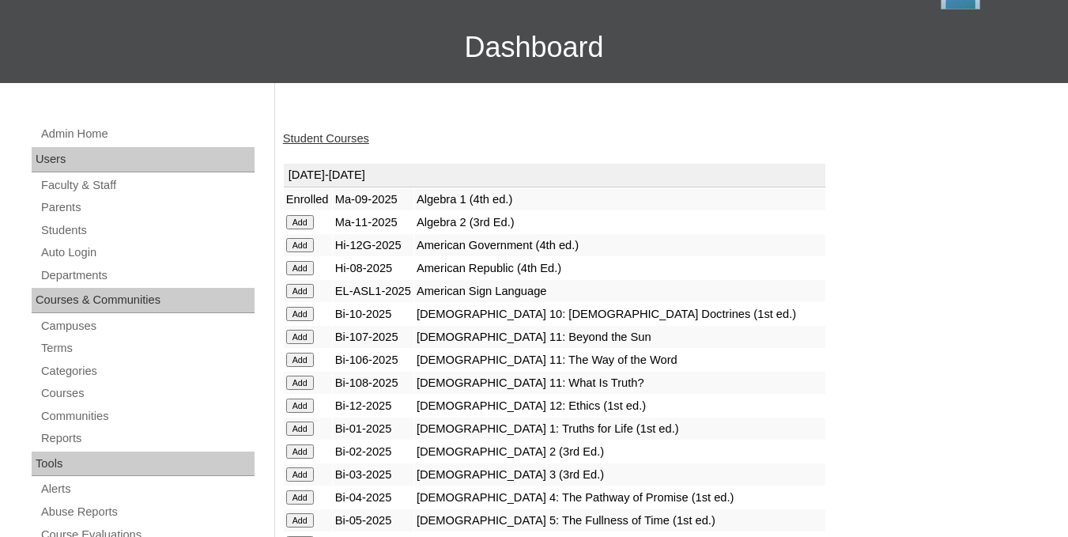
click at [339, 145] on link "Student Courses" at bounding box center [326, 138] width 86 height 13
